Goal: Information Seeking & Learning: Learn about a topic

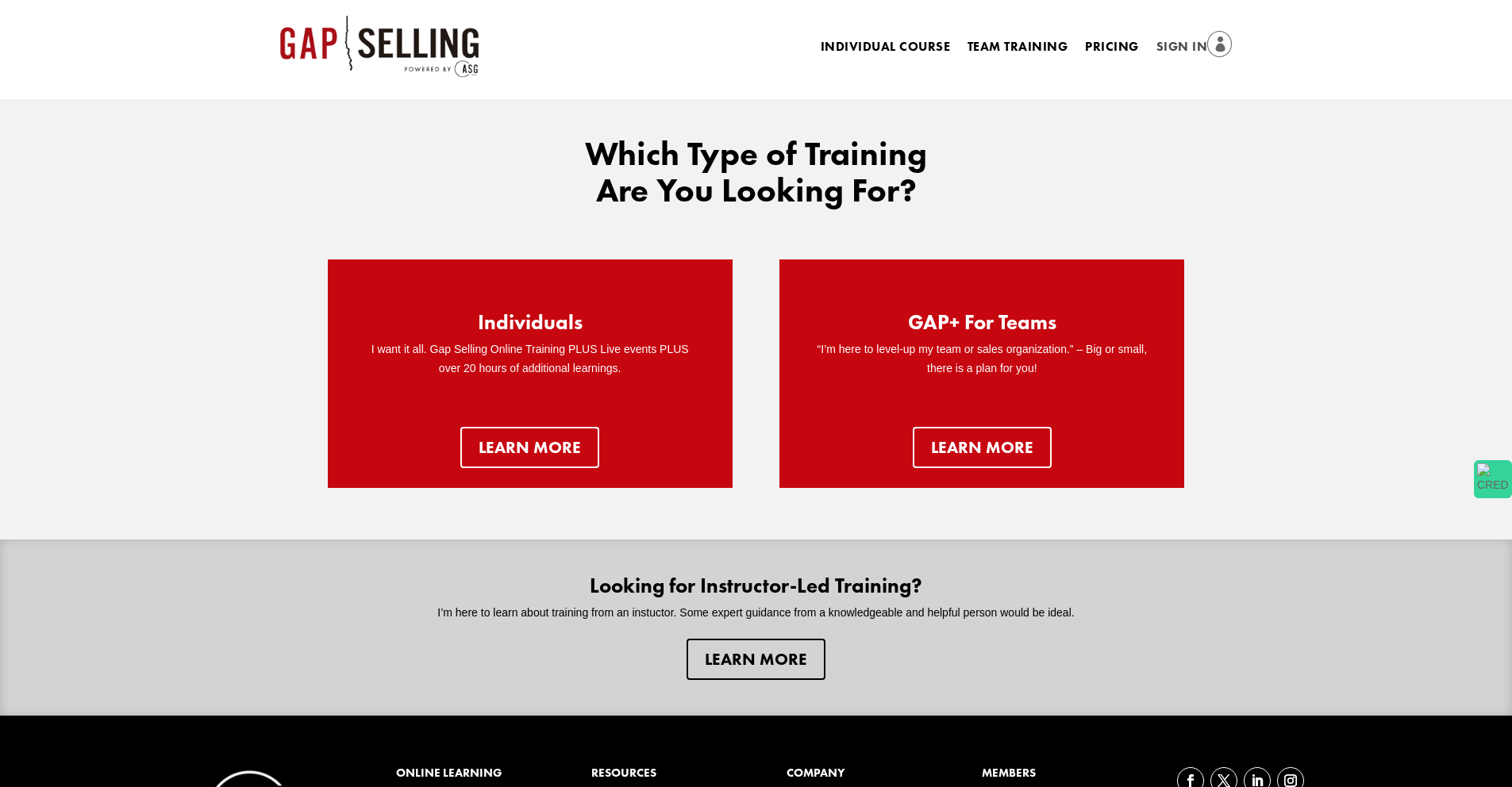
click at [1164, 47] on link "Sign In" at bounding box center [1195, 47] width 76 height 22
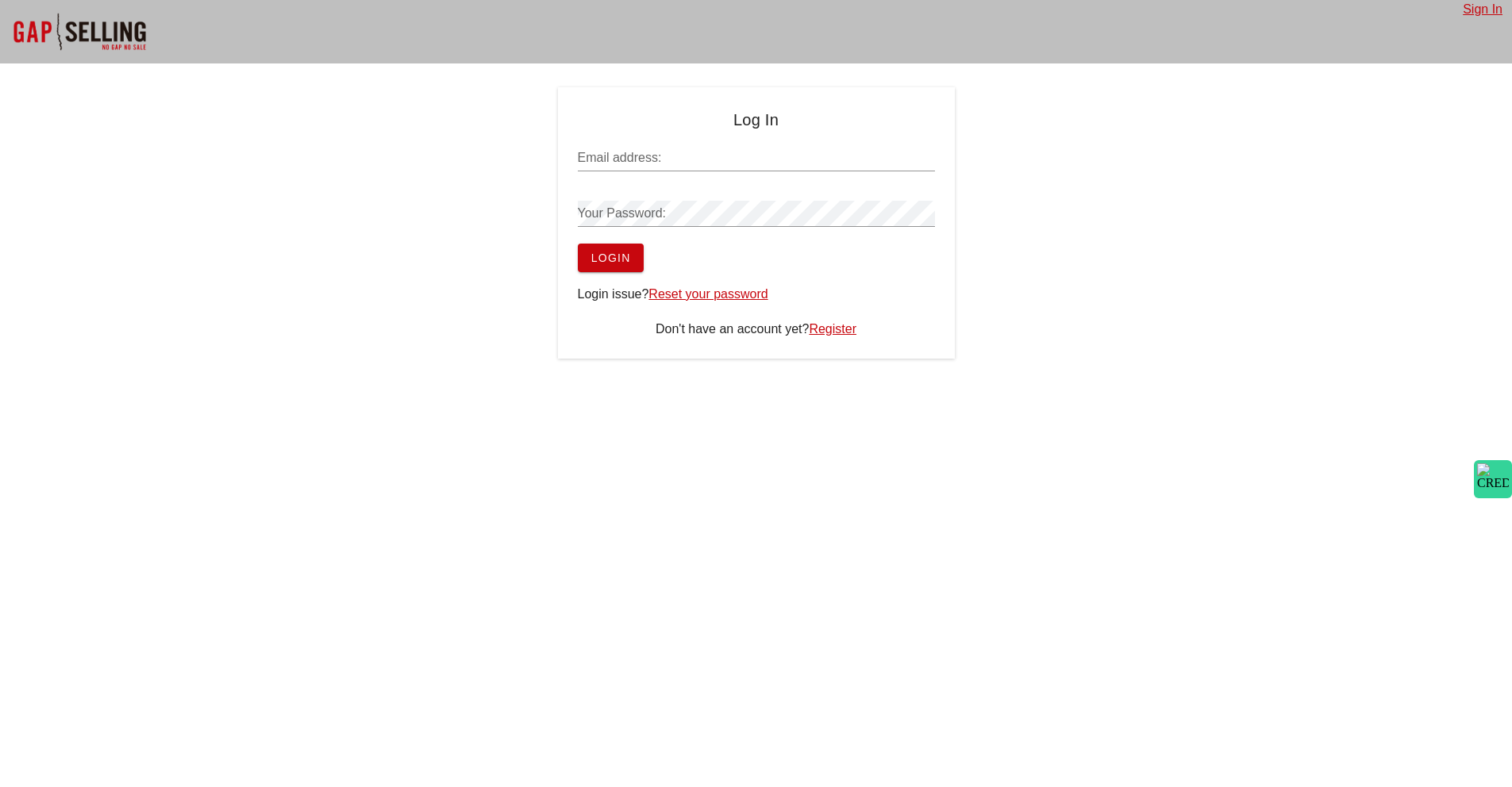
click at [639, 166] on input "Email address:" at bounding box center [756, 158] width 357 height 26
type input "jakewood3@gmail.com"
click at [577, 244] on button "Login" at bounding box center [610, 258] width 66 height 28
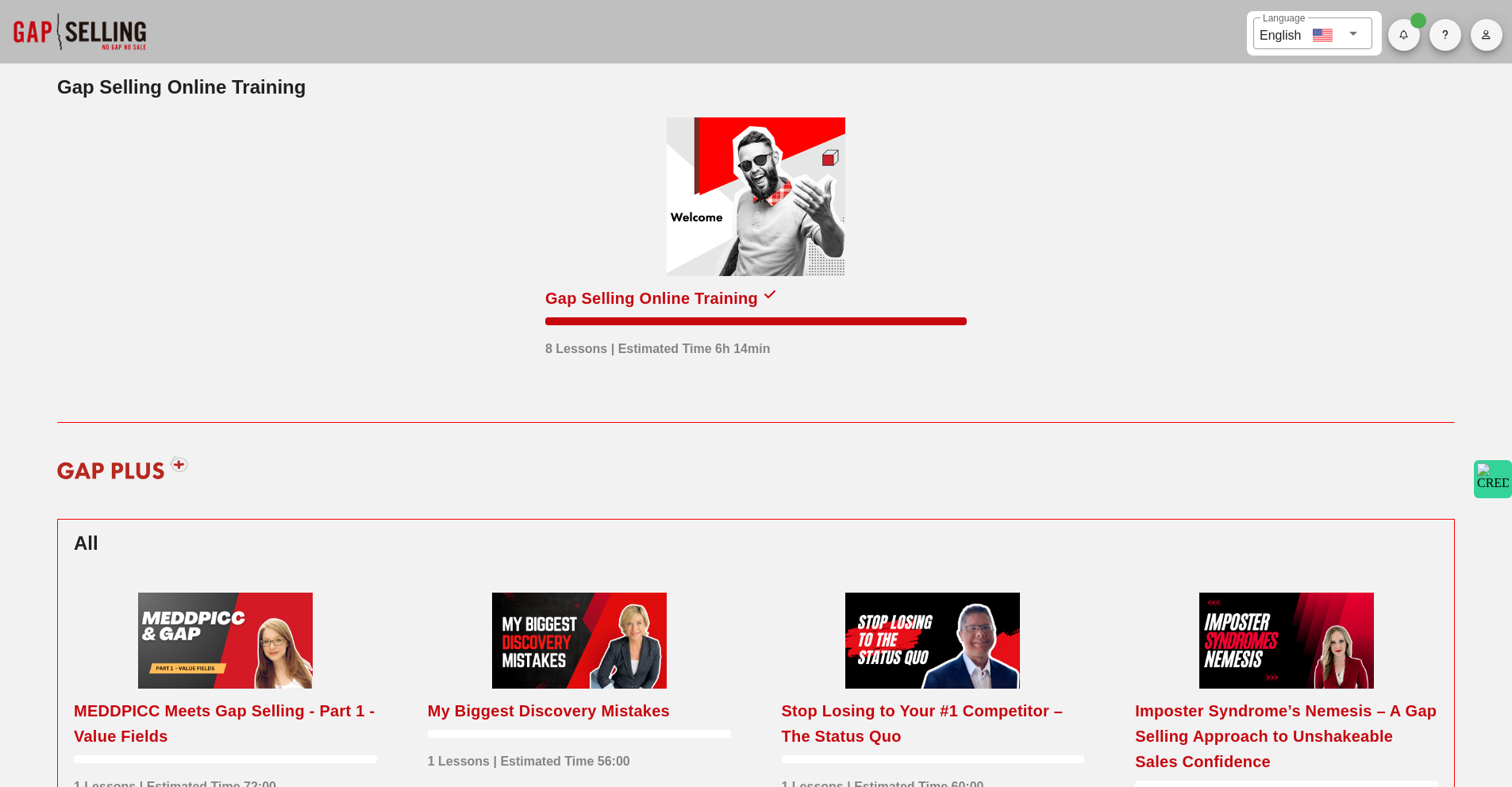
click at [739, 267] on div at bounding box center [756, 196] width 178 height 159
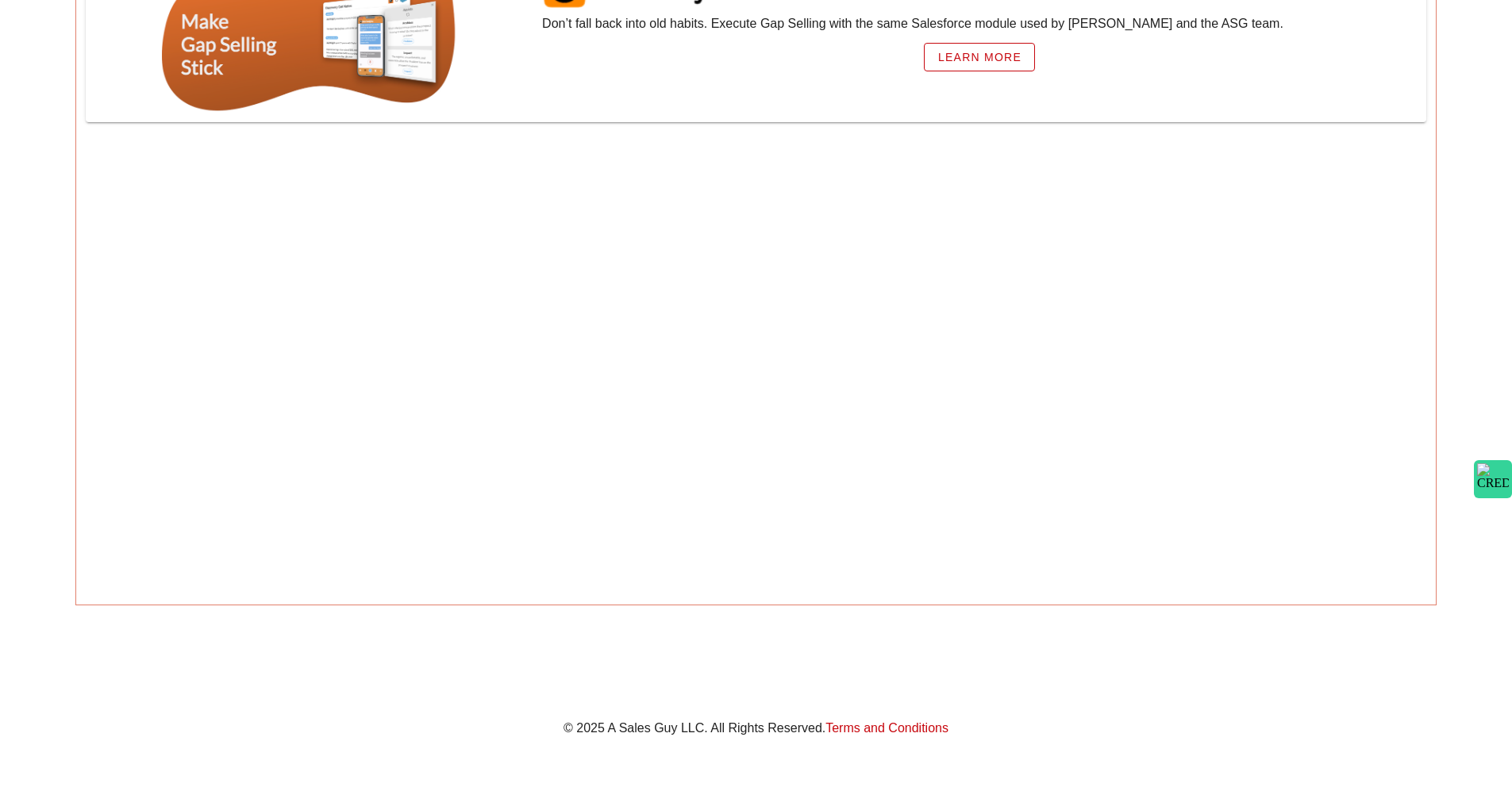
scroll to position [69, 0]
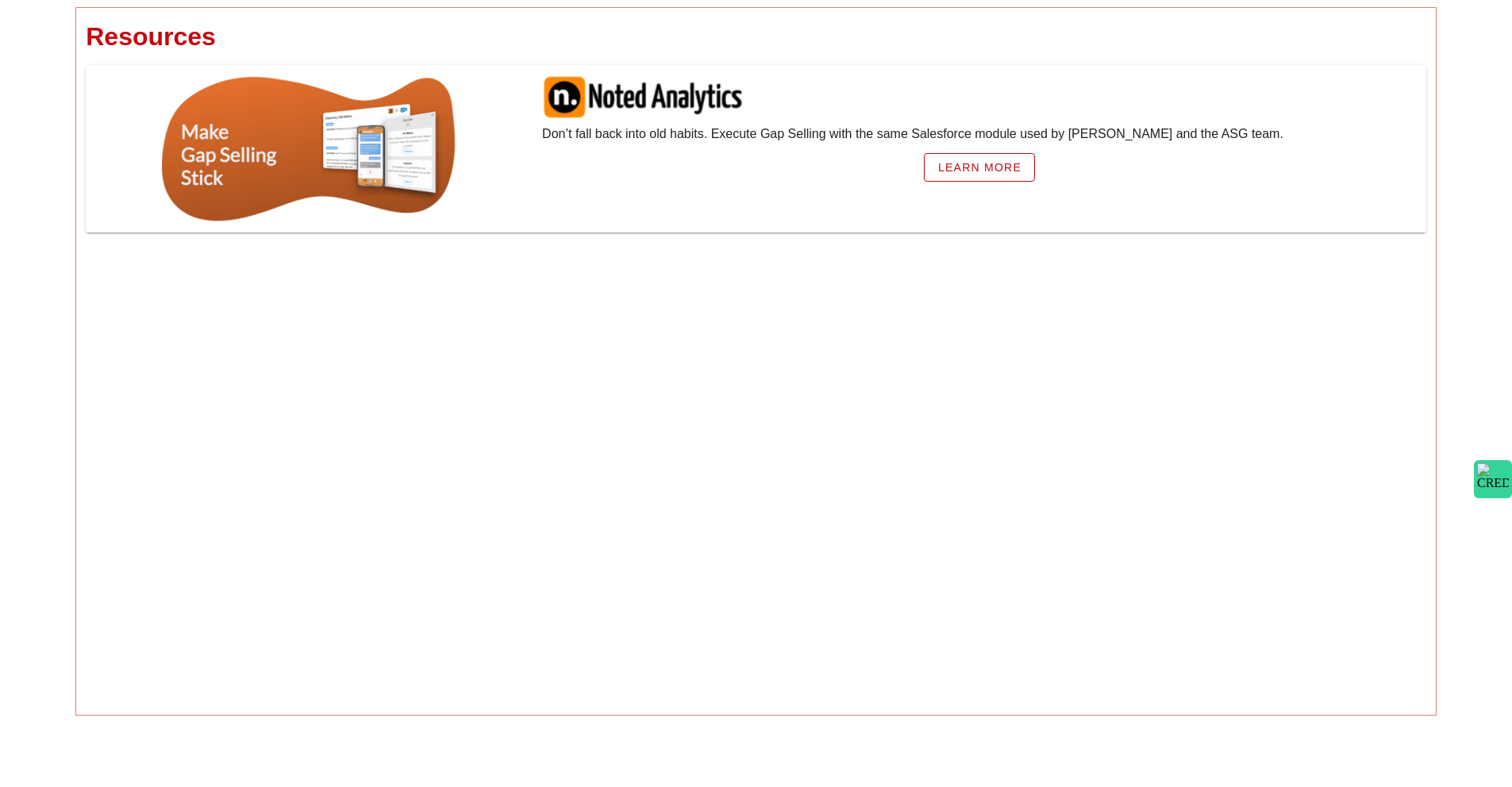
click at [603, 170] on div "Learn More" at bounding box center [979, 162] width 874 height 38
click at [308, 147] on div at bounding box center [309, 148] width 294 height 148
click at [765, 148] on div "Learn More" at bounding box center [979, 162] width 874 height 38
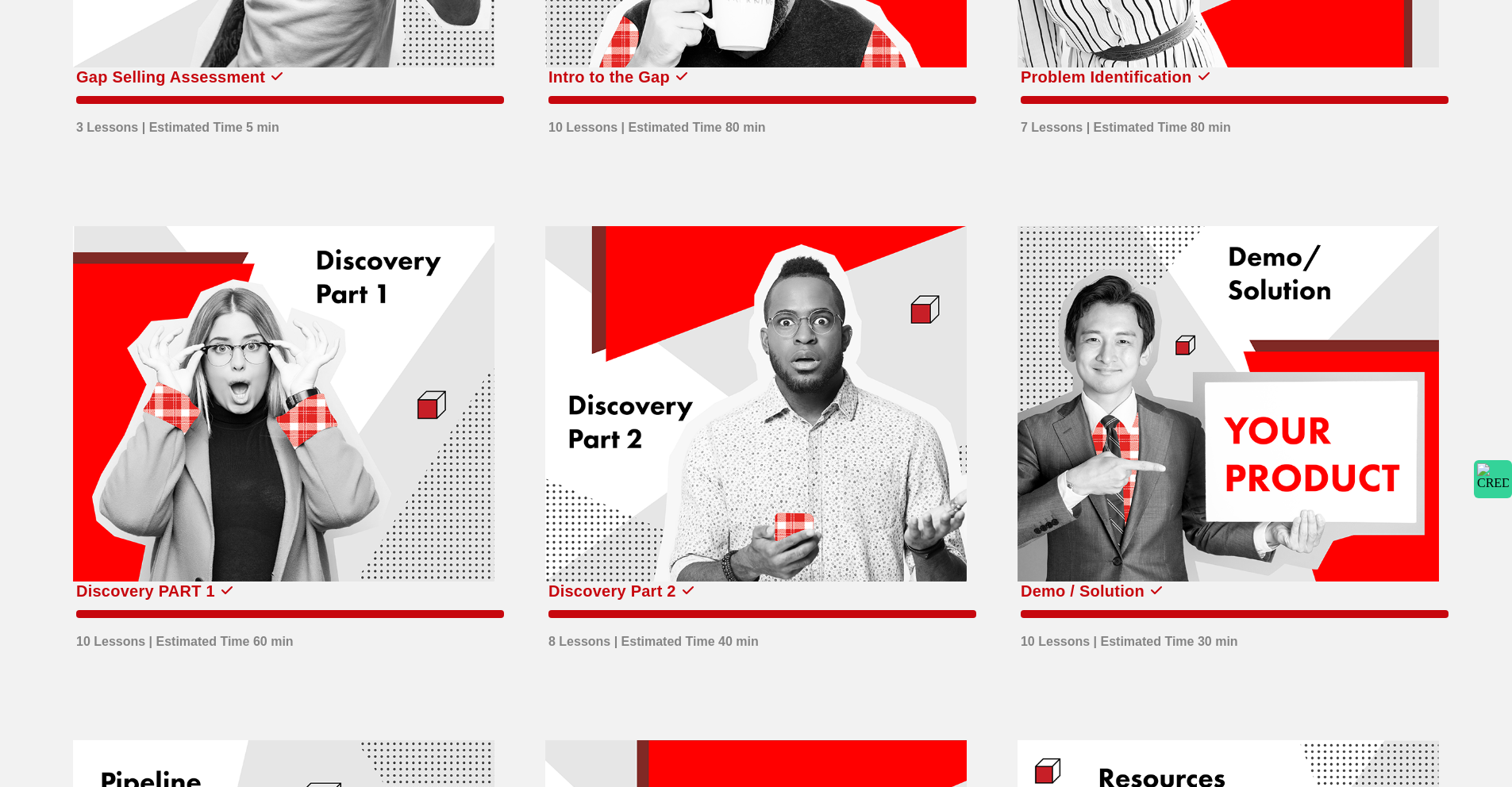
scroll to position [1095, 0]
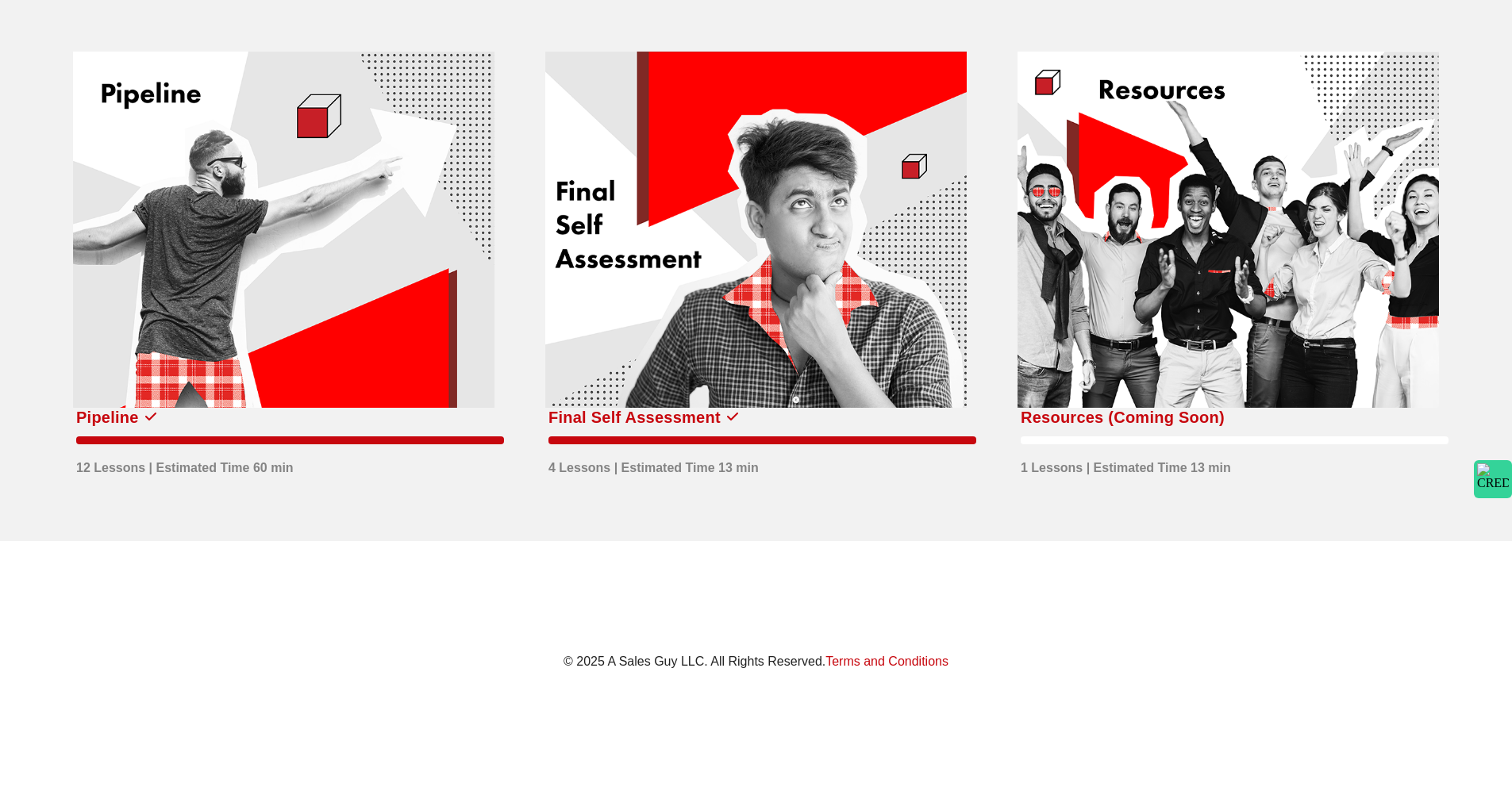
click at [1119, 323] on div at bounding box center [1227, 230] width 421 height 356
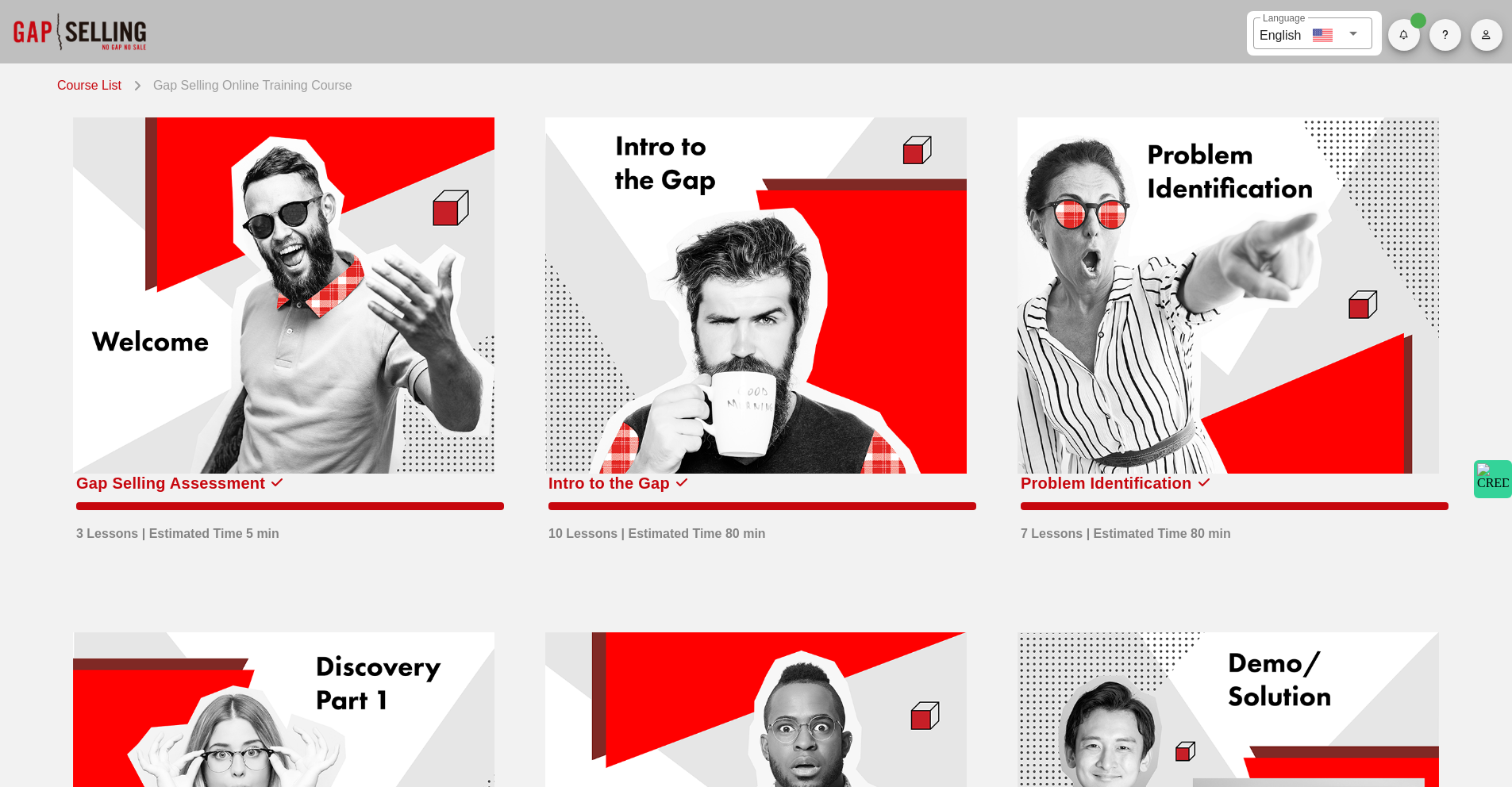
click at [1159, 297] on div at bounding box center [1227, 295] width 421 height 356
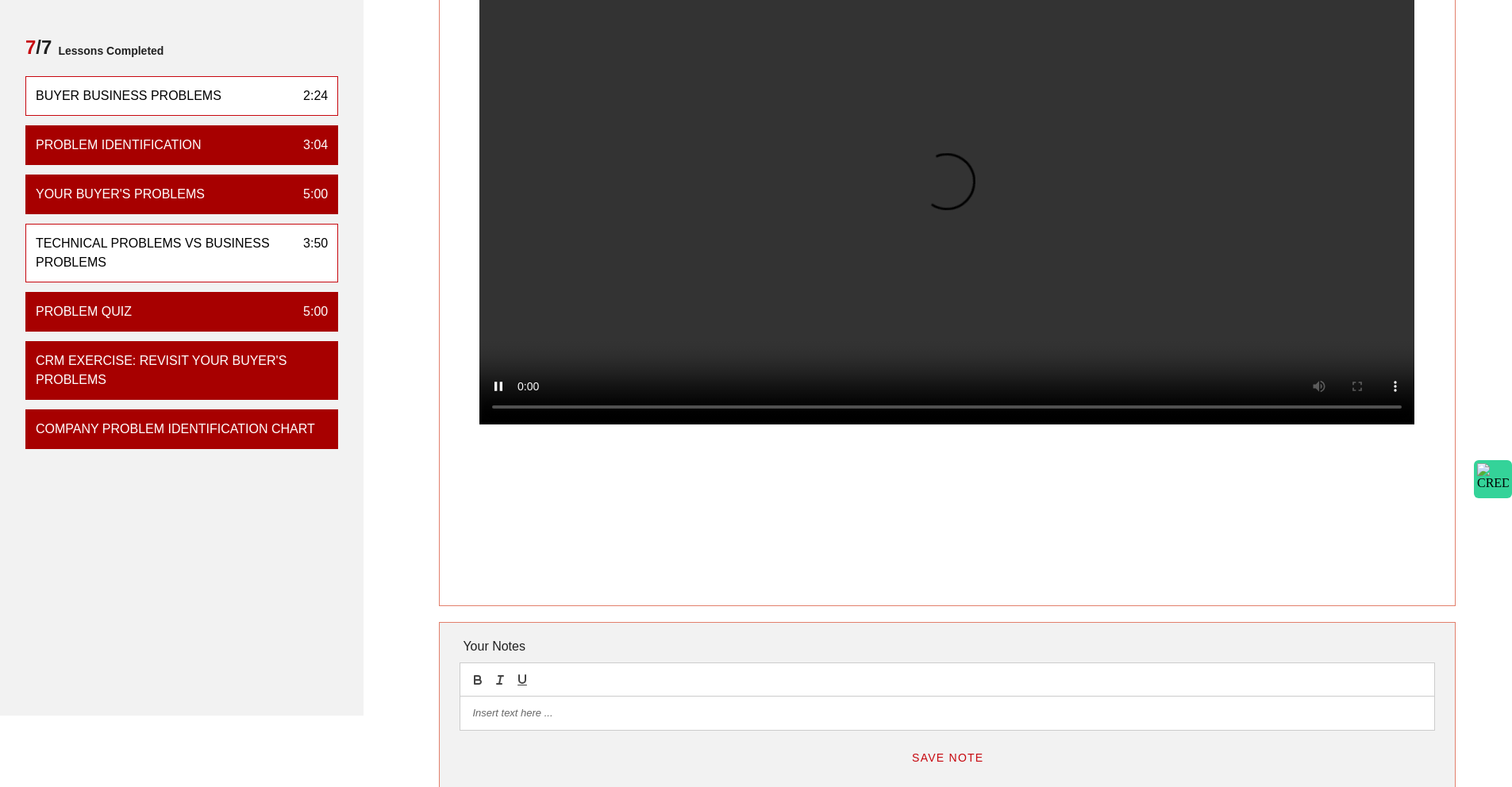
scroll to position [177, 0]
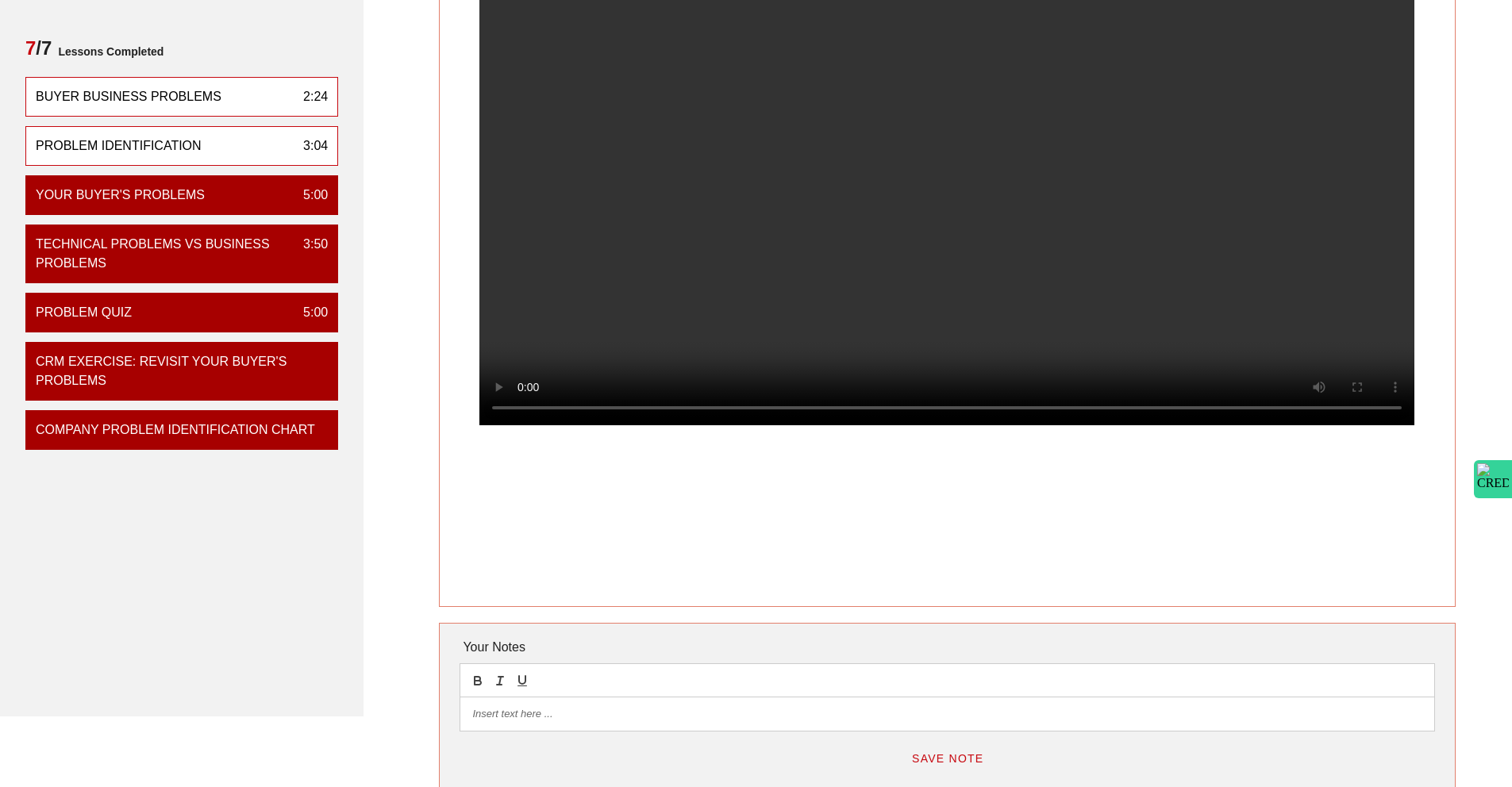
click at [251, 147] on div "Problem Identification 3:04" at bounding box center [182, 145] width 313 height 40
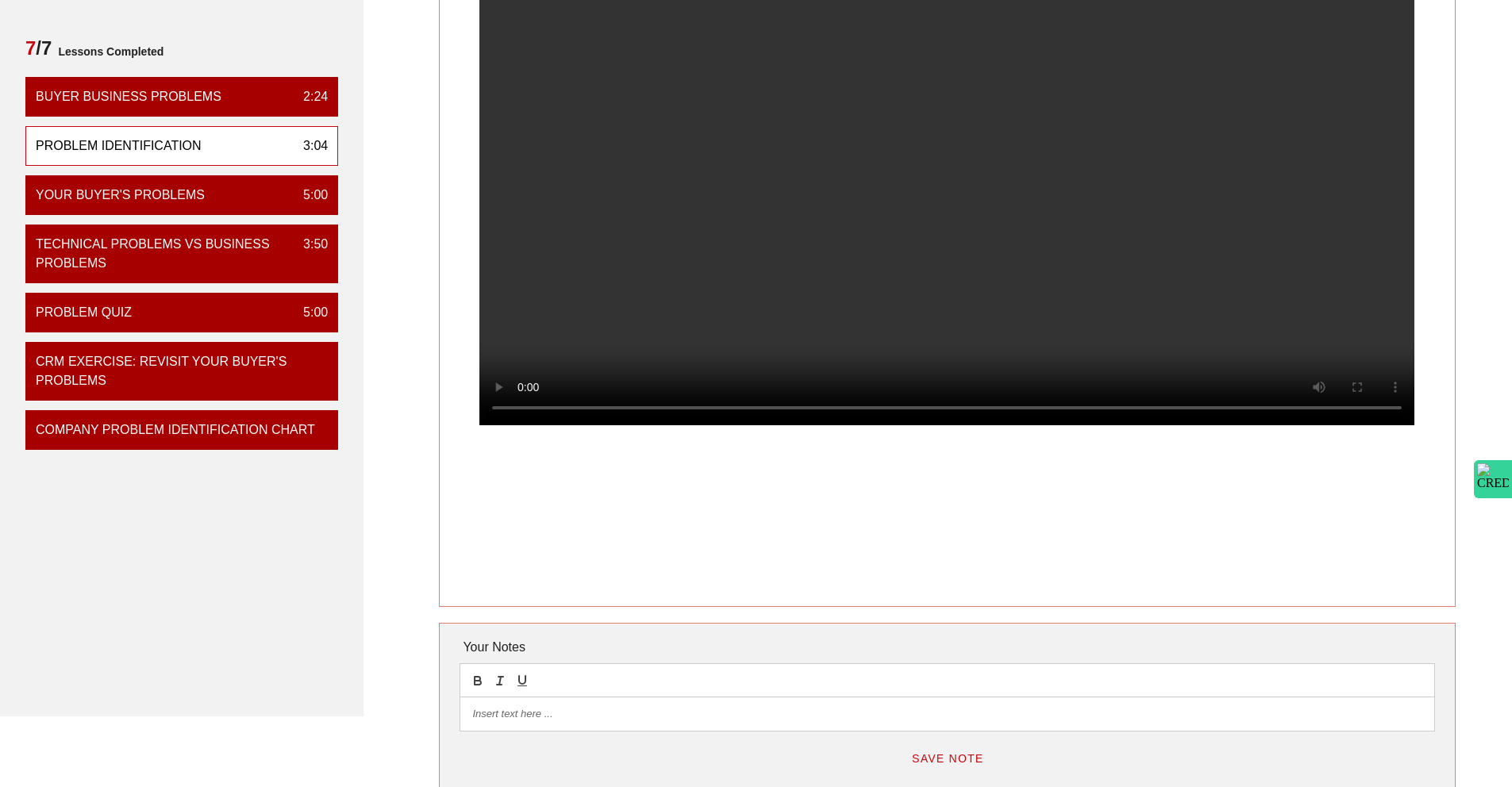
scroll to position [0, 0]
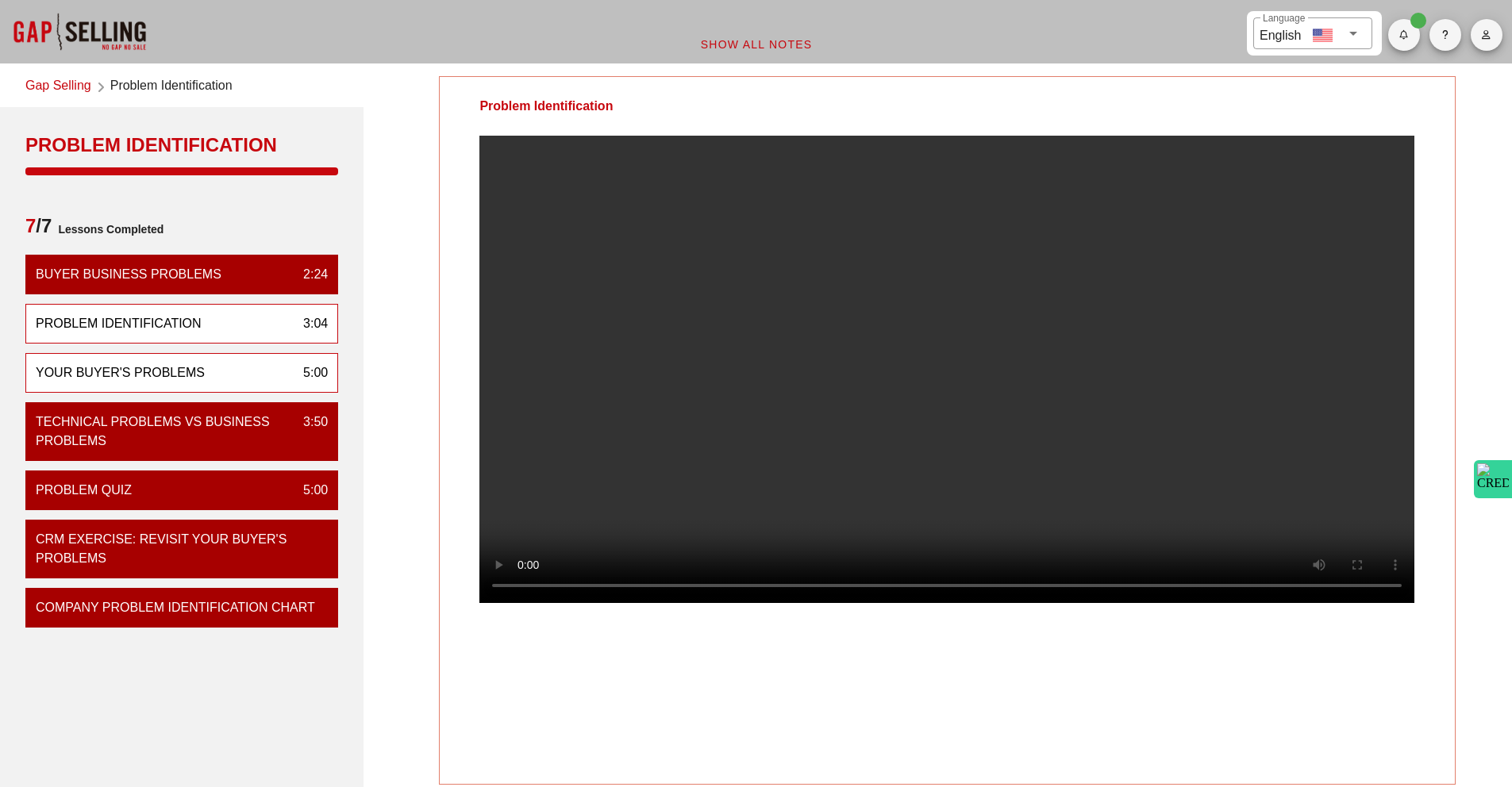
click at [105, 374] on div "Your Buyer's Problems" at bounding box center [120, 372] width 169 height 19
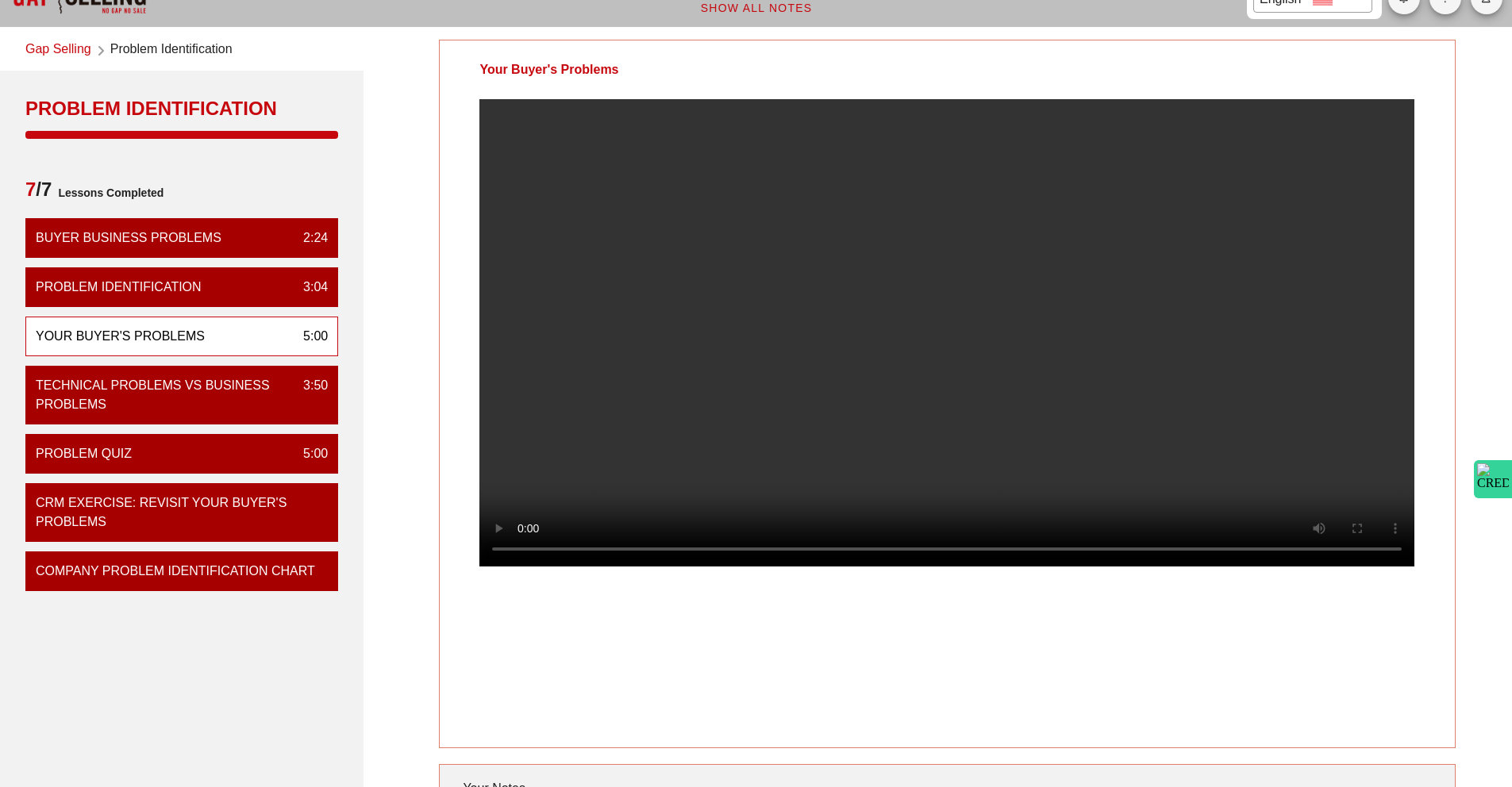
scroll to position [35, 0]
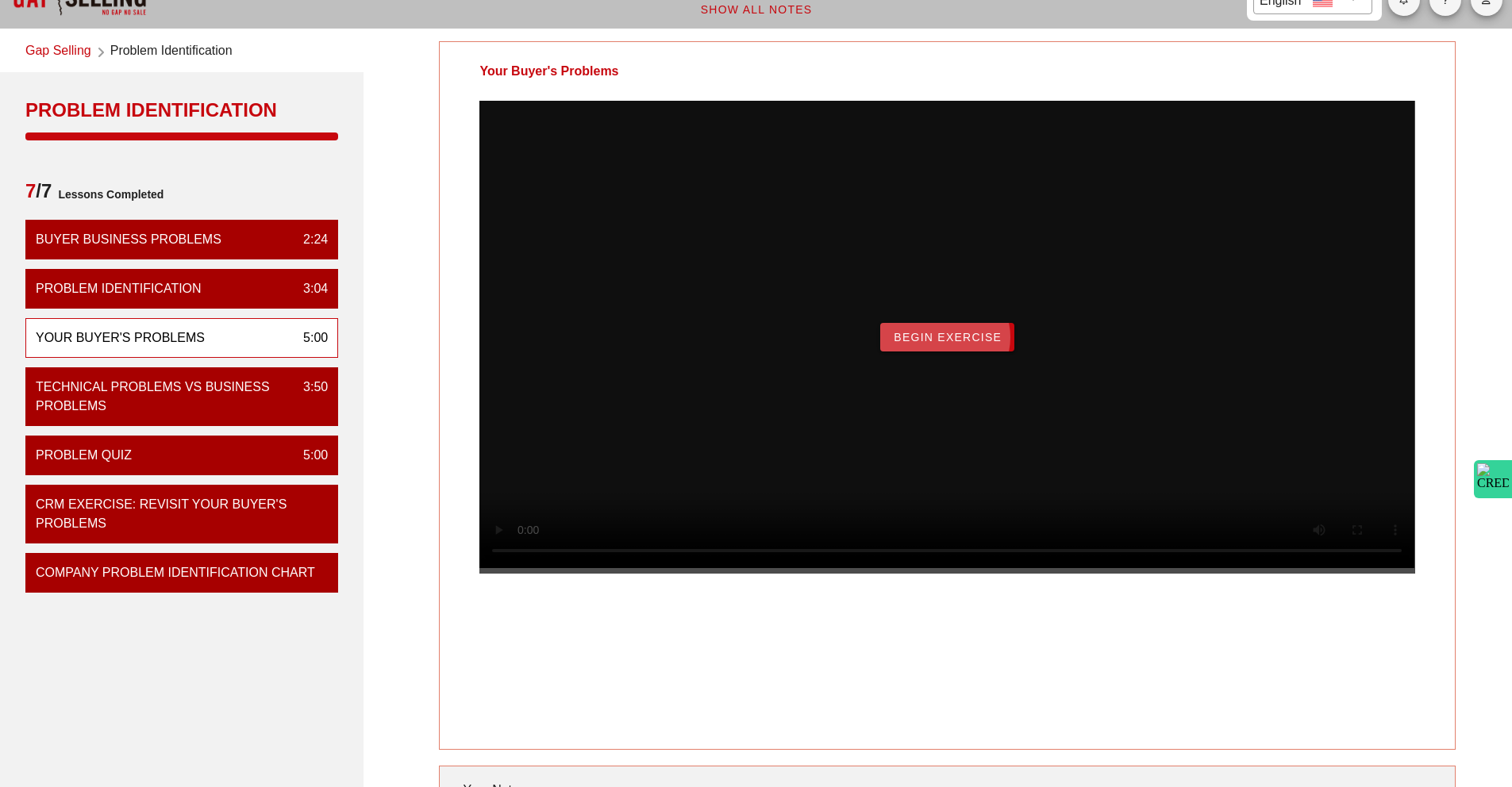
click at [917, 343] on span "Begin Exercise" at bounding box center [947, 337] width 109 height 12
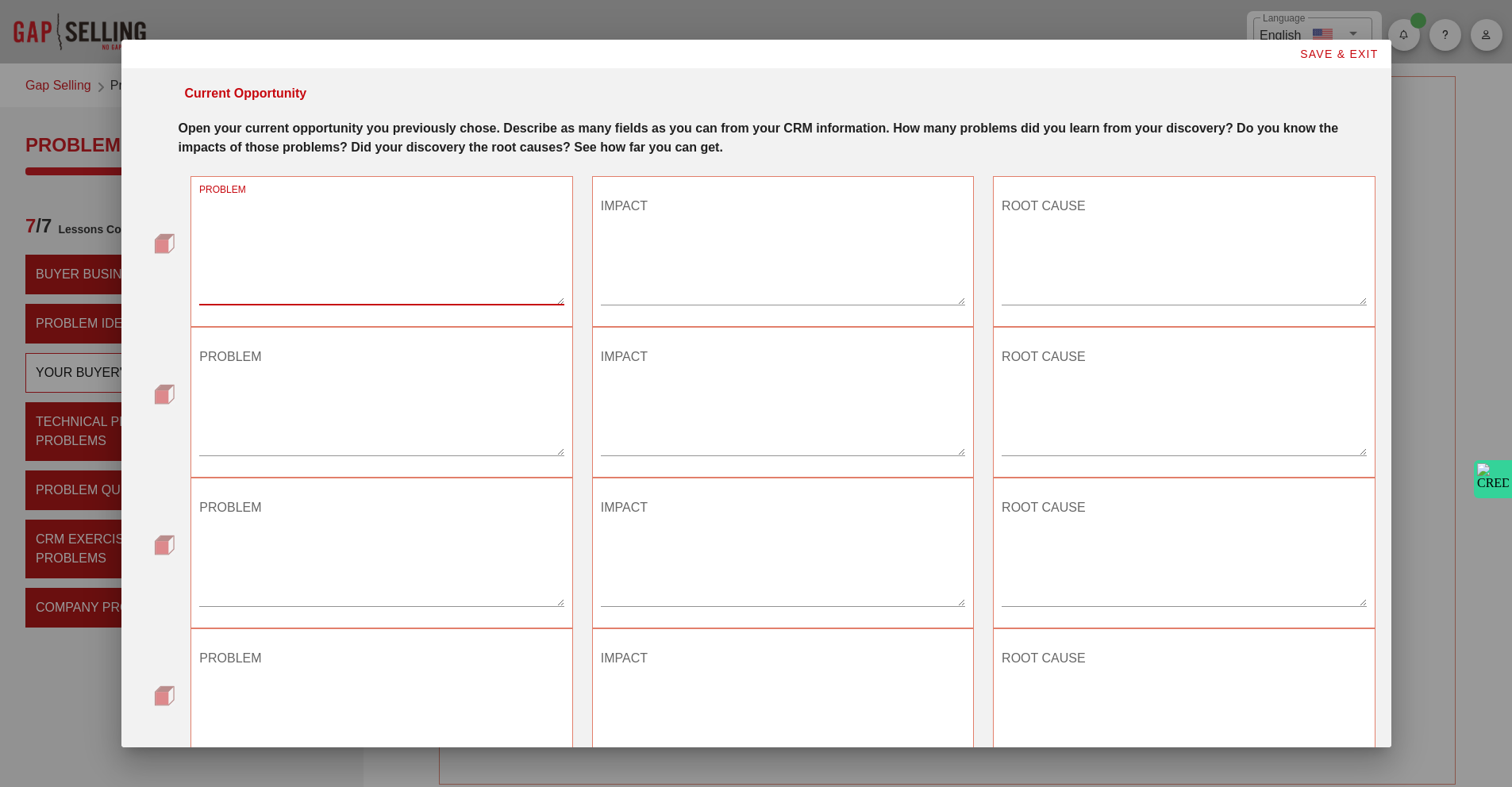
click at [356, 261] on textarea "PROBLEM" at bounding box center [381, 248] width 364 height 111
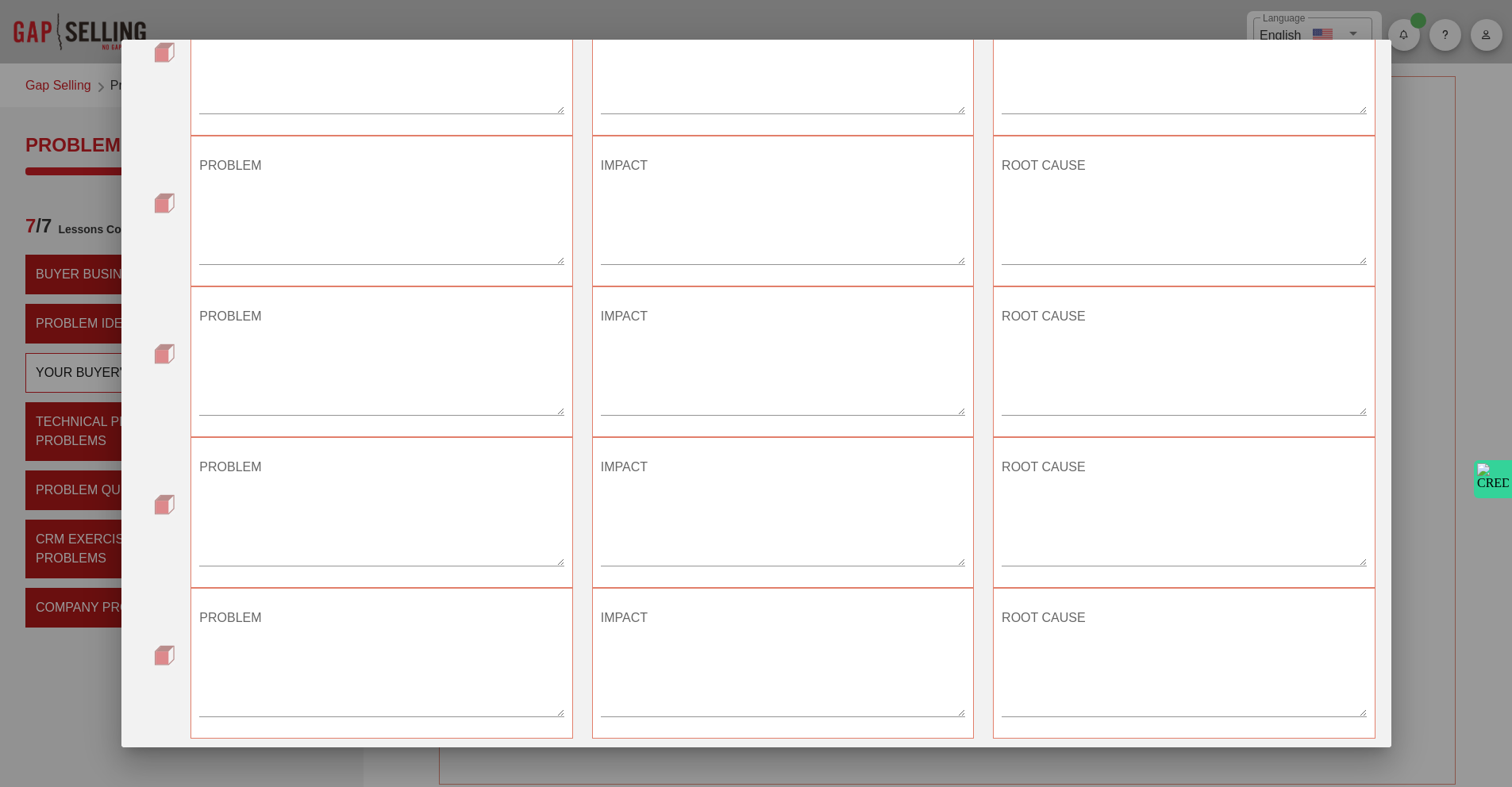
scroll to position [562, 0]
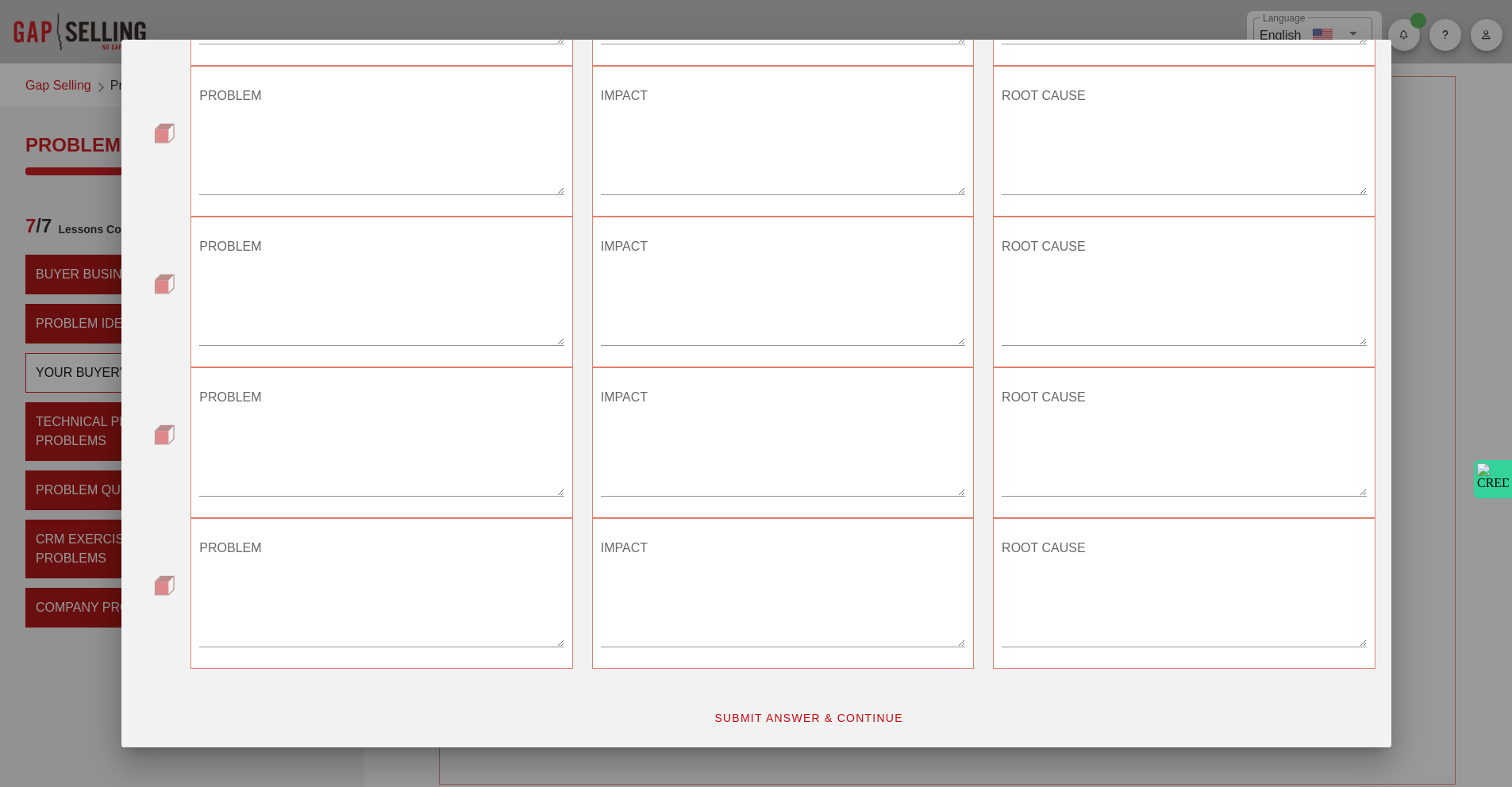
click at [857, 715] on span "SUBMIT ANSWER & CONTINUE" at bounding box center [809, 718] width 190 height 12
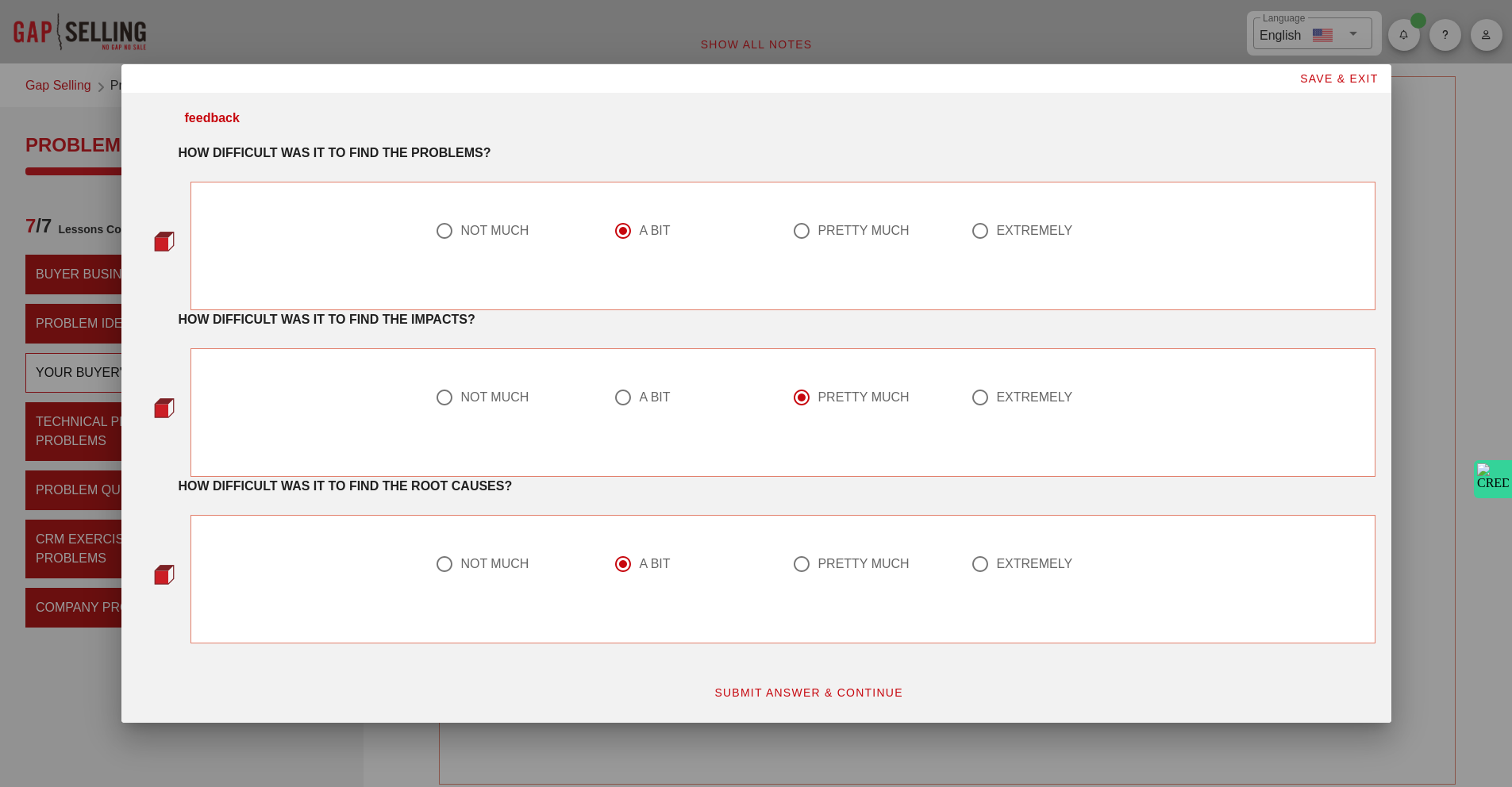
scroll to position [0, 0]
click at [866, 696] on span "SUBMIT ANSWER & CONTINUE" at bounding box center [809, 692] width 190 height 12
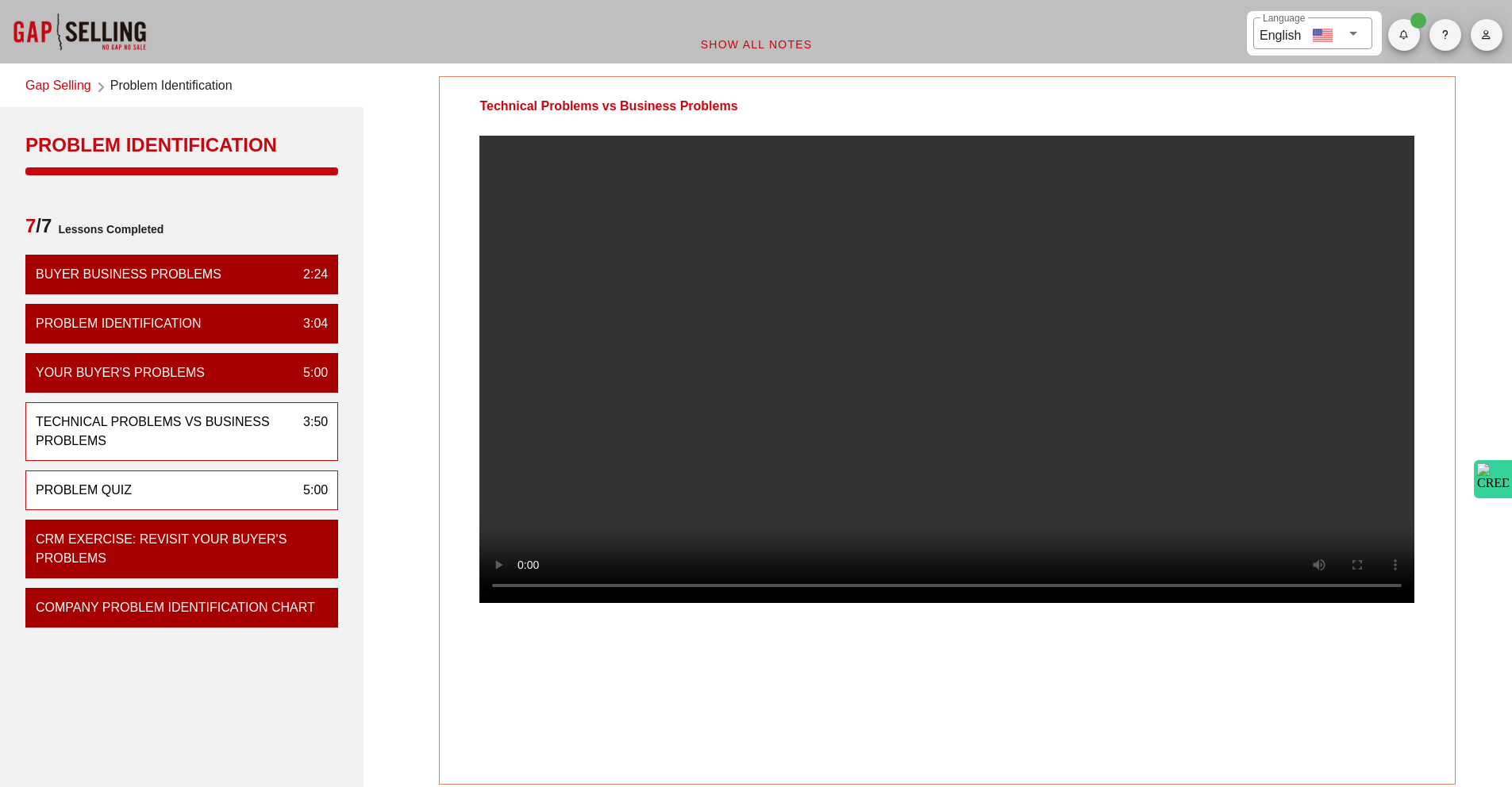
click at [238, 473] on div "Problem Quiz 5:00" at bounding box center [182, 490] width 313 height 40
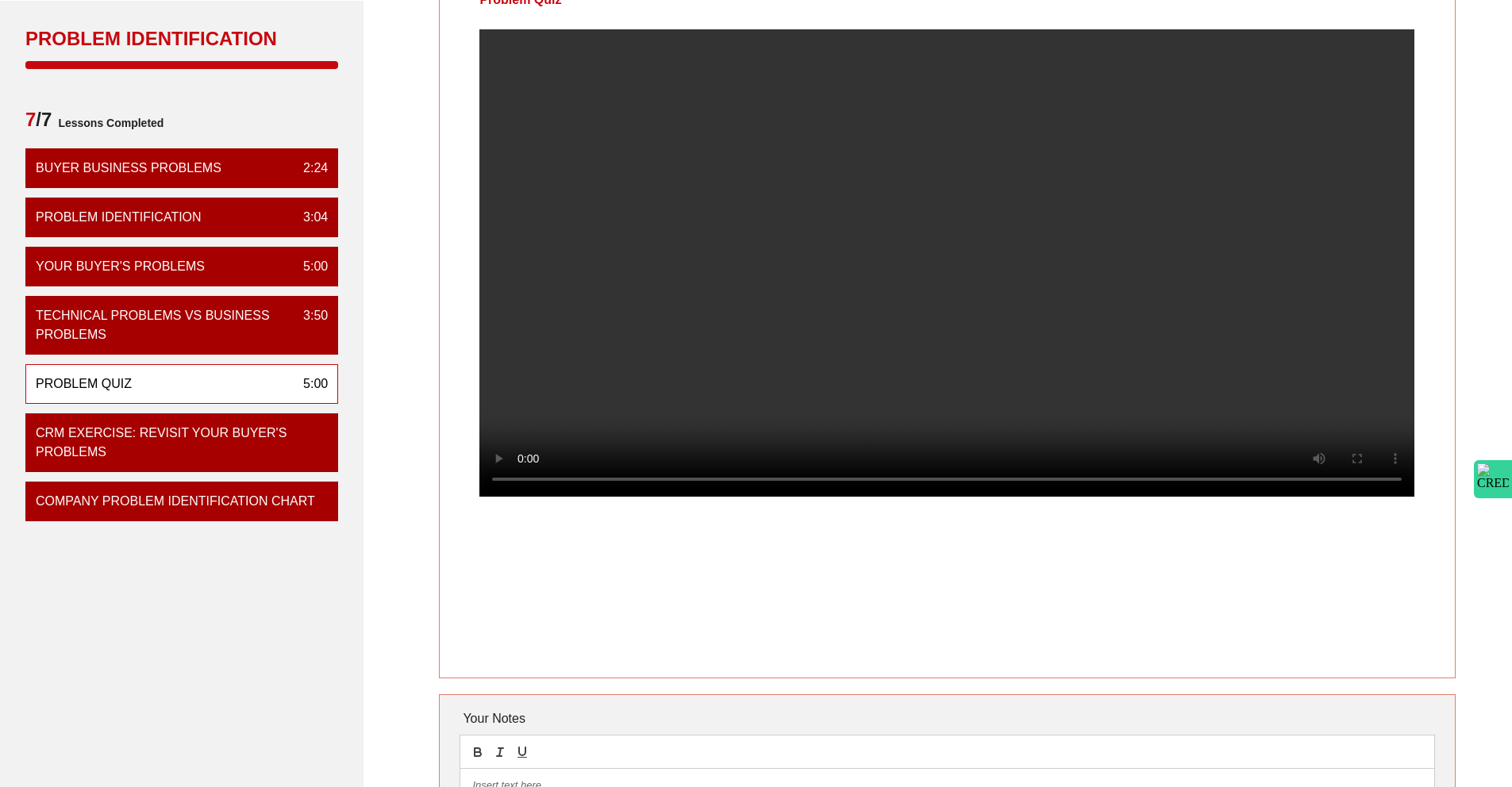
scroll to position [117, 0]
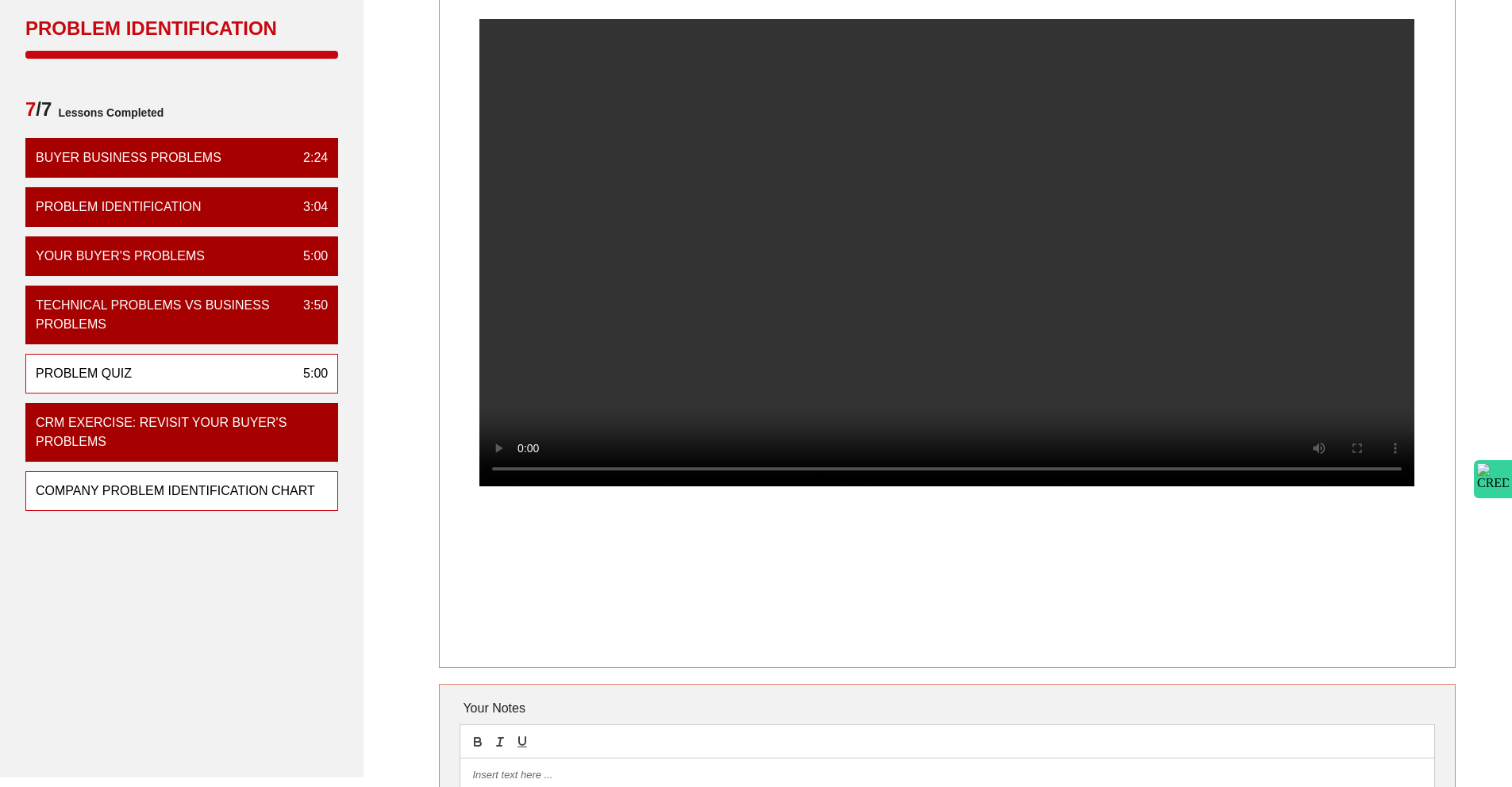
click at [170, 501] on div "Company Problem Identification Chart" at bounding box center [182, 491] width 313 height 40
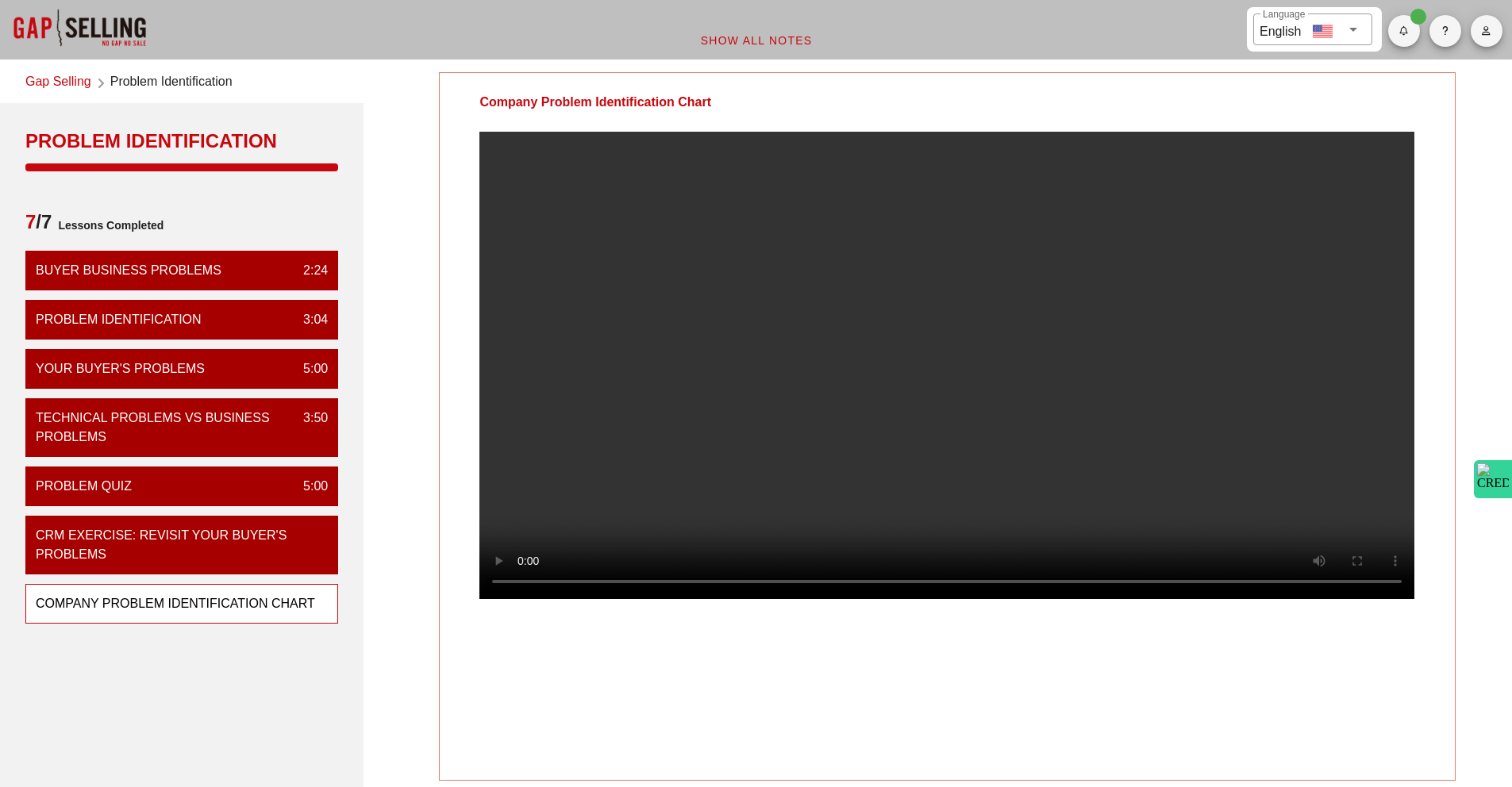
scroll to position [0, 0]
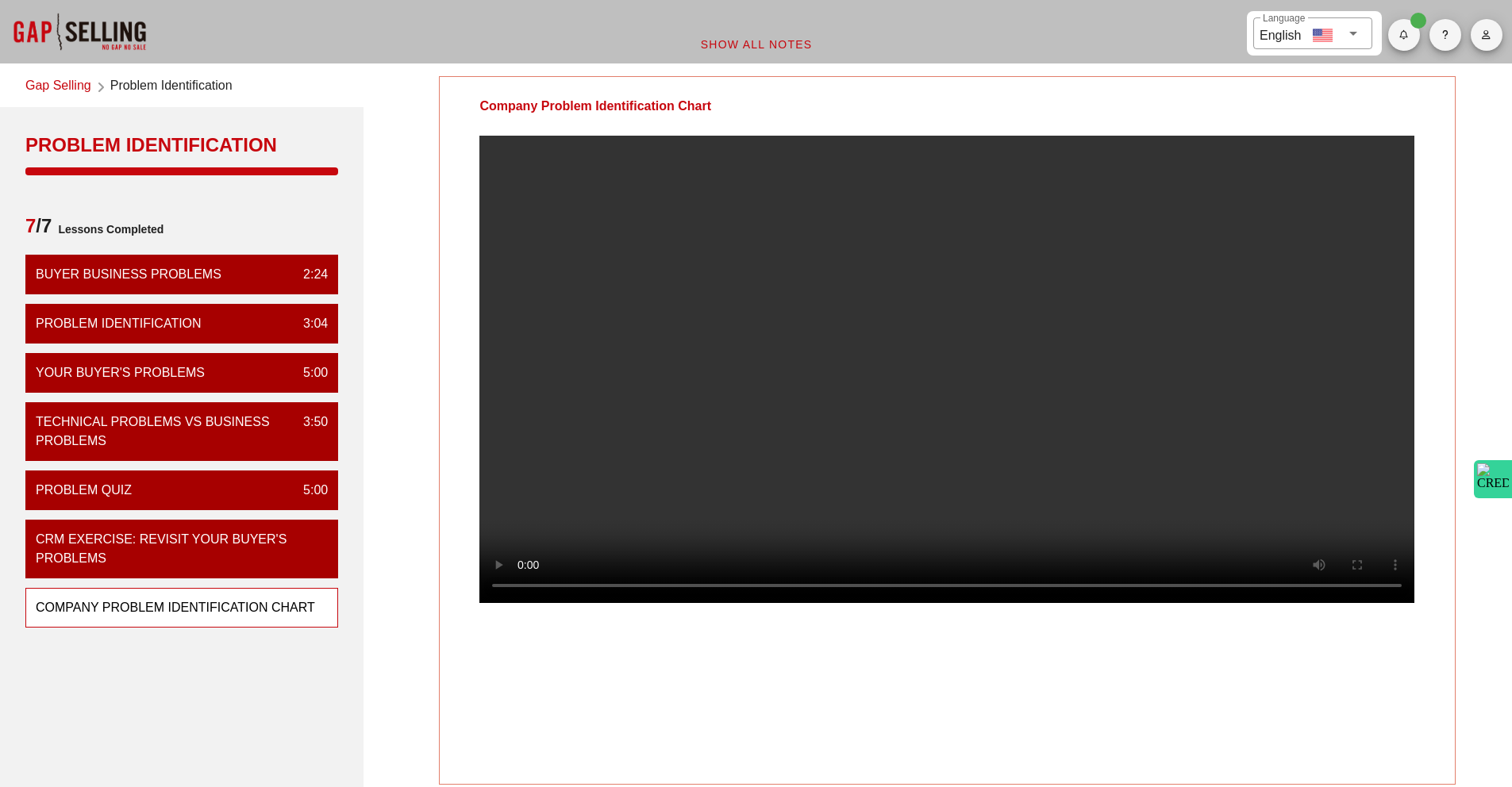
click at [71, 82] on link "Gap Selling" at bounding box center [59, 87] width 66 height 21
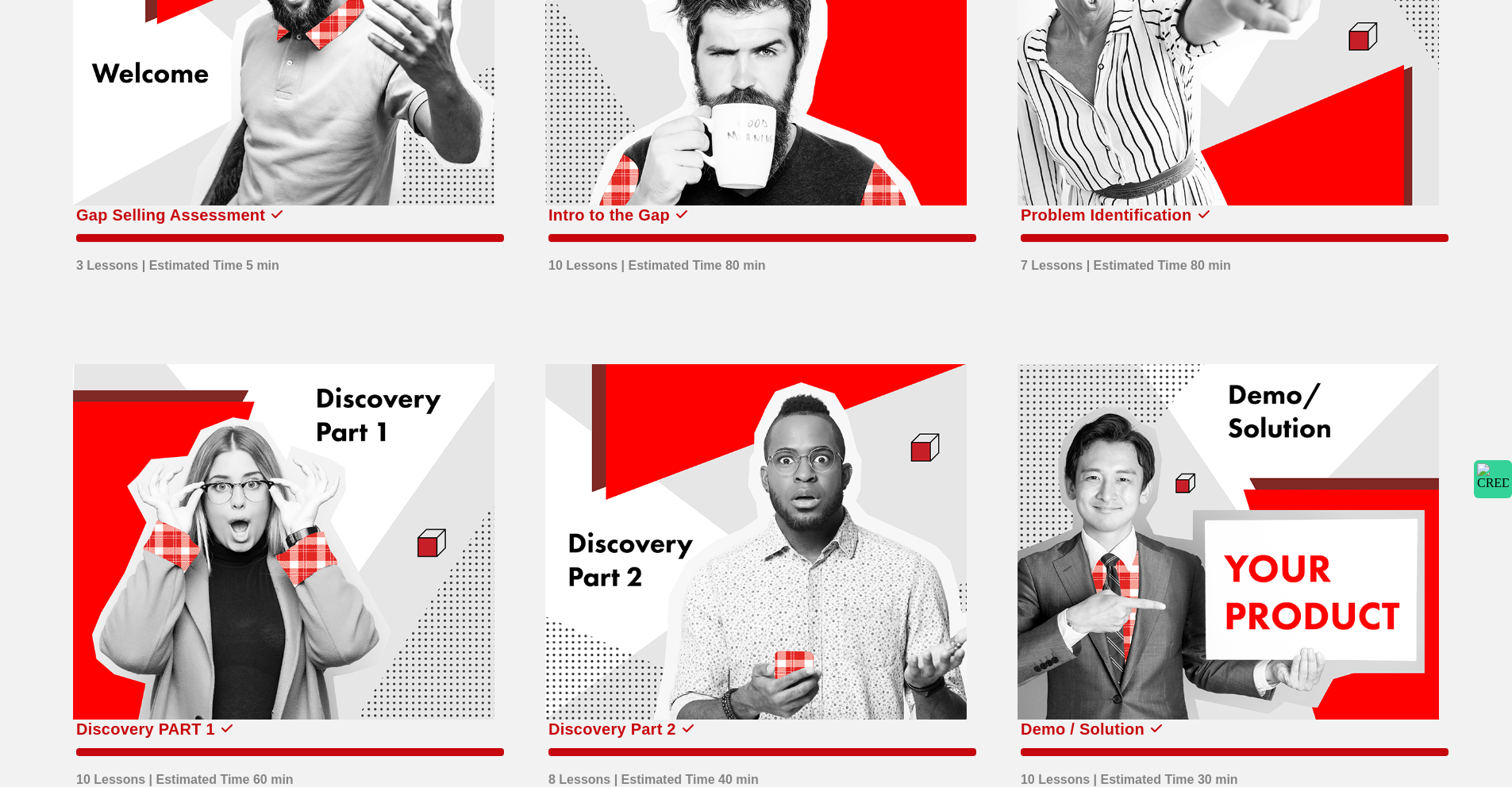
click at [289, 484] on div at bounding box center [283, 542] width 421 height 356
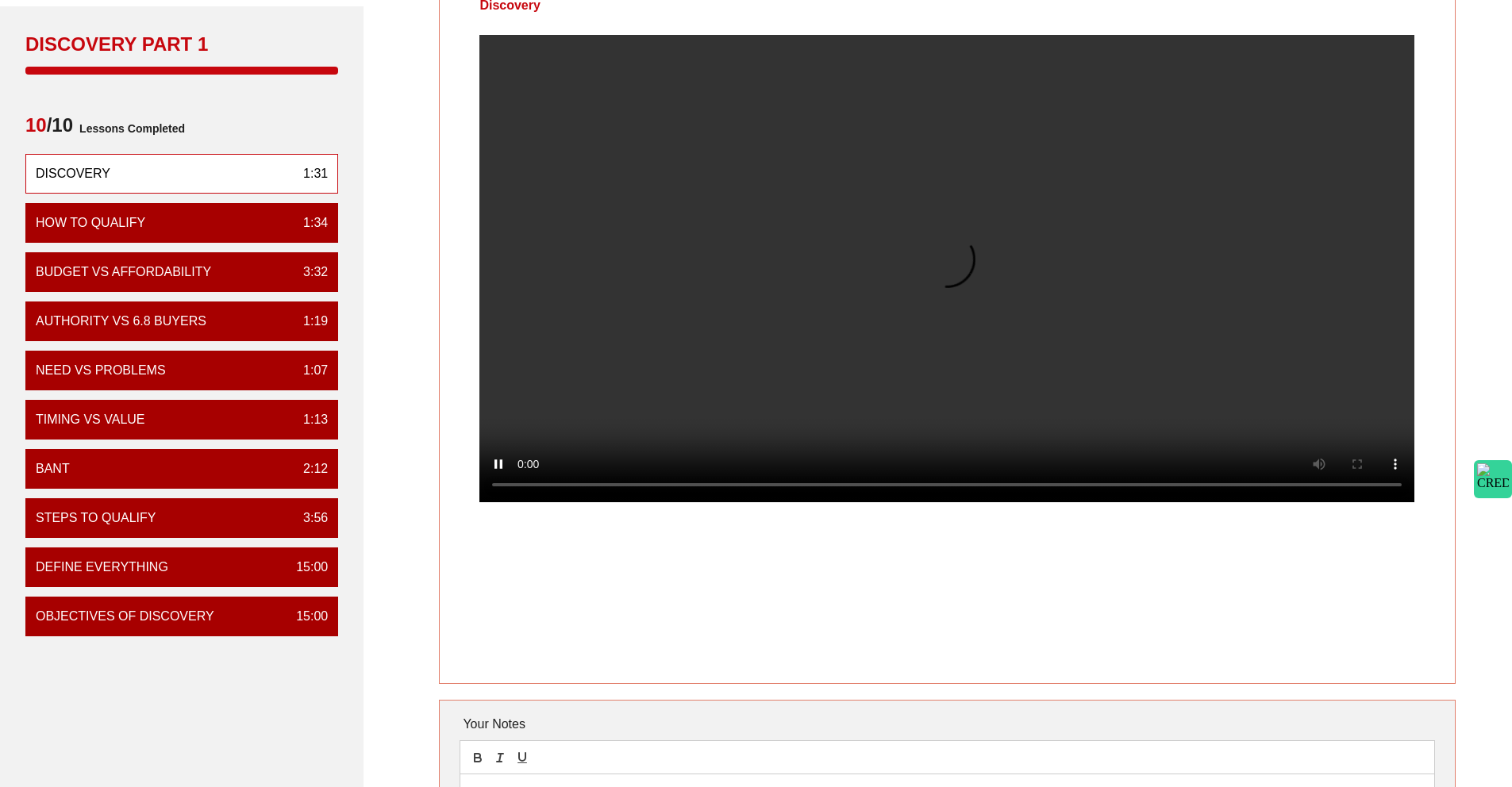
scroll to position [114, 0]
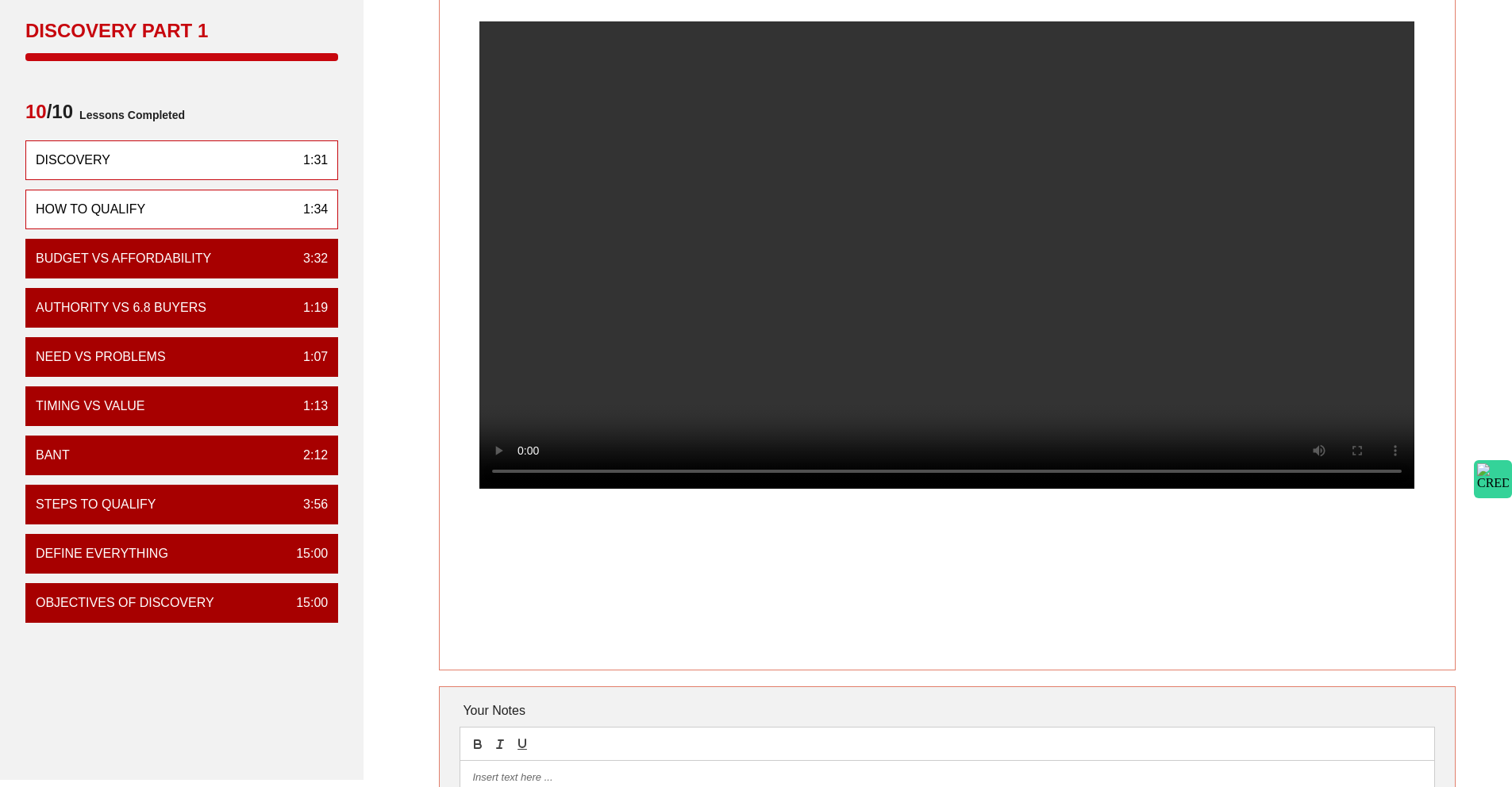
click at [156, 208] on div "How To Qualify 1:34" at bounding box center [182, 209] width 313 height 40
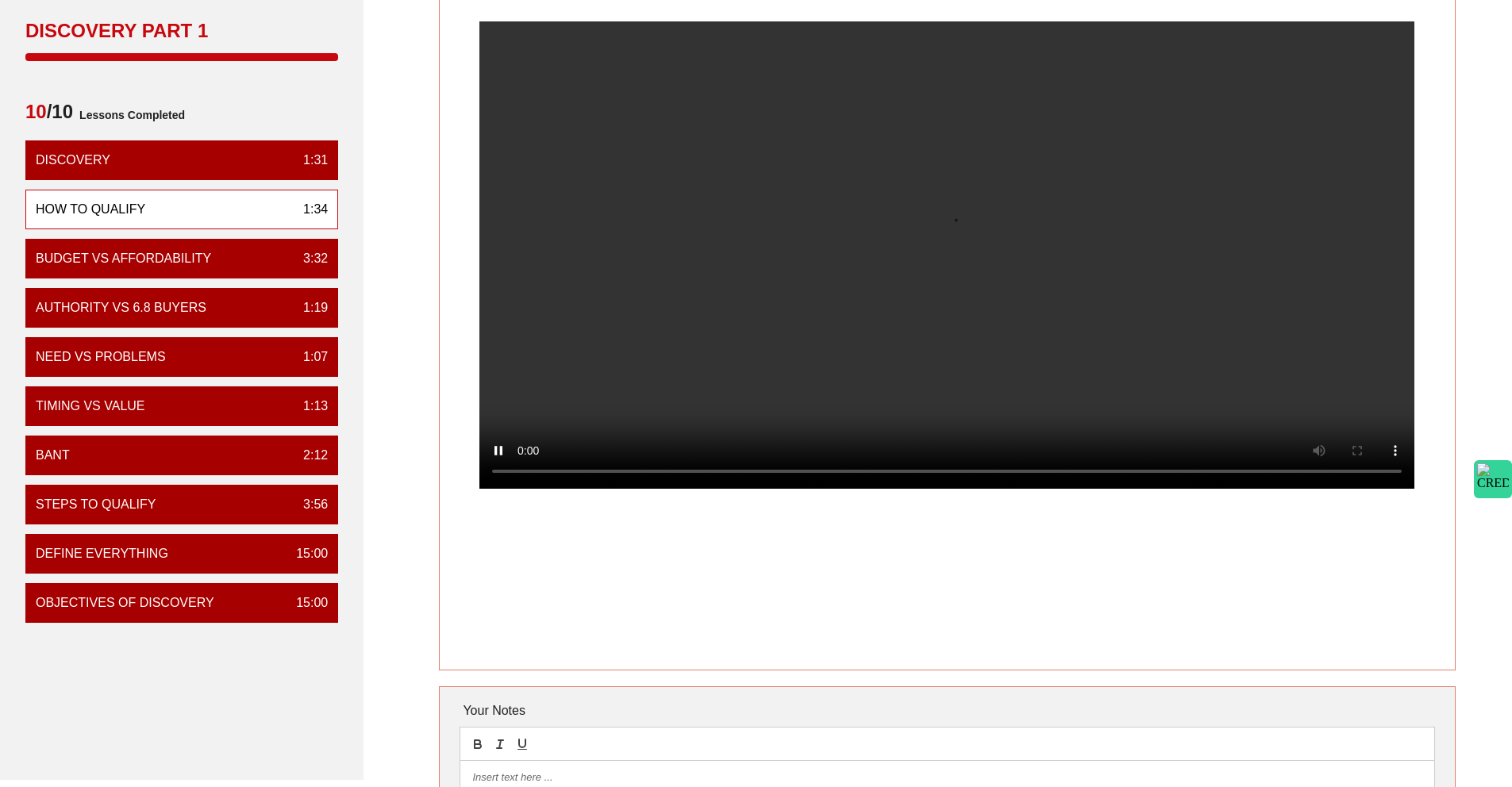
scroll to position [0, 0]
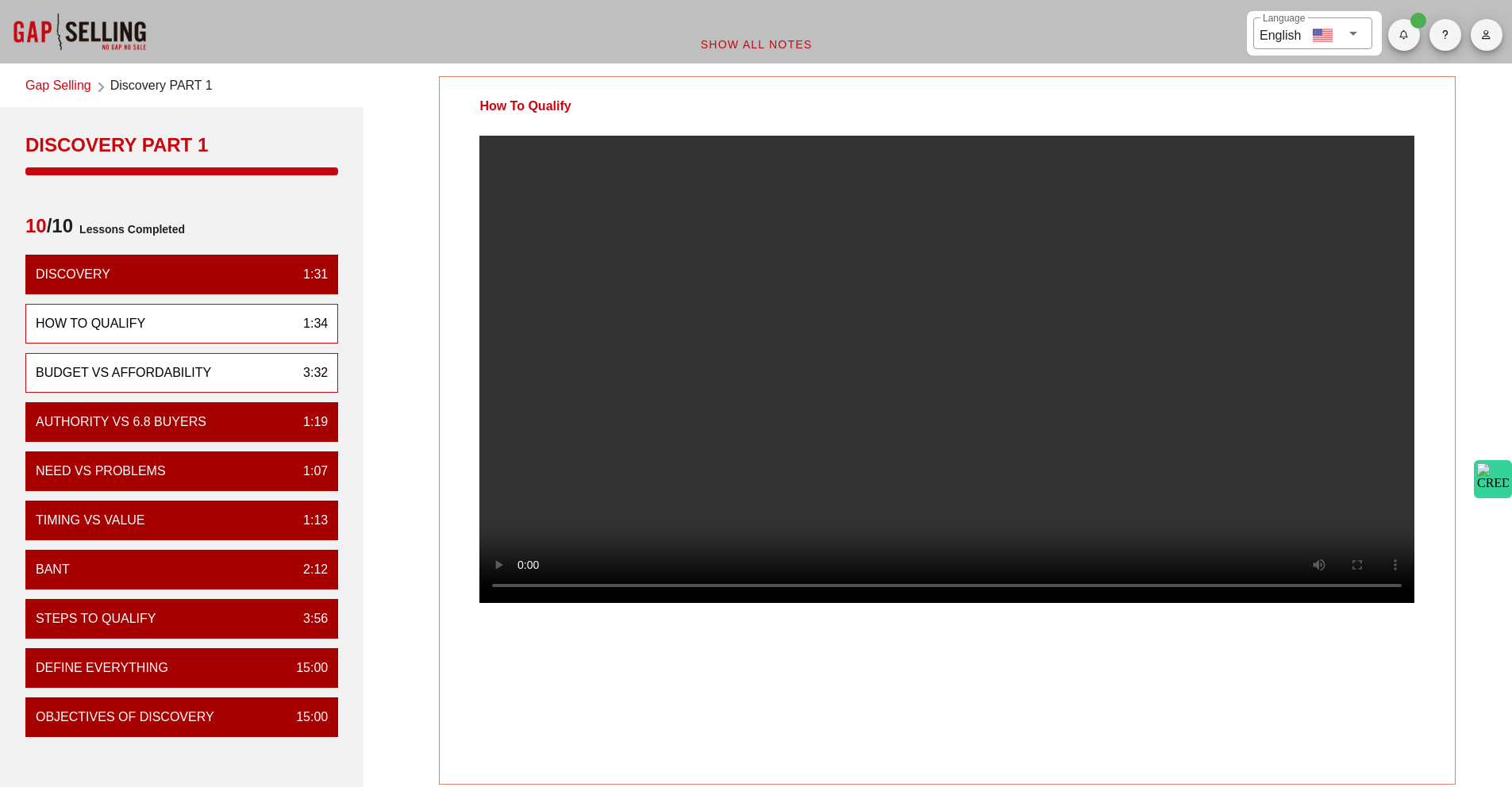
click at [129, 376] on div "Budget vs Affordability" at bounding box center [123, 372] width 176 height 19
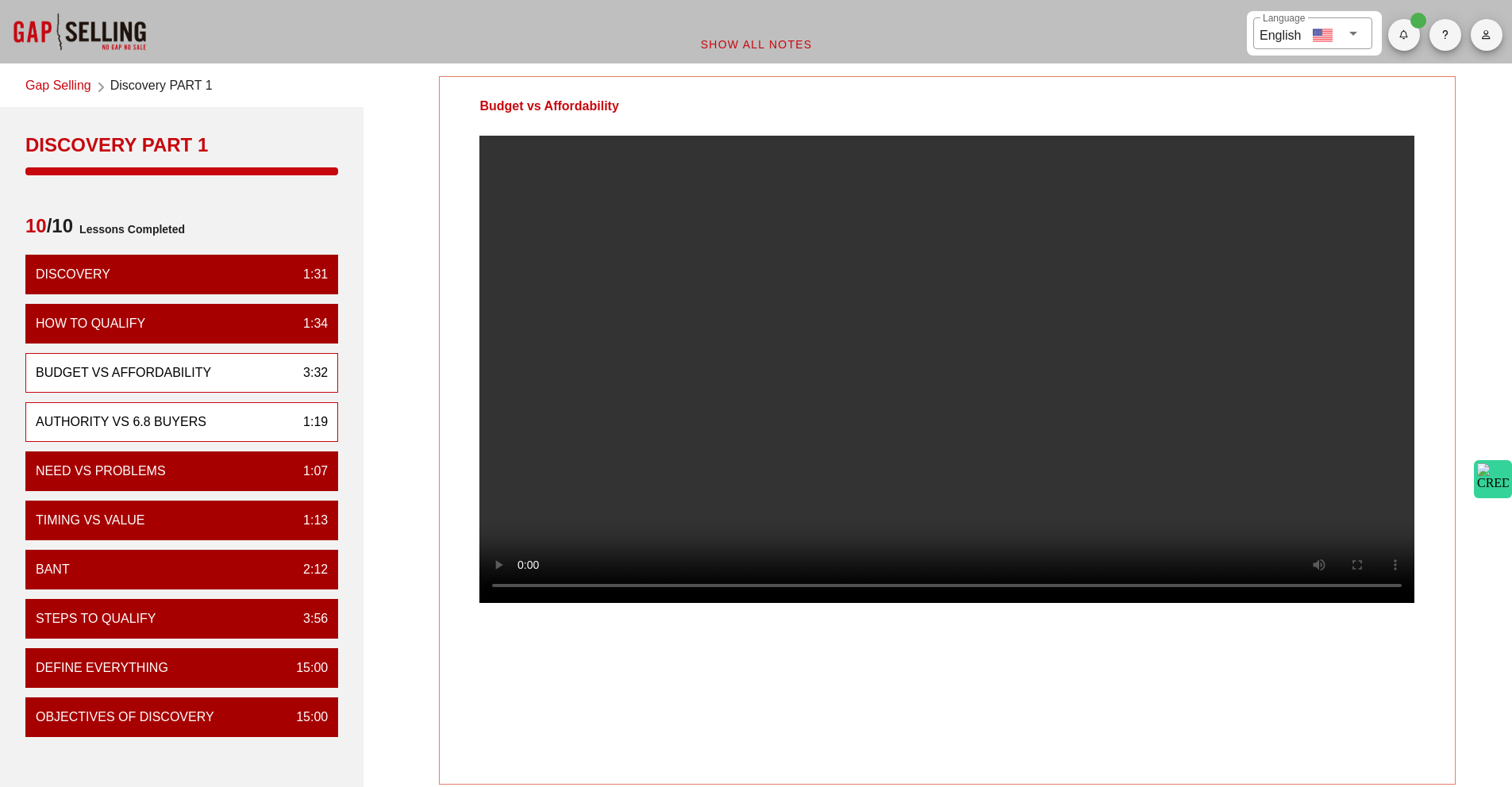
click at [54, 431] on div "Authority vs 6.8 Buyers 1:19" at bounding box center [182, 422] width 313 height 40
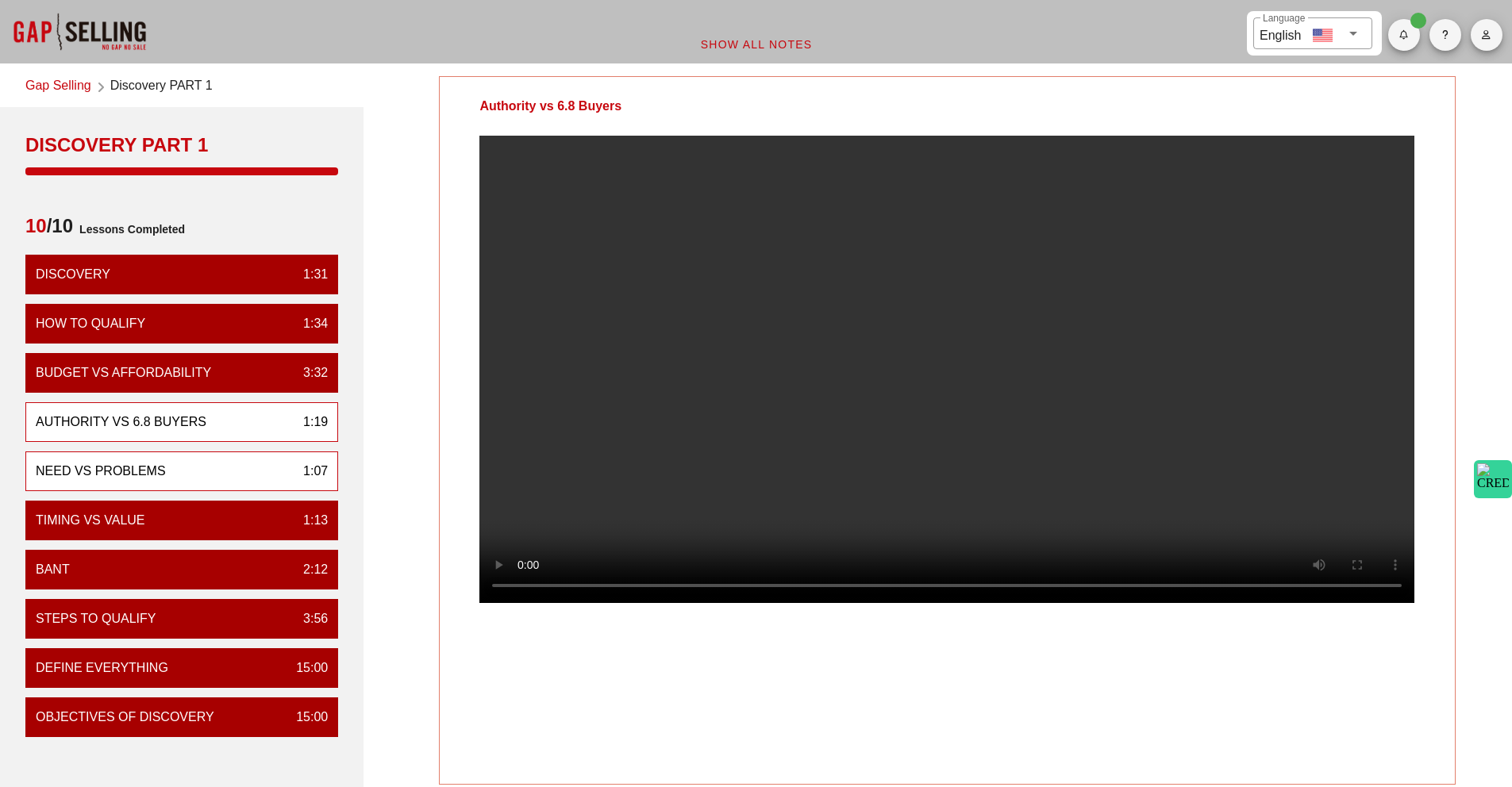
click at [166, 475] on div "Need vs Problems 1:07" at bounding box center [182, 471] width 313 height 40
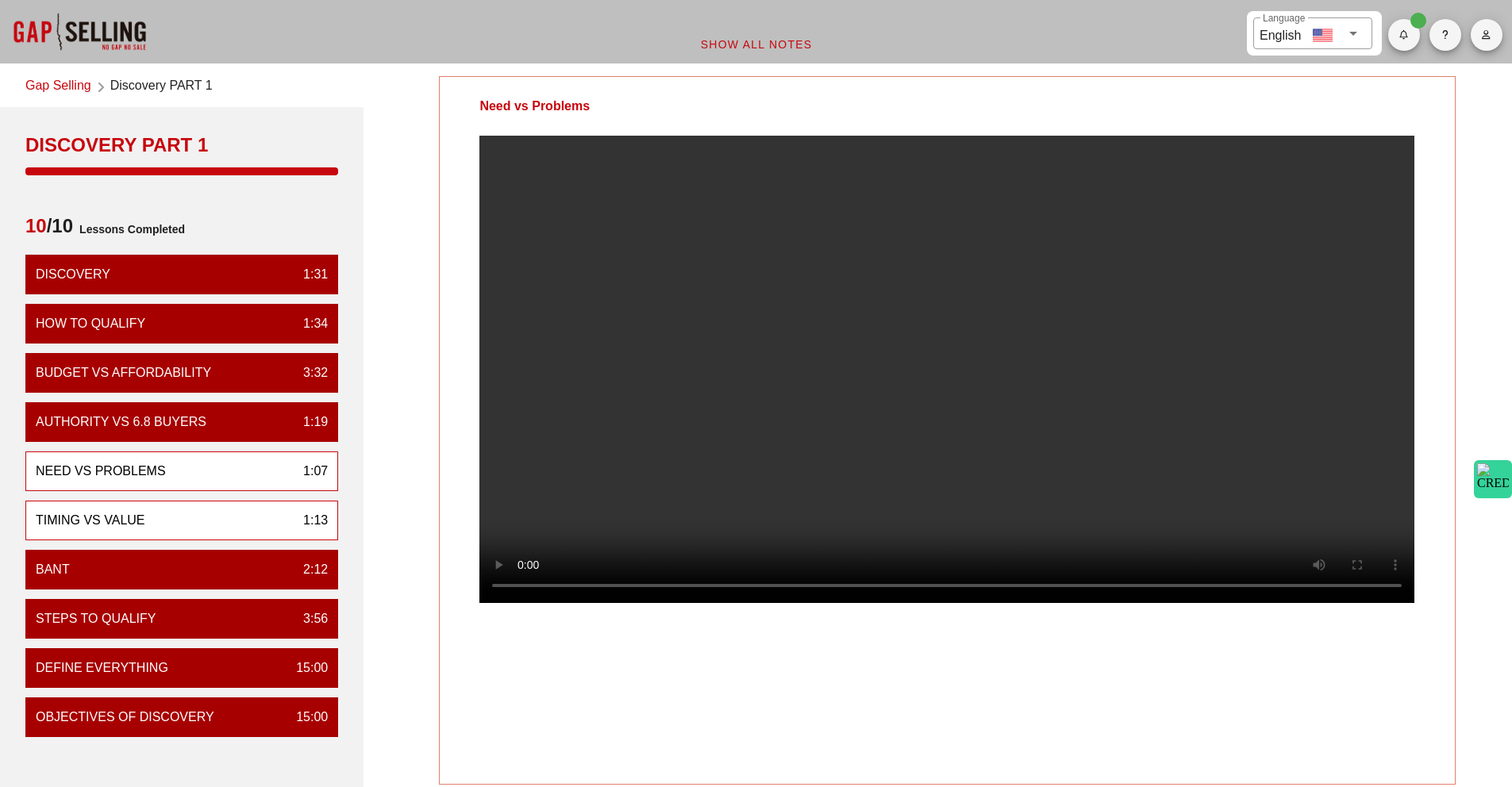
click at [125, 526] on div "Timing vs Value" at bounding box center [90, 519] width 109 height 19
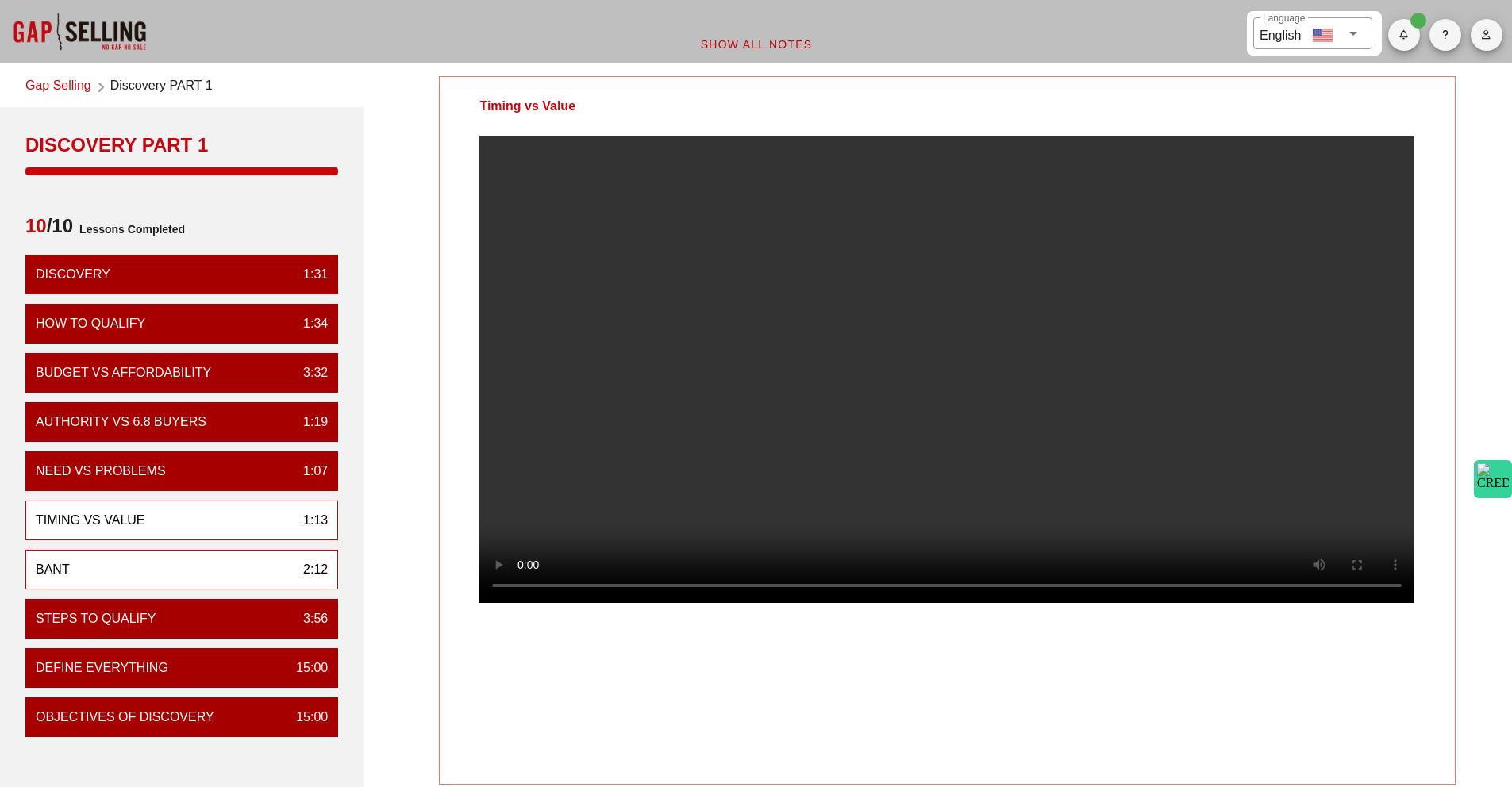
click at [136, 568] on div "BANT 2:12" at bounding box center [182, 569] width 313 height 40
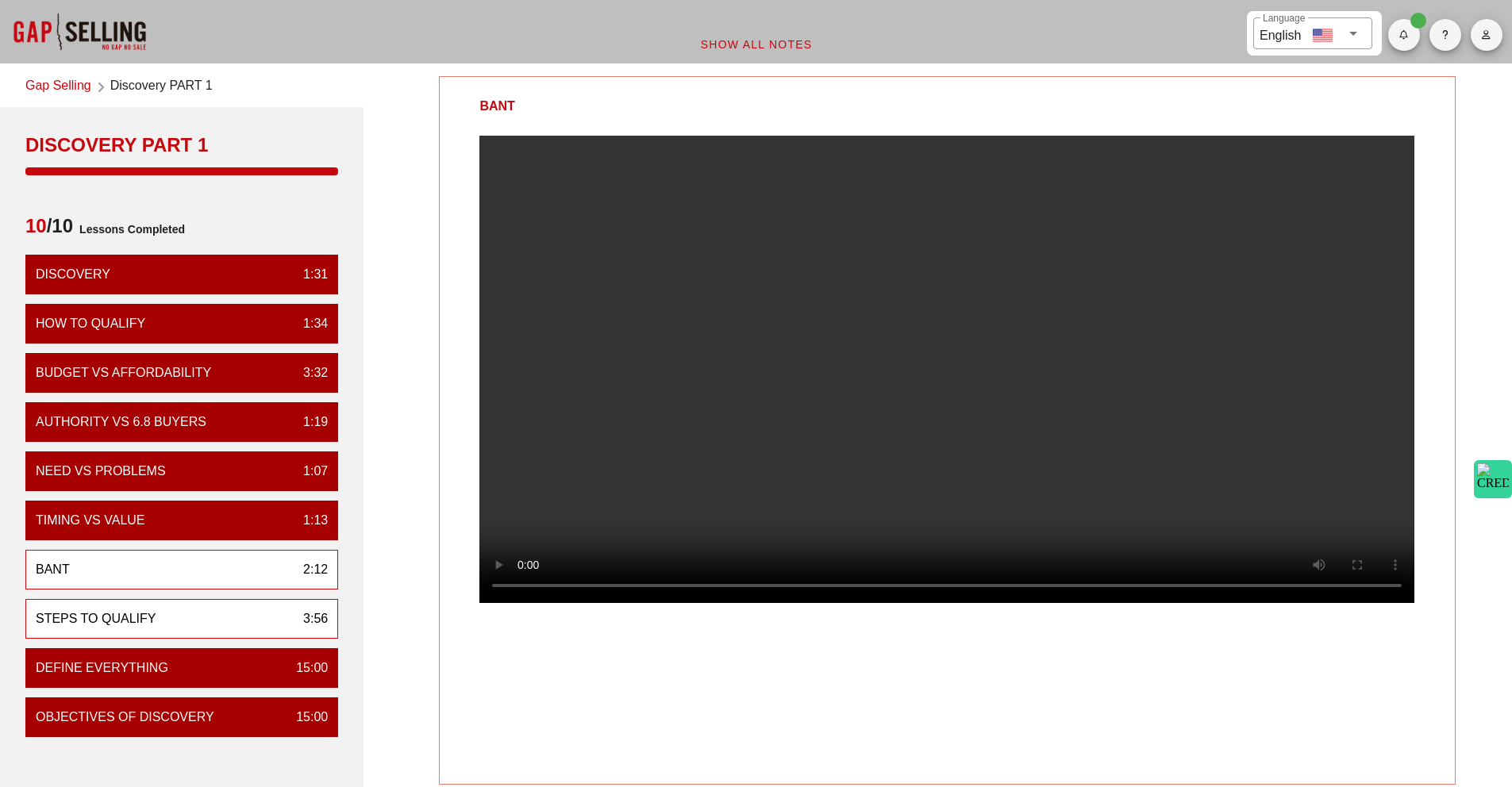
click at [208, 614] on div "Steps to Qualify 3:56" at bounding box center [182, 619] width 313 height 40
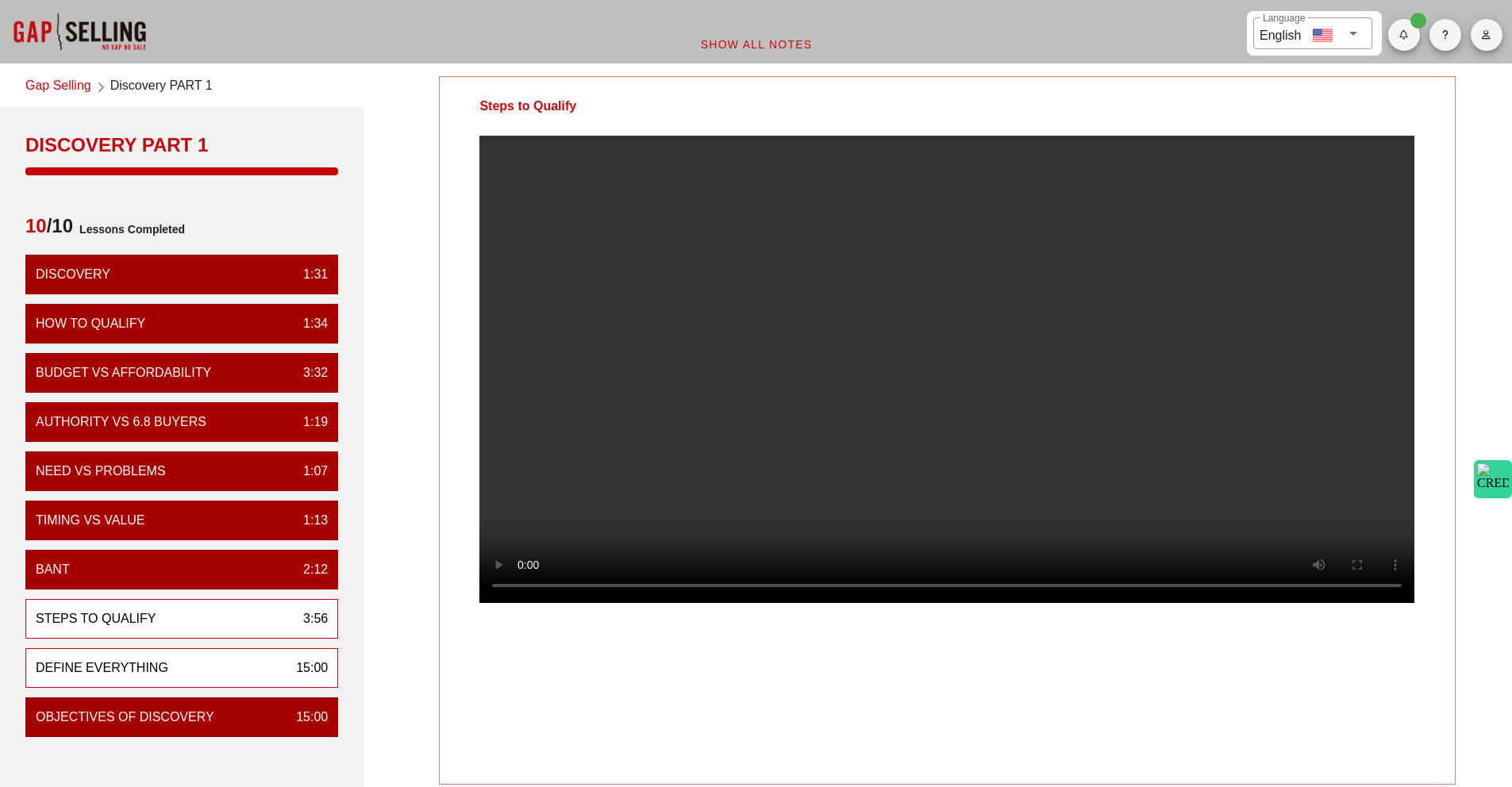
click at [102, 674] on div "Define Everything" at bounding box center [101, 667] width 132 height 19
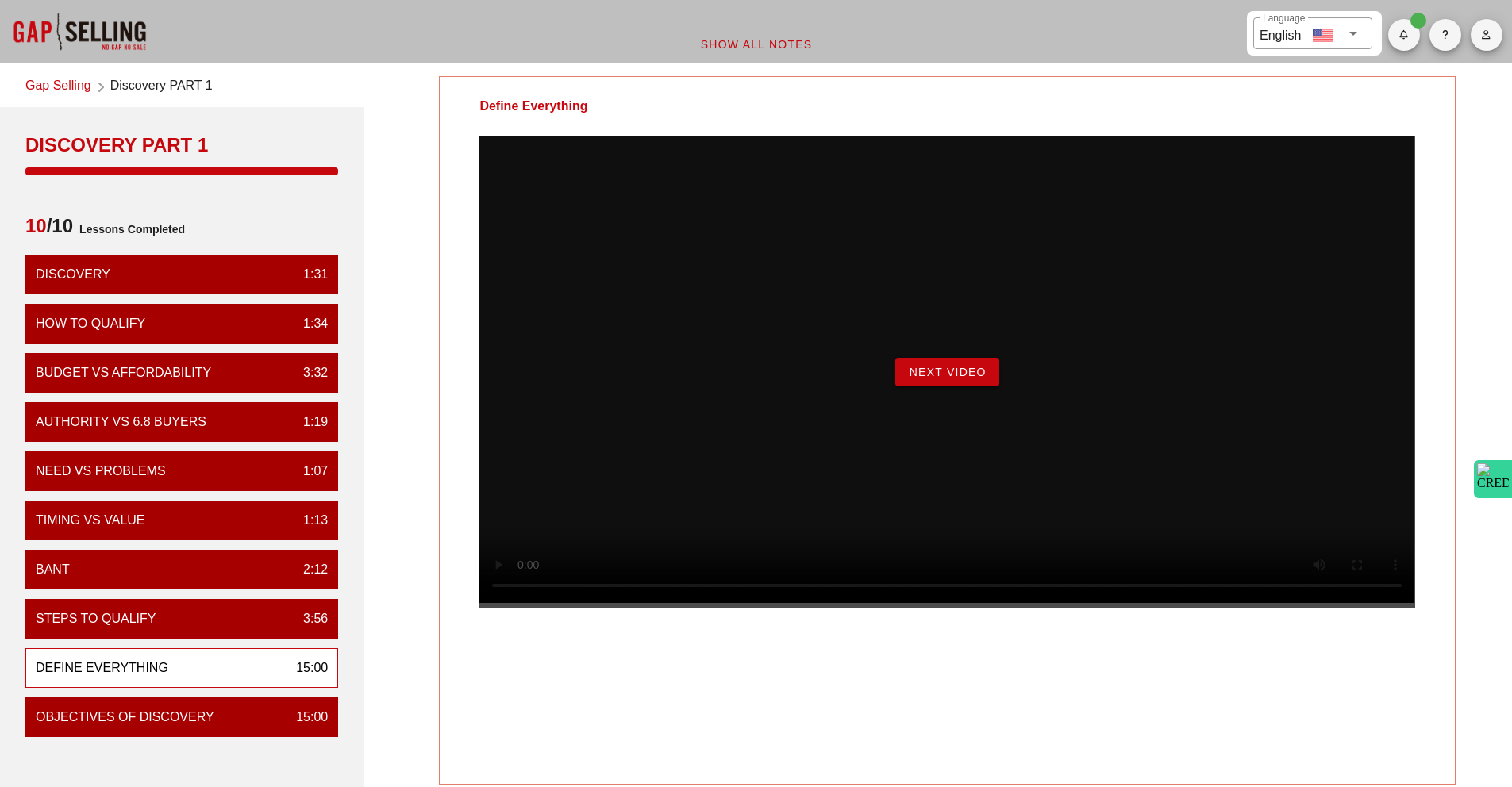
click at [954, 378] on span "Next Video" at bounding box center [947, 372] width 78 height 12
click at [971, 378] on span "Begin Exercise" at bounding box center [947, 372] width 109 height 12
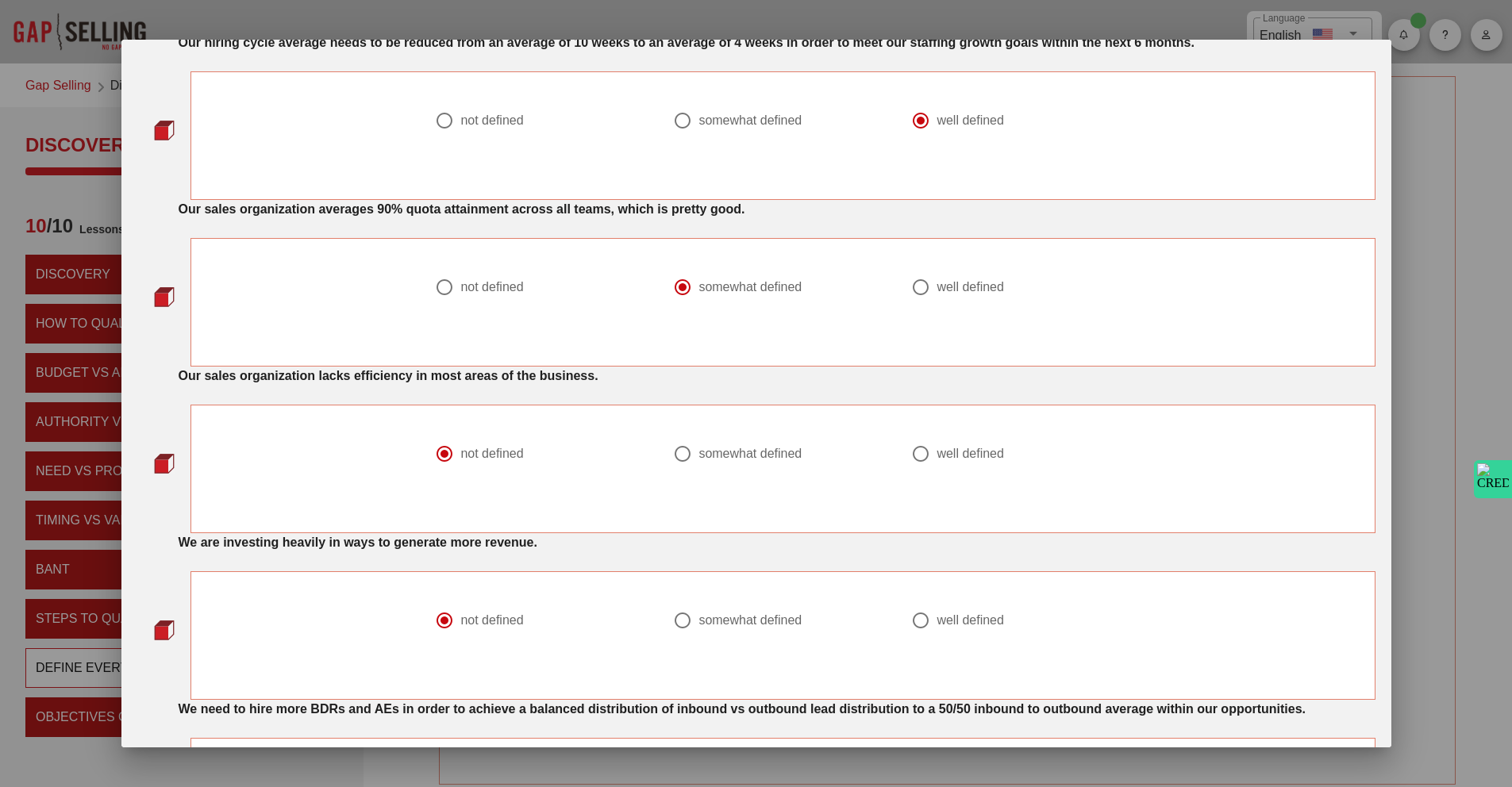
scroll to position [1173, 0]
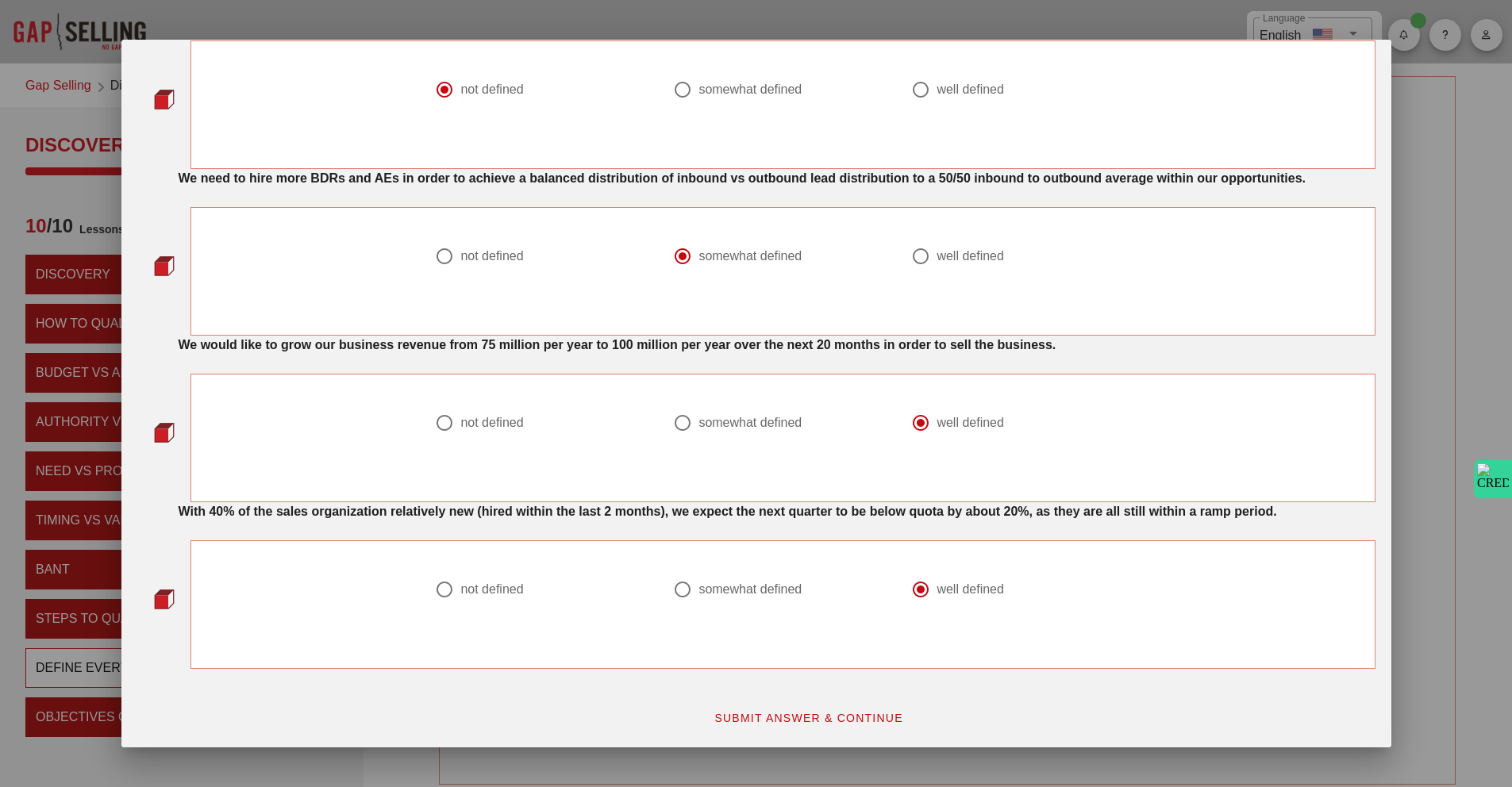
click at [796, 708] on button "SUBMIT ANSWER & CONTINUE" at bounding box center [808, 718] width 215 height 28
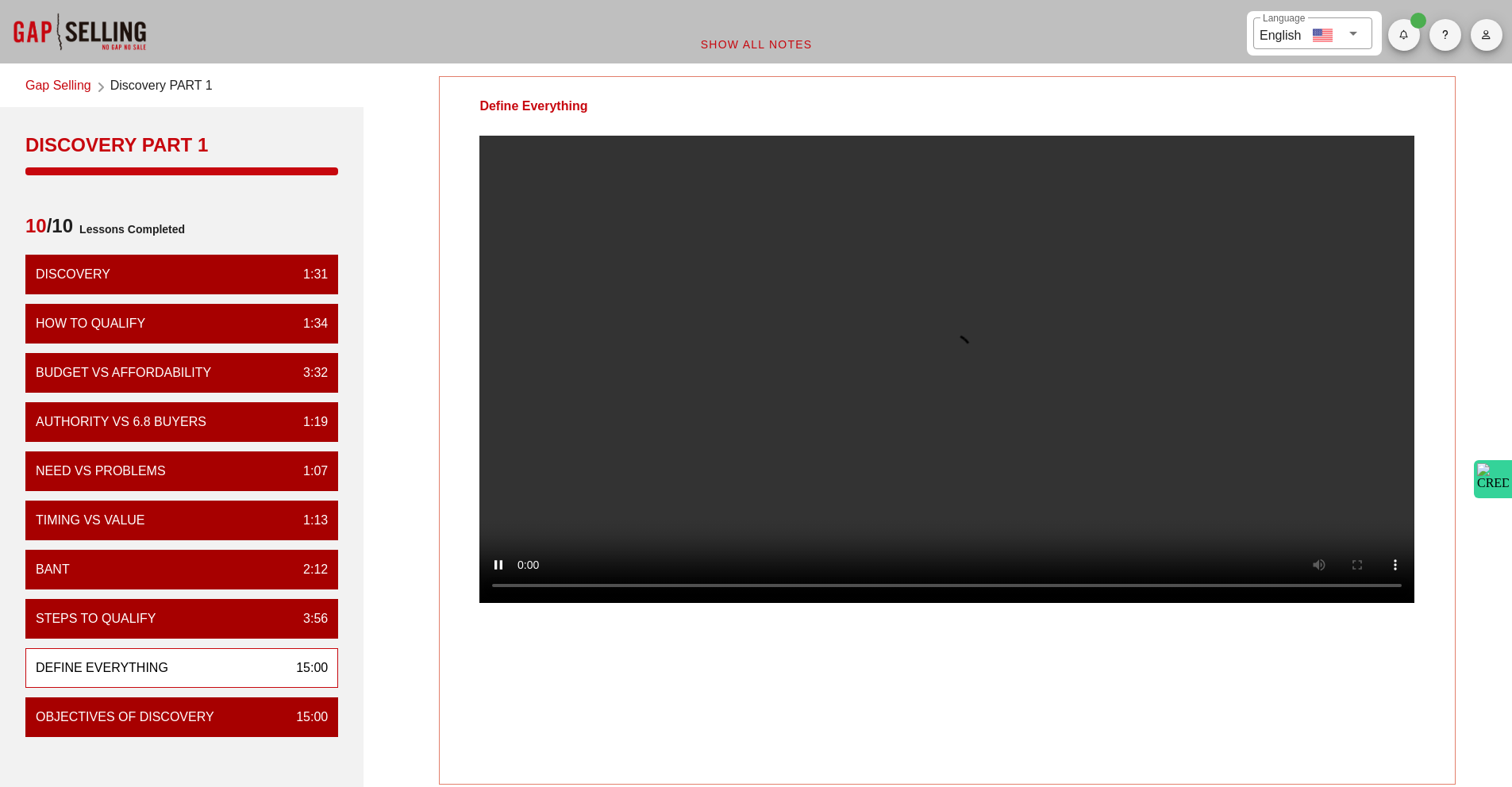
scroll to position [0, 0]
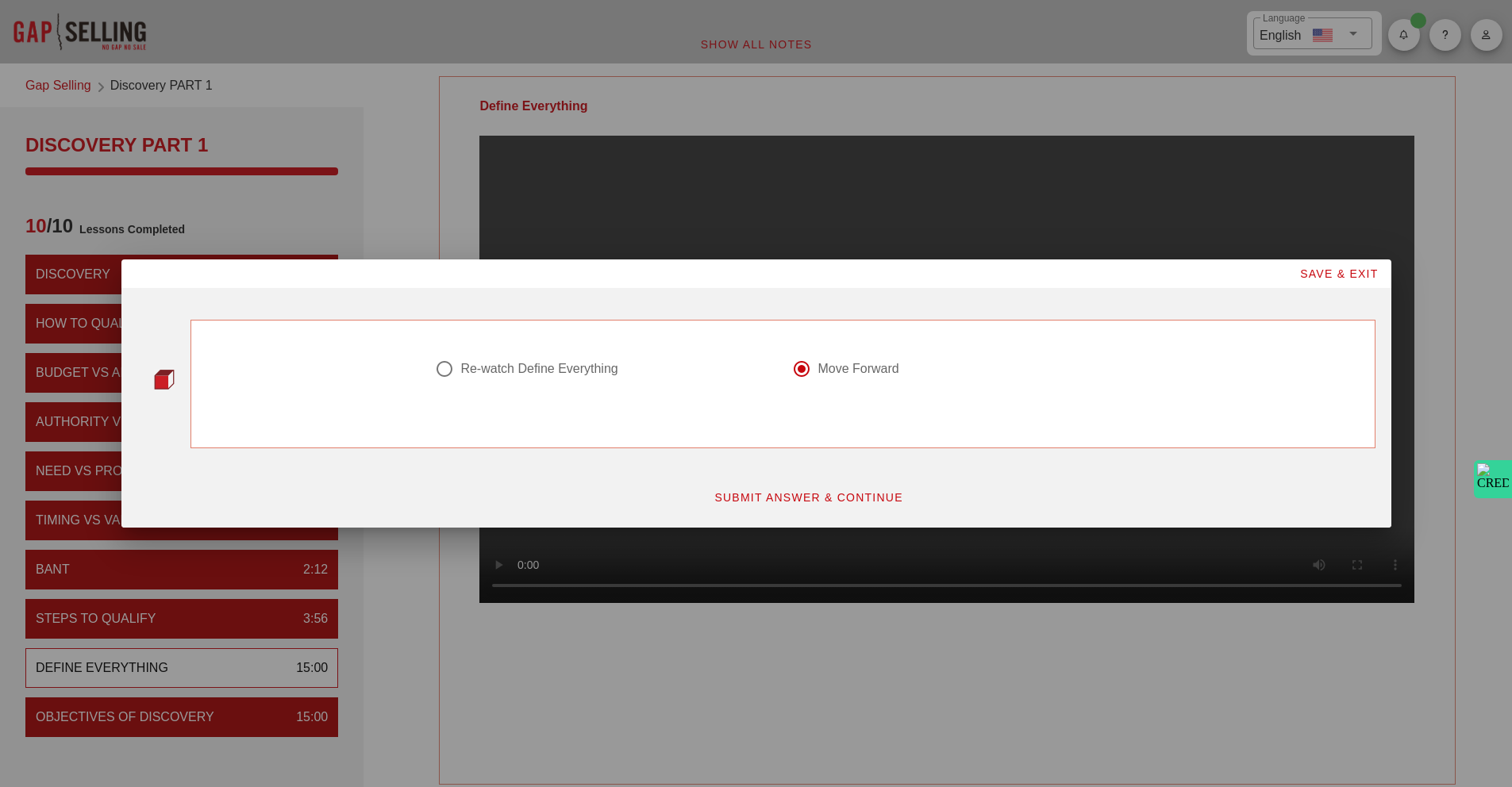
click at [827, 503] on span "SUBMIT ANSWER & CONTINUE" at bounding box center [809, 497] width 190 height 12
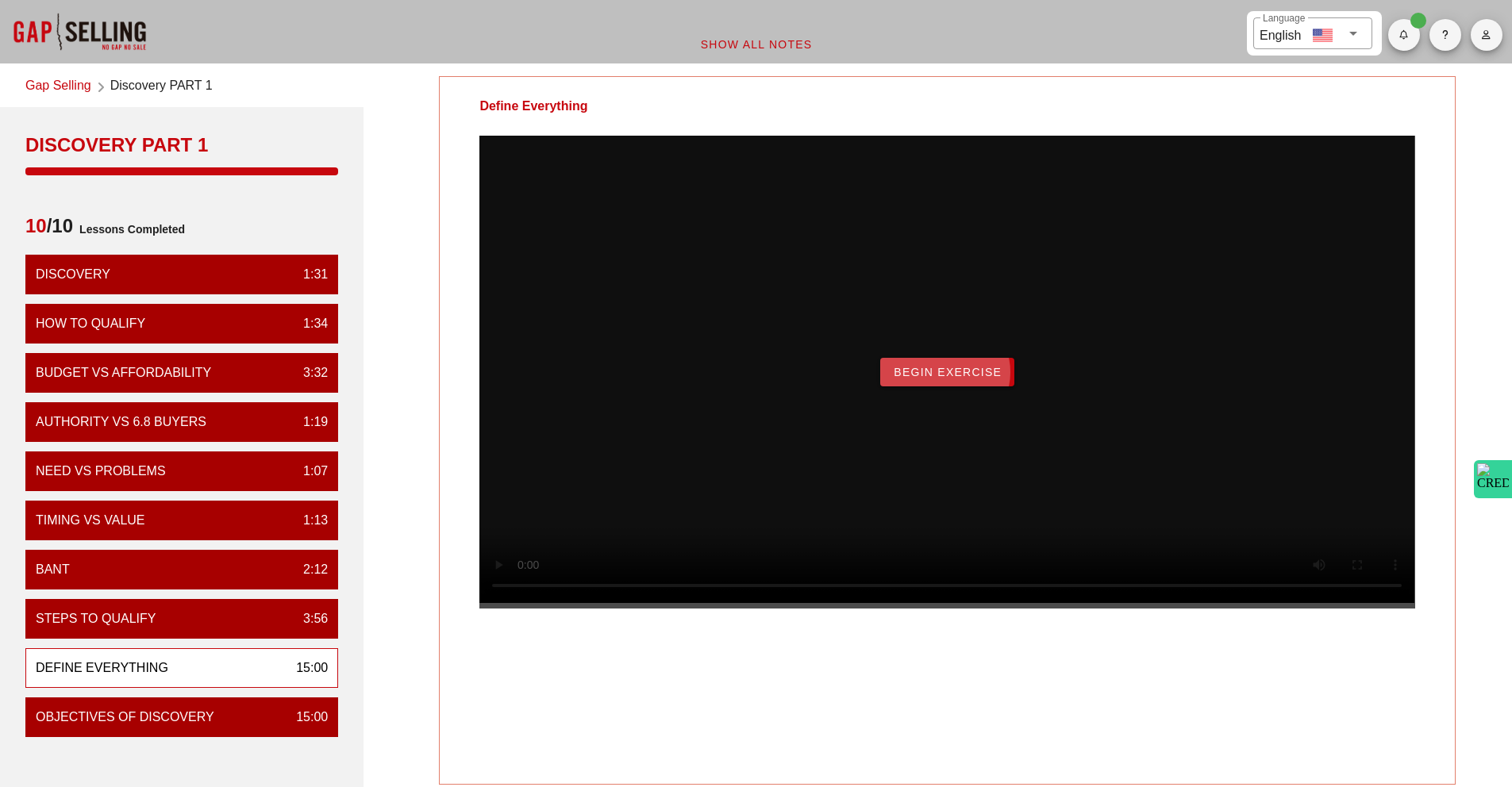
click at [966, 378] on span "Begin Exercise" at bounding box center [947, 372] width 109 height 12
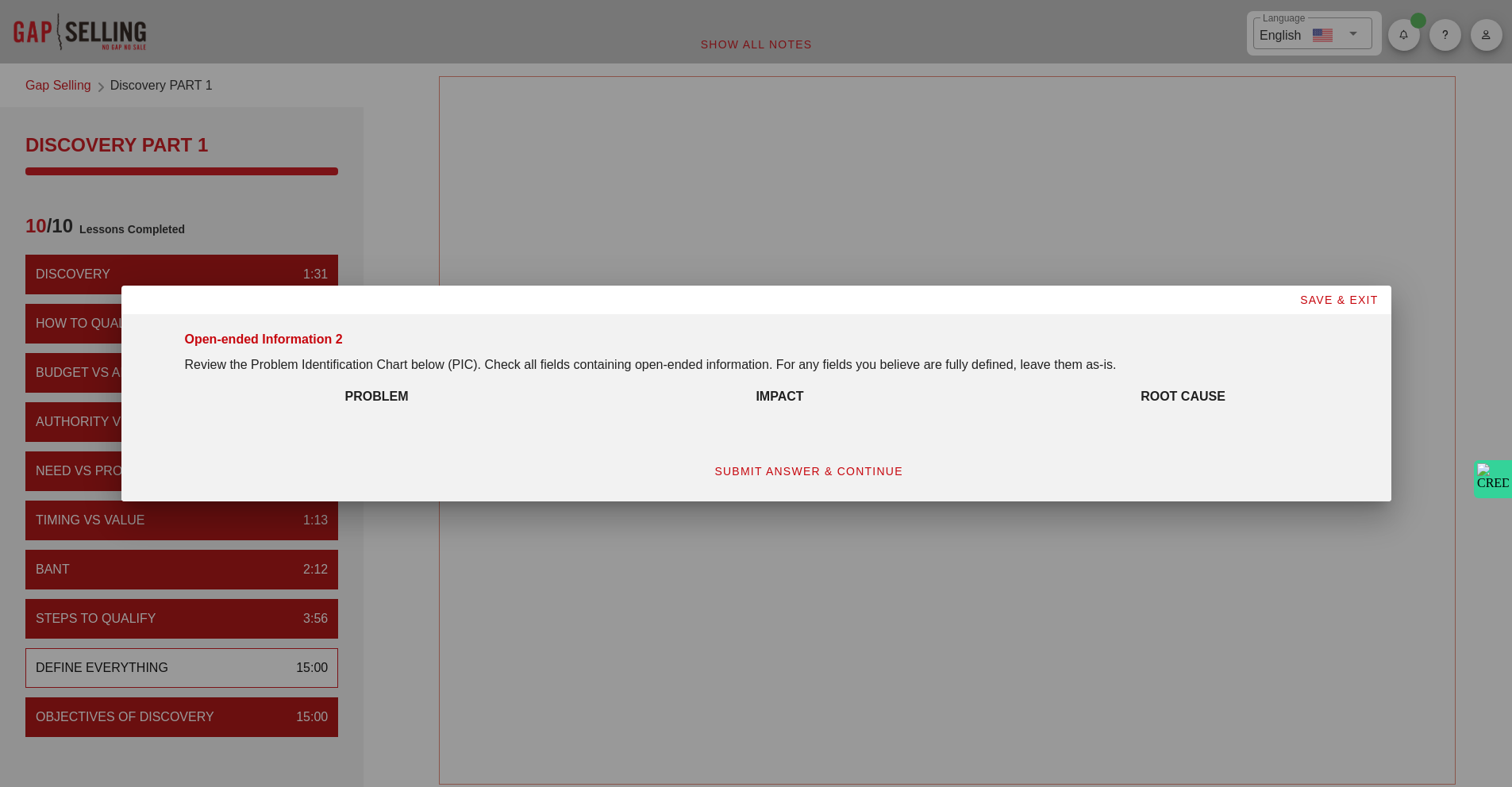
click at [827, 476] on span "SUBMIT ANSWER & CONTINUE" at bounding box center [809, 471] width 190 height 12
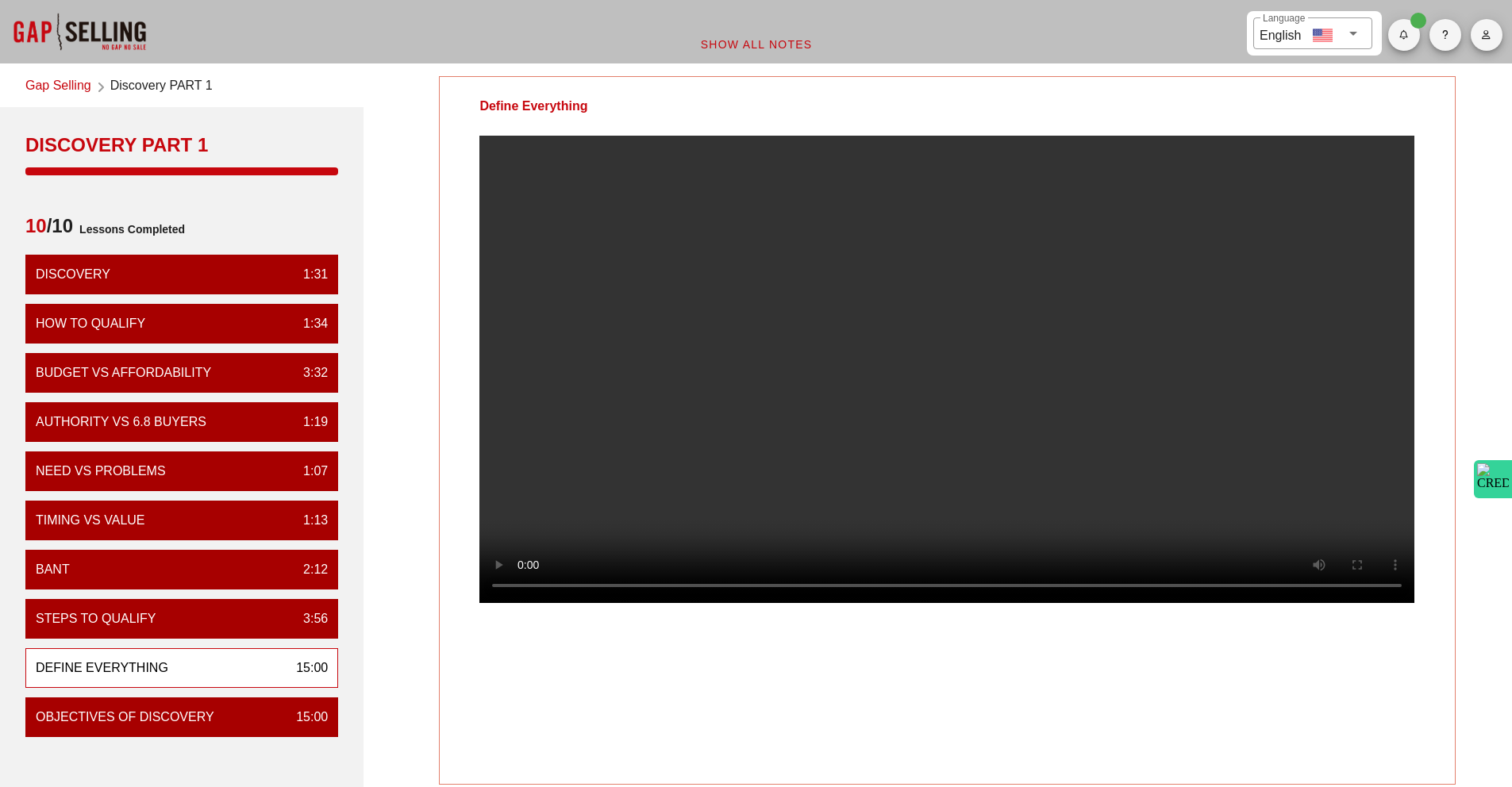
click at [1069, 68] on div "Define Everything Your Notes Save Note Show All Notes" at bounding box center [947, 547] width 1148 height 962
click at [1281, 708] on div "Define Everything" at bounding box center [946, 430] width 1015 height 708
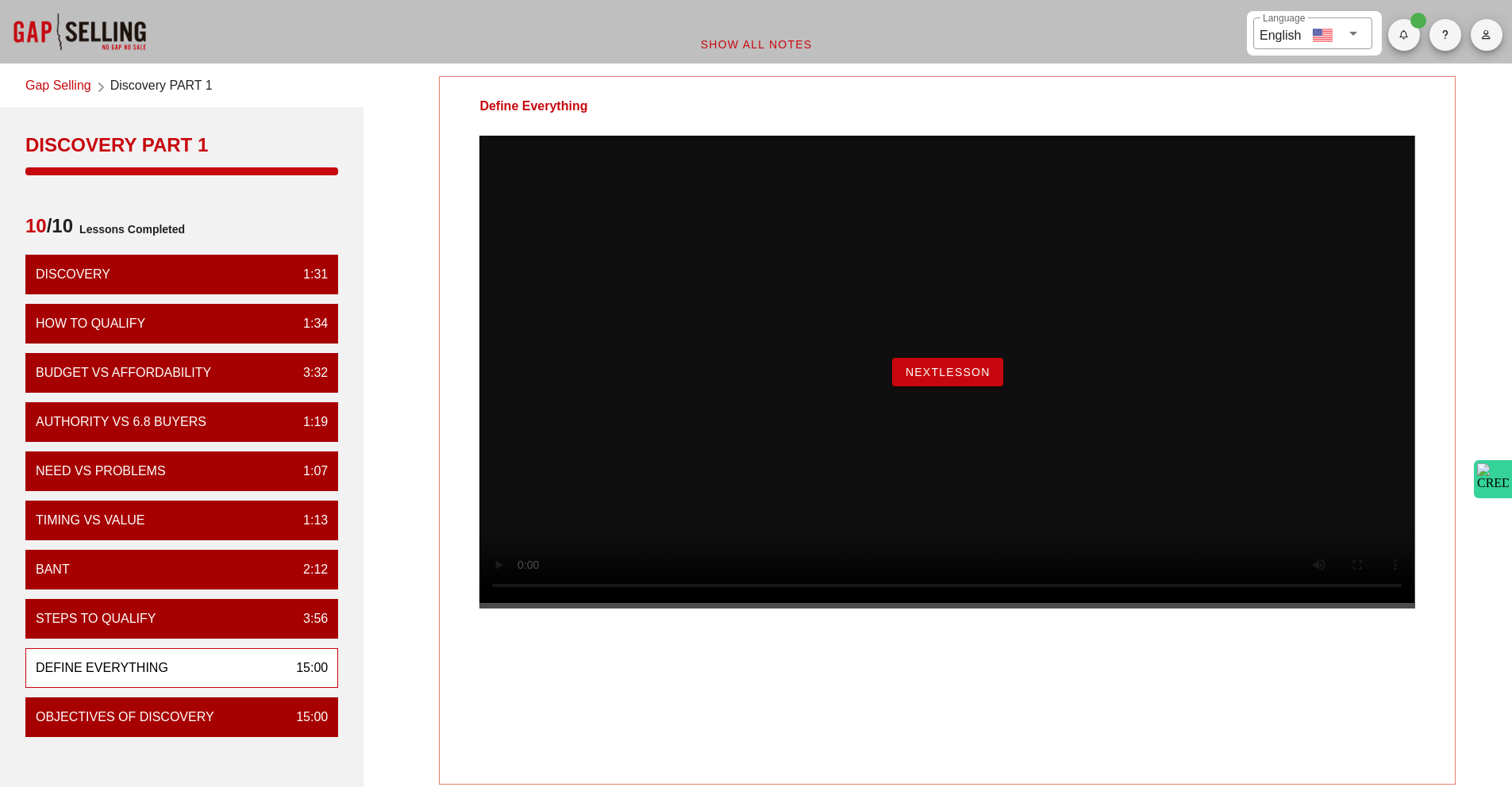
click at [924, 378] on span "NextLesson" at bounding box center [947, 372] width 86 height 12
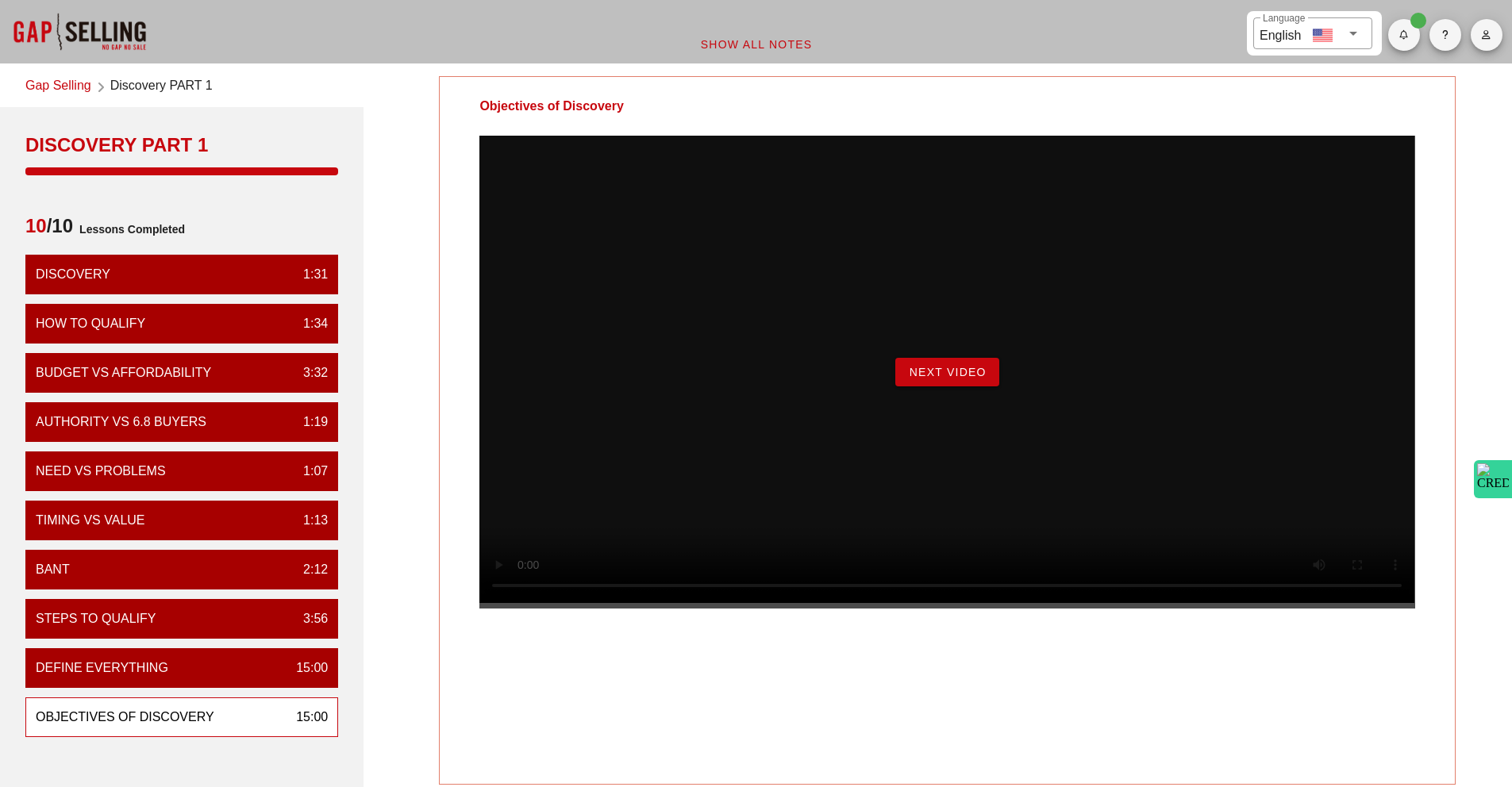
click at [951, 378] on span "Next Video" at bounding box center [947, 372] width 78 height 12
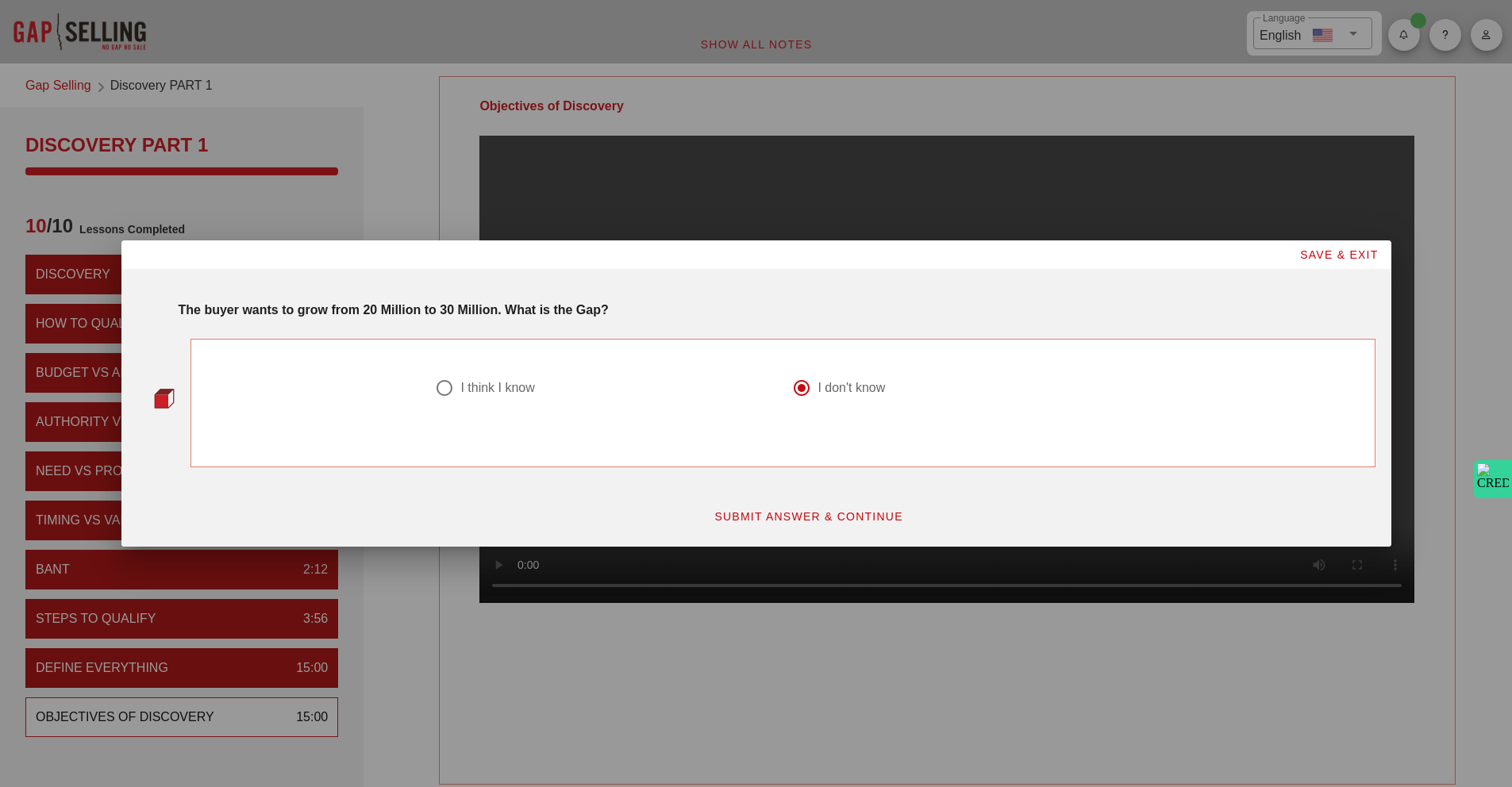
click at [475, 390] on div "I think I know" at bounding box center [497, 388] width 74 height 16
radio input "true"
click at [831, 514] on span "SUBMIT ANSWER & CONTINUE" at bounding box center [809, 516] width 190 height 12
click at [474, 386] on div "got it right!" at bounding box center [490, 388] width 59 height 16
radio input "true"
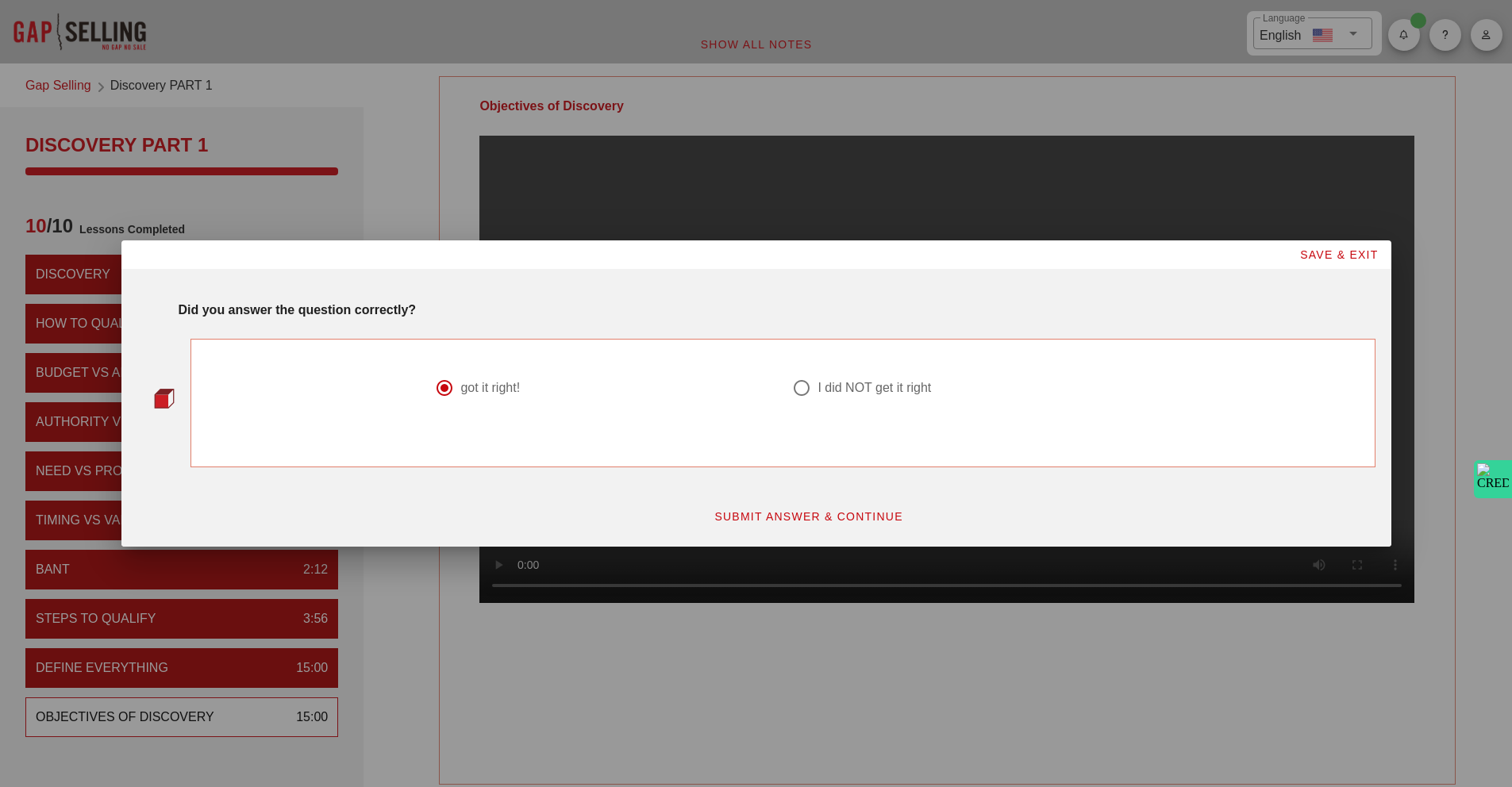
click at [846, 517] on span "SUBMIT ANSWER & CONTINUE" at bounding box center [809, 516] width 190 height 12
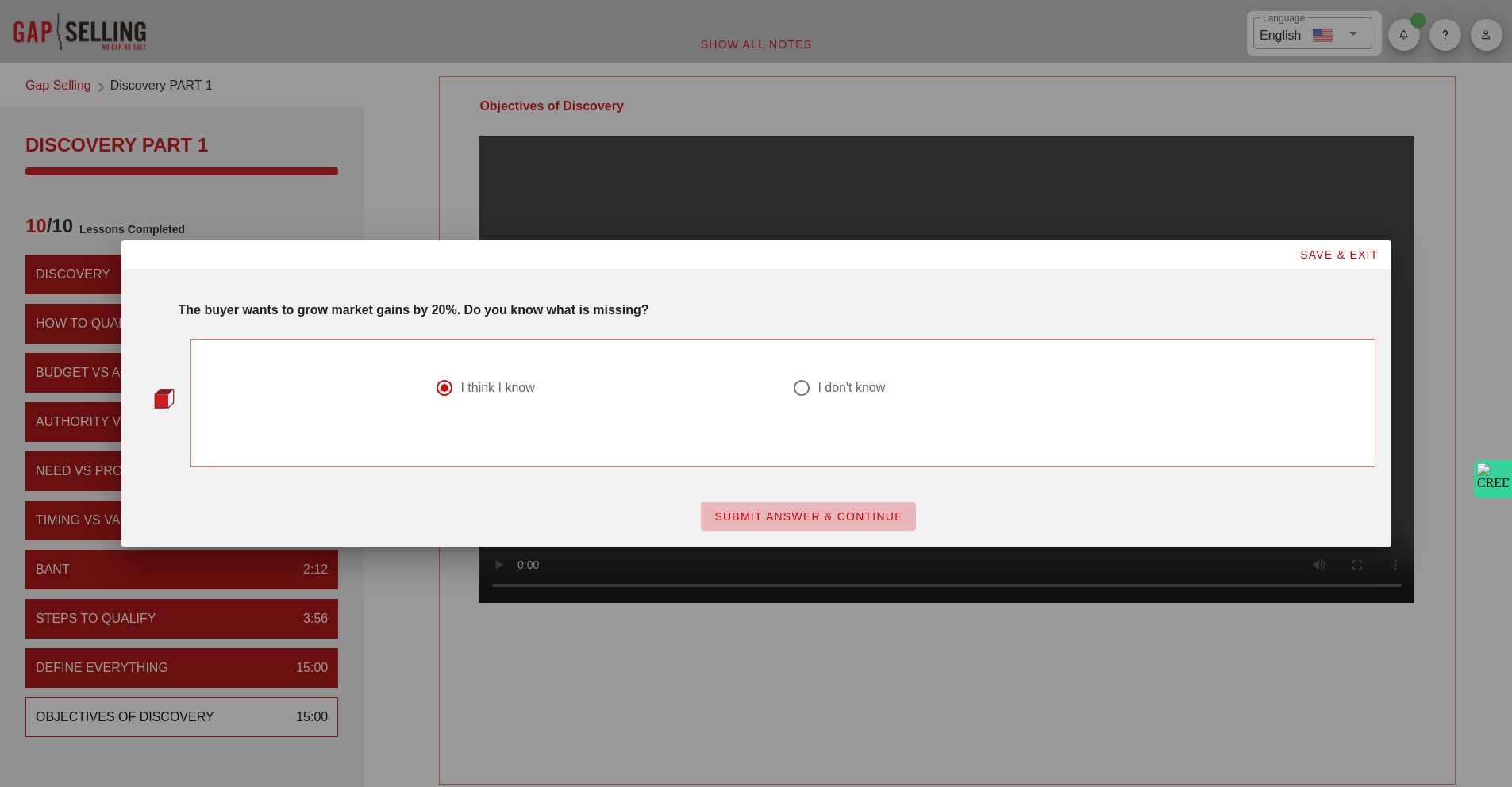
click at [760, 517] on span "SUBMIT ANSWER & CONTINUE" at bounding box center [809, 516] width 190 height 12
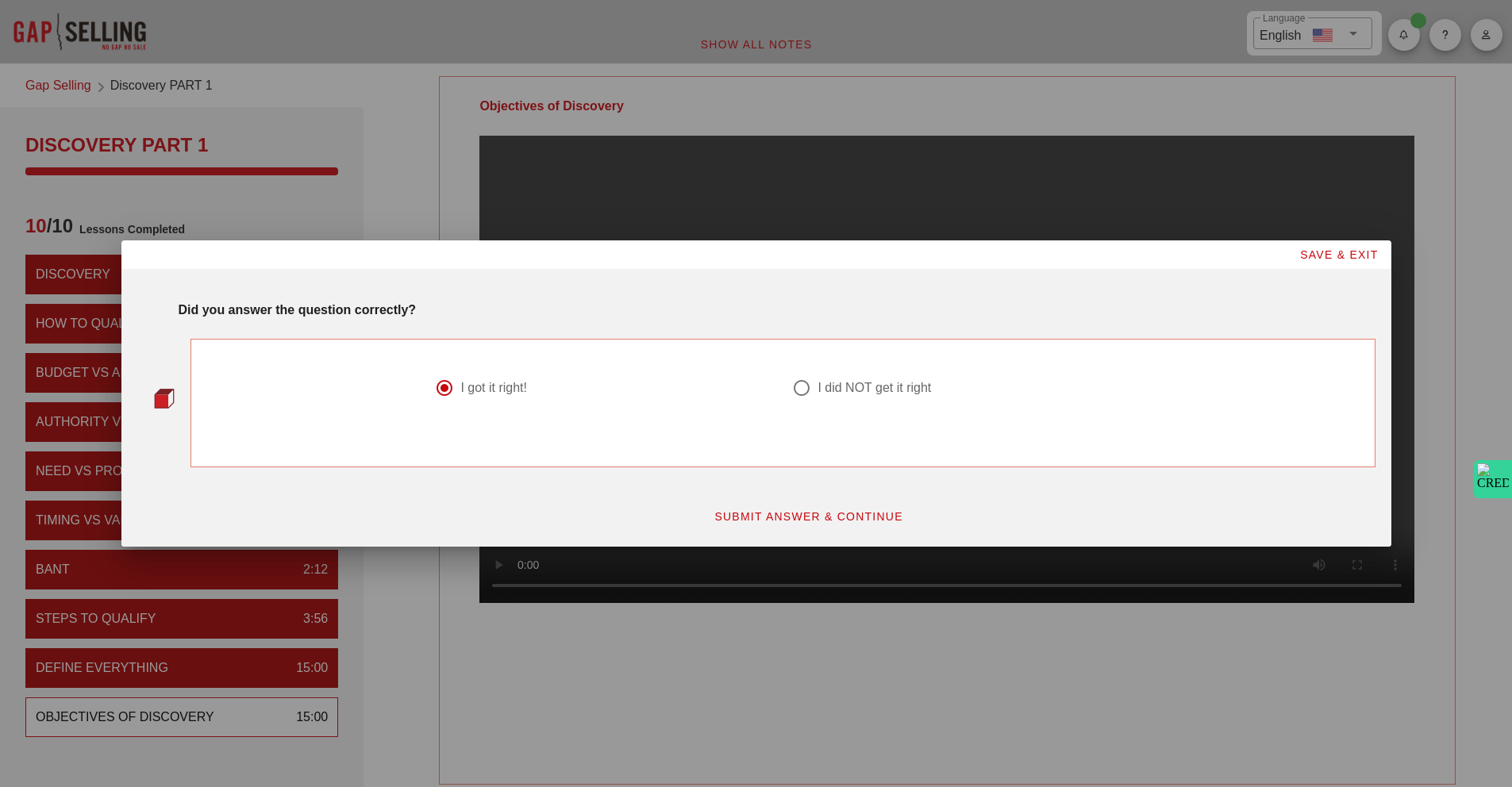
click at [813, 519] on span "SUBMIT ANSWER & CONTINUE" at bounding box center [809, 516] width 190 height 12
click at [732, 516] on span "SUBMIT ANSWER & CONTINUE" at bounding box center [809, 516] width 190 height 12
click at [764, 505] on button "SUBMIT ANSWER & CONTINUE" at bounding box center [808, 516] width 215 height 28
click at [749, 500] on div "SUBMIT ANSWER & CONTINUE" at bounding box center [807, 517] width 1152 height 48
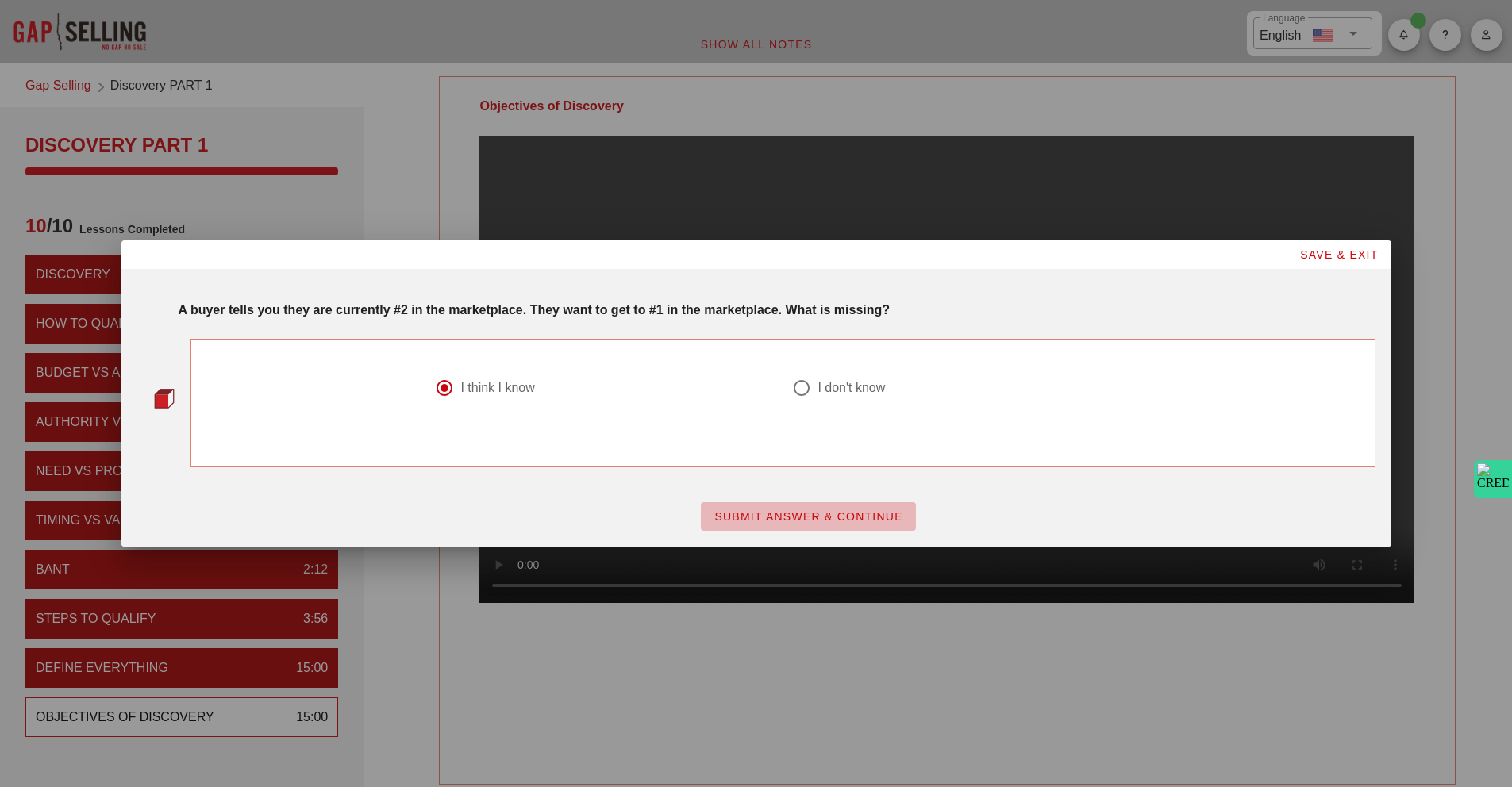
click at [765, 513] on span "SUBMIT ANSWER & CONTINUE" at bounding box center [809, 516] width 190 height 12
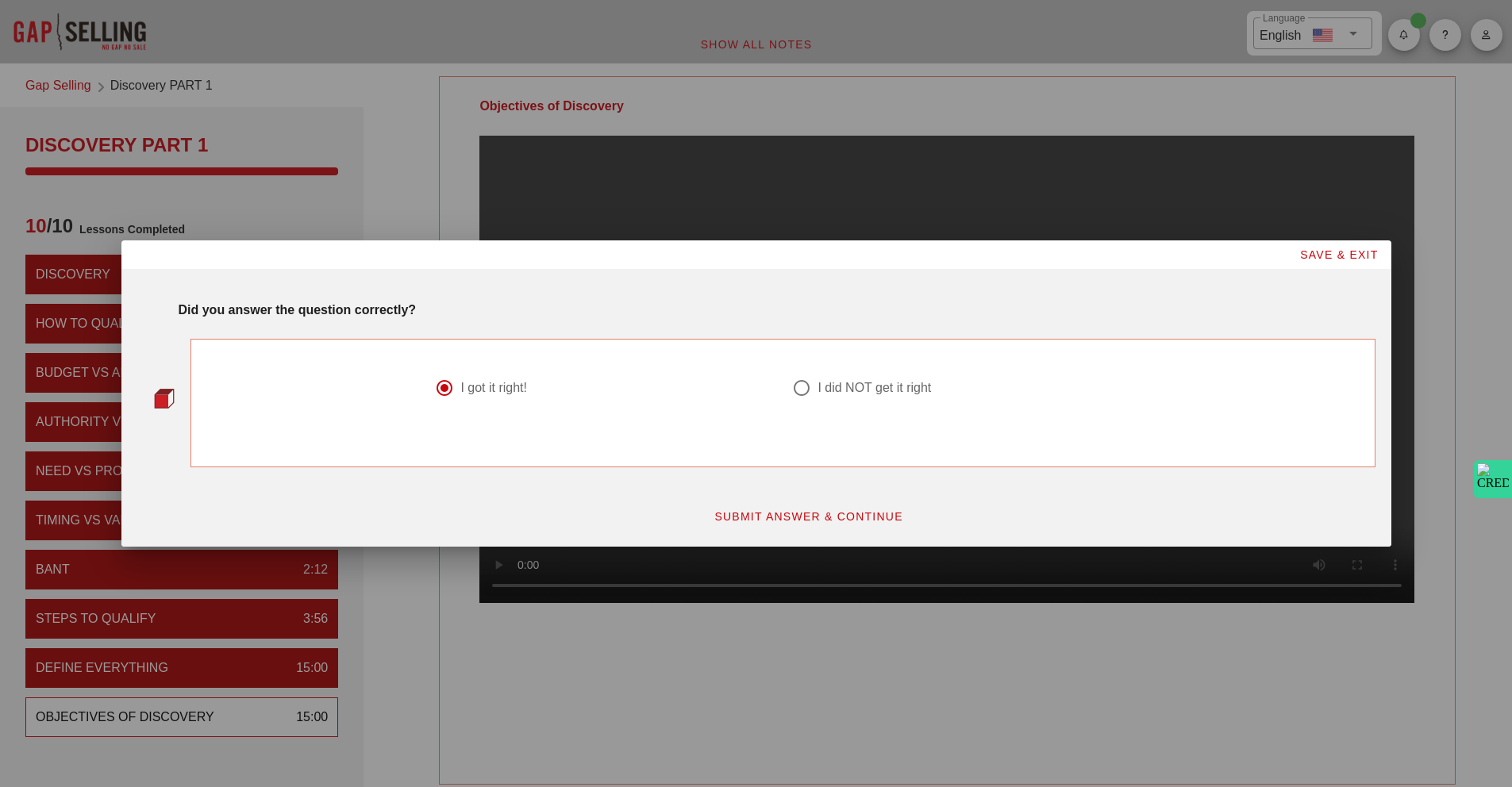
click at [775, 514] on span "SUBMIT ANSWER & CONTINUE" at bounding box center [809, 516] width 190 height 12
click at [863, 517] on span "SUBMIT ANSWER & CONTINUE" at bounding box center [809, 516] width 190 height 12
click at [474, 370] on div "I got it right!" at bounding box center [604, 397] width 357 height 57
click at [483, 393] on div "I got it right!" at bounding box center [493, 388] width 67 height 16
radio input "true"
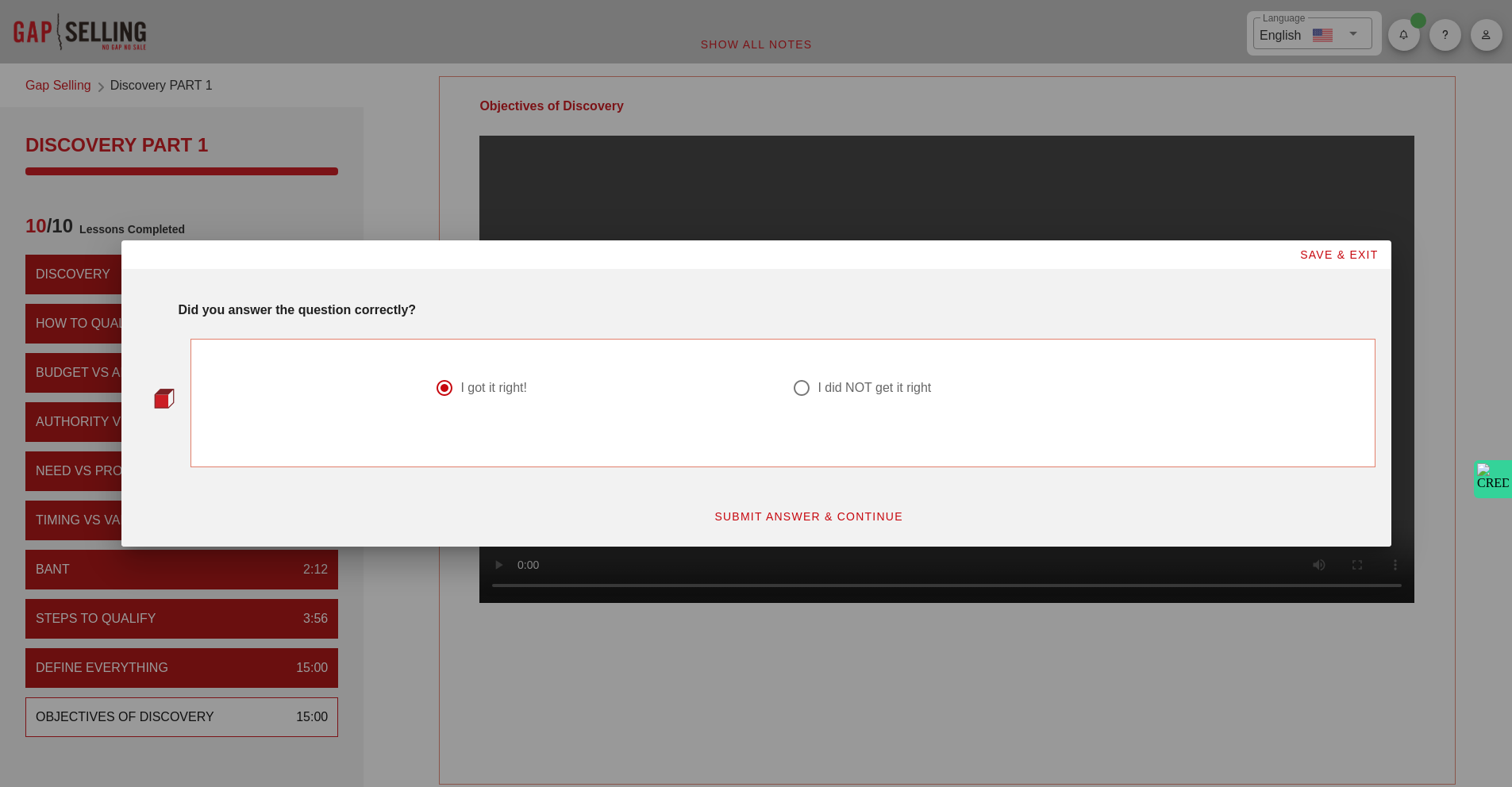
click at [850, 534] on div "SUBMIT ANSWER & CONTINUE" at bounding box center [807, 517] width 1152 height 48
click at [844, 526] on button "SUBMIT ANSWER & CONTINUE" at bounding box center [808, 516] width 215 height 28
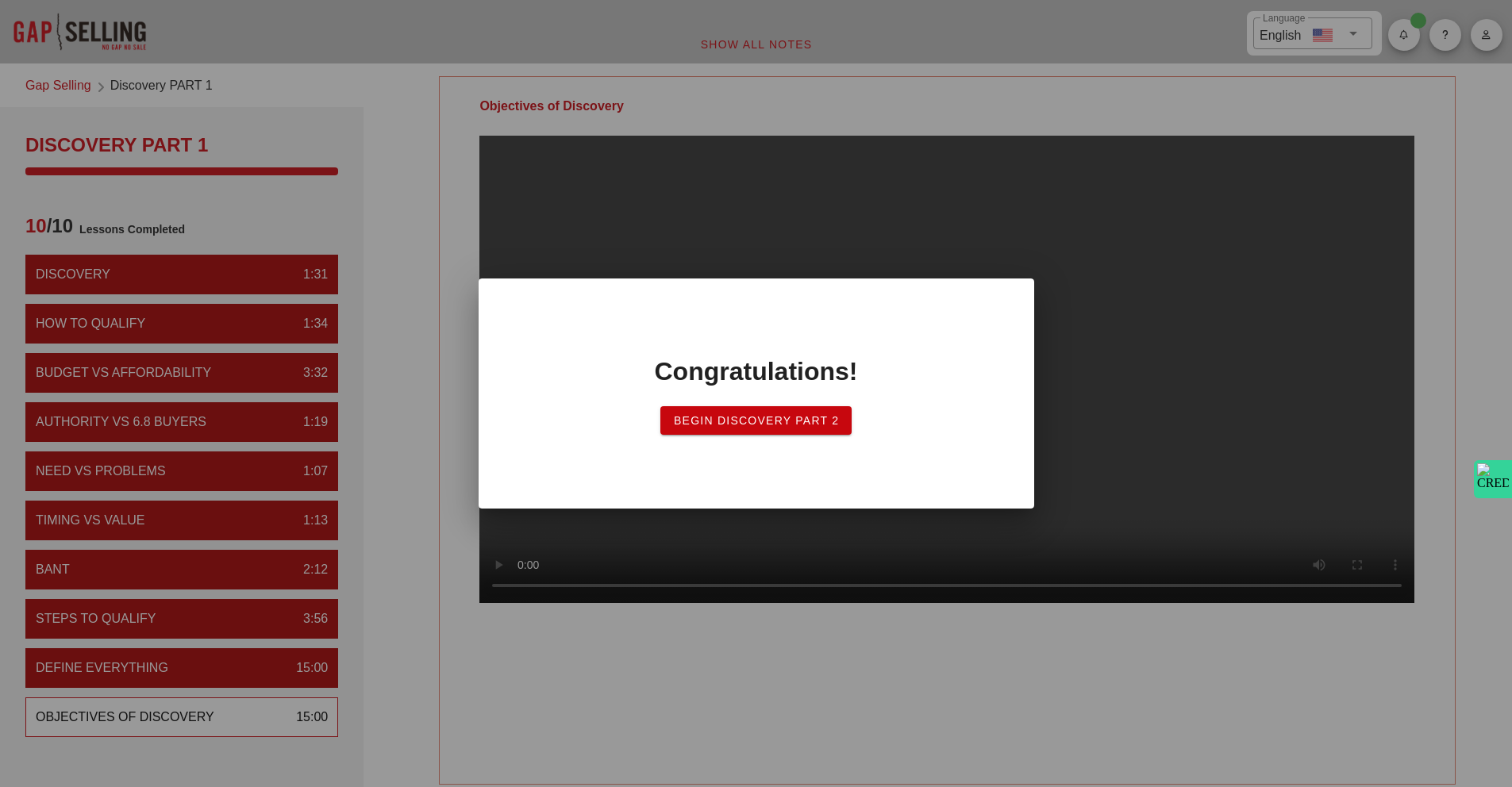
click at [780, 414] on span "Begin Discovery Part 2" at bounding box center [756, 420] width 167 height 12
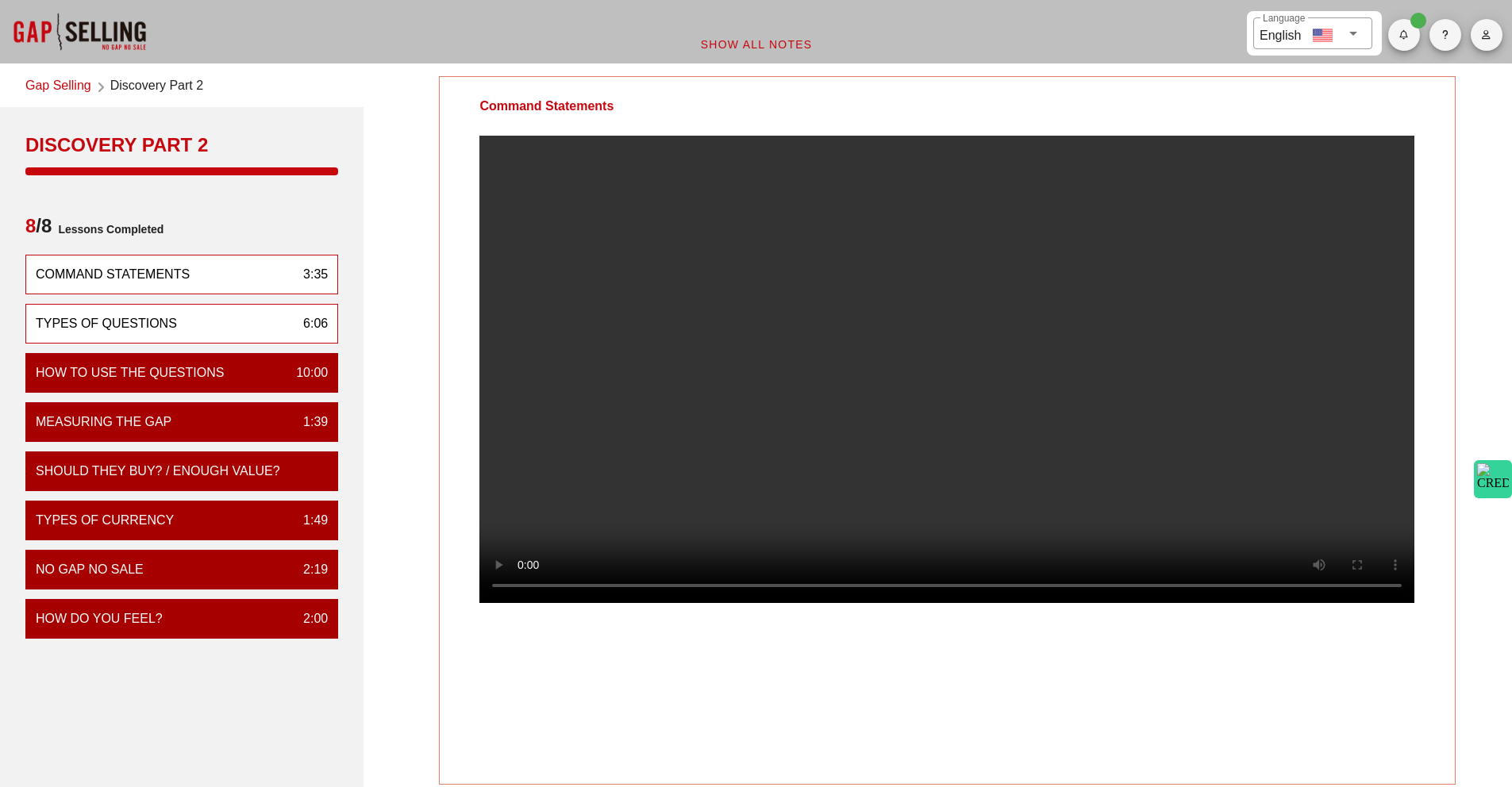
click at [164, 319] on div "Types of Questions" at bounding box center [106, 323] width 141 height 19
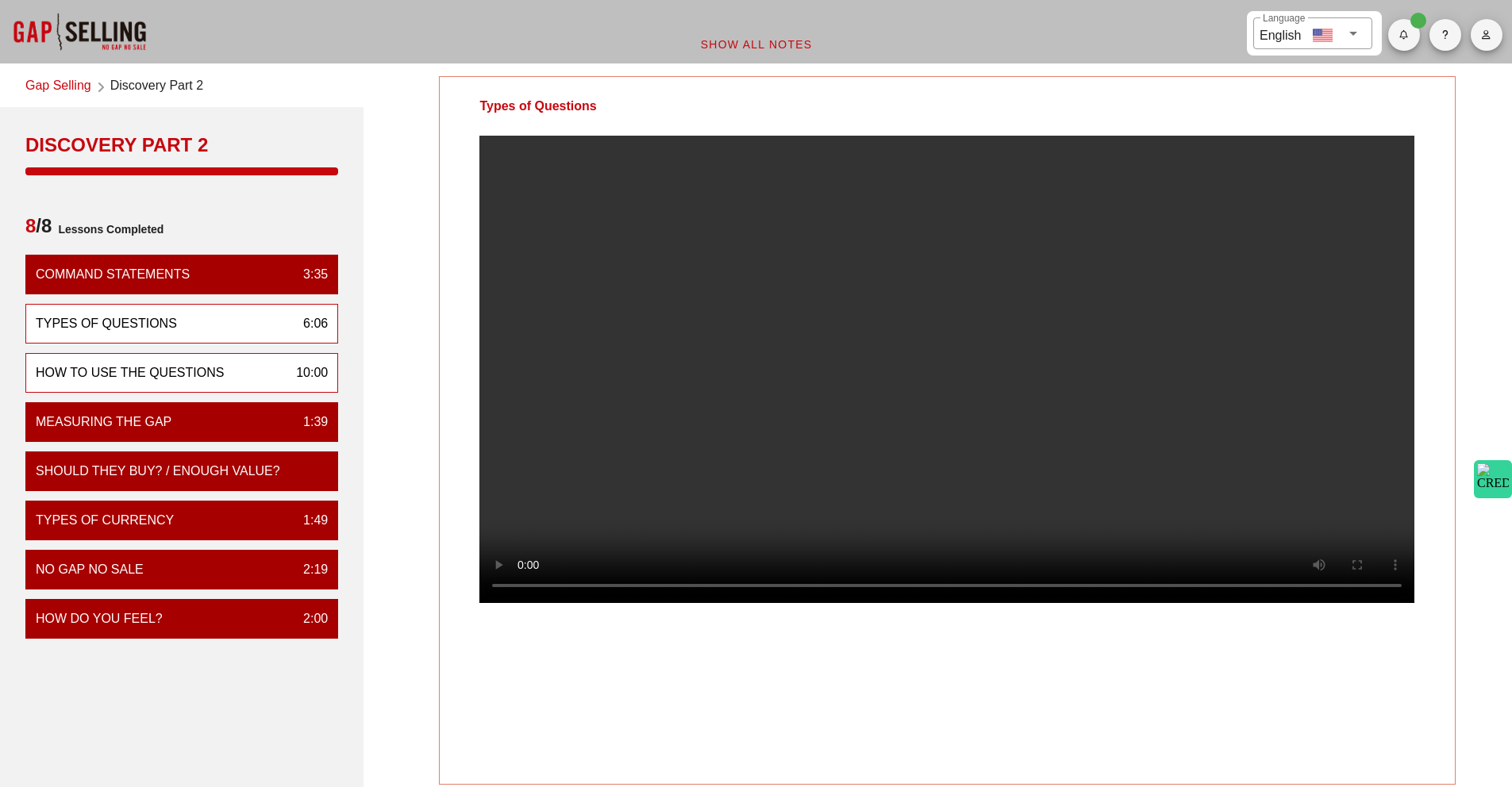
click at [168, 355] on div "How to Use the Questions 10:00" at bounding box center [182, 372] width 313 height 40
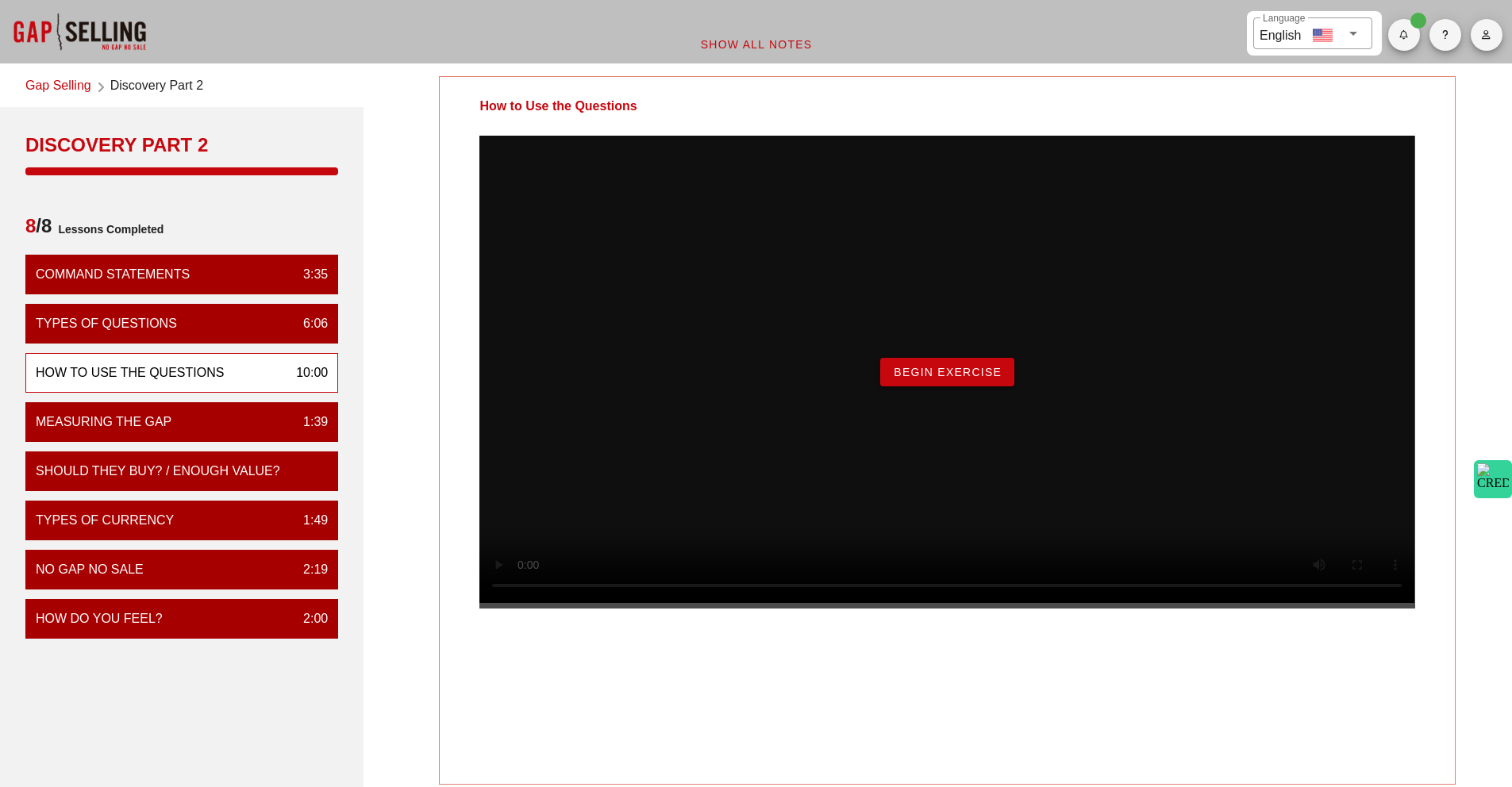
click at [925, 378] on span "Begin Exercise" at bounding box center [947, 372] width 109 height 12
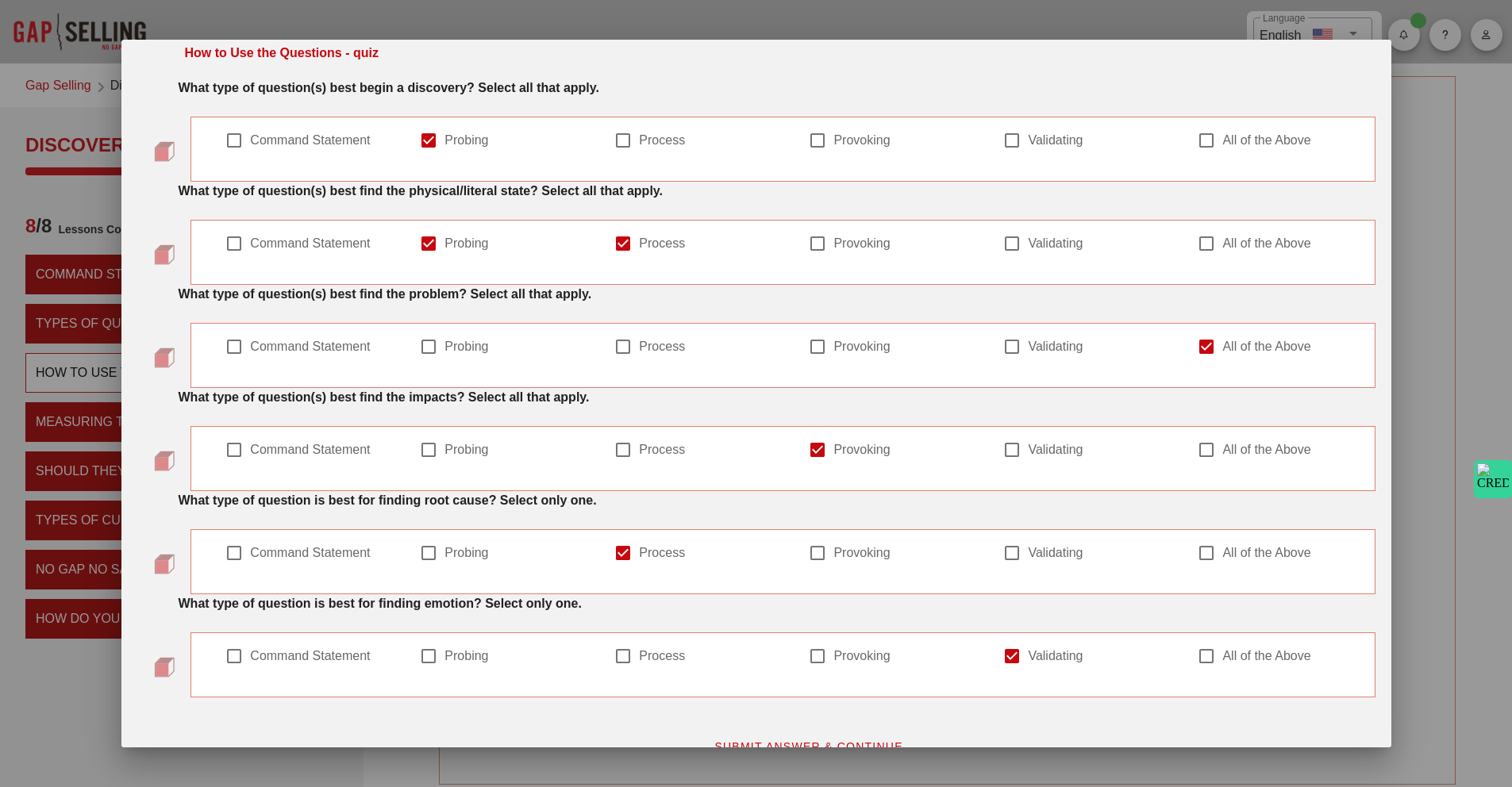
scroll to position [69, 0]
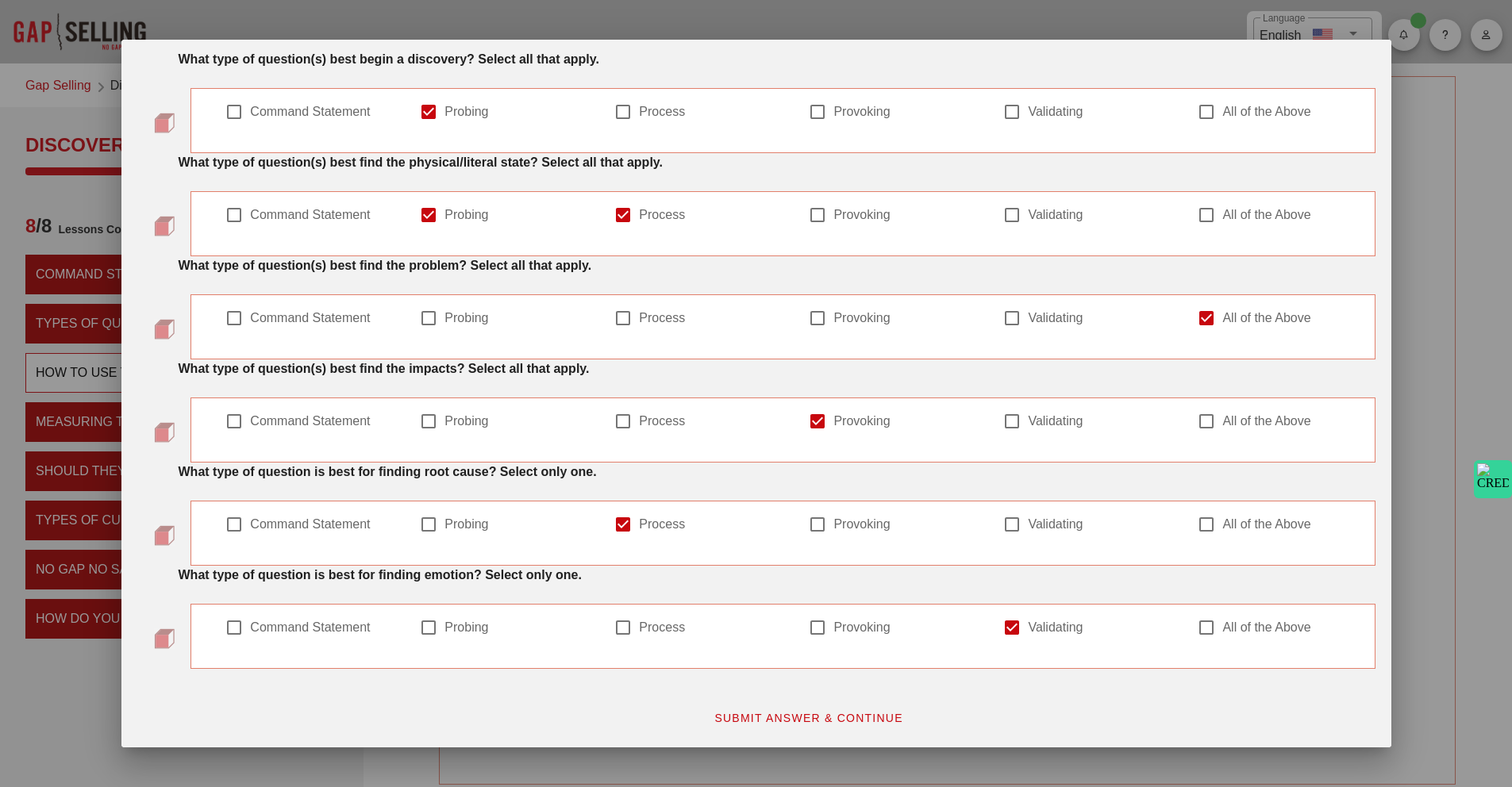
click at [847, 706] on button "SUBMIT ANSWER & CONTINUE" at bounding box center [808, 718] width 215 height 28
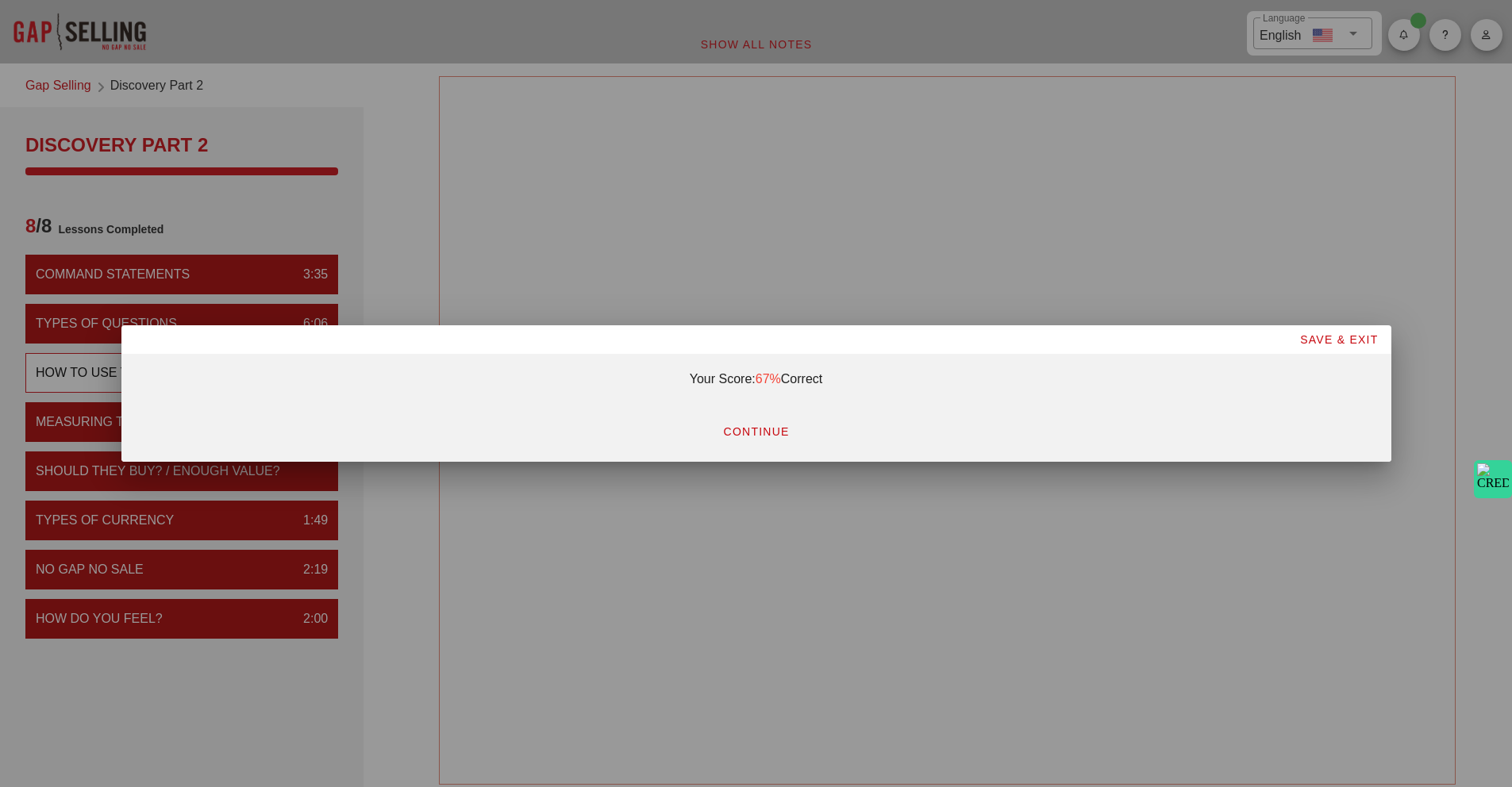
click at [767, 427] on span "CONTINUE" at bounding box center [755, 432] width 67 height 12
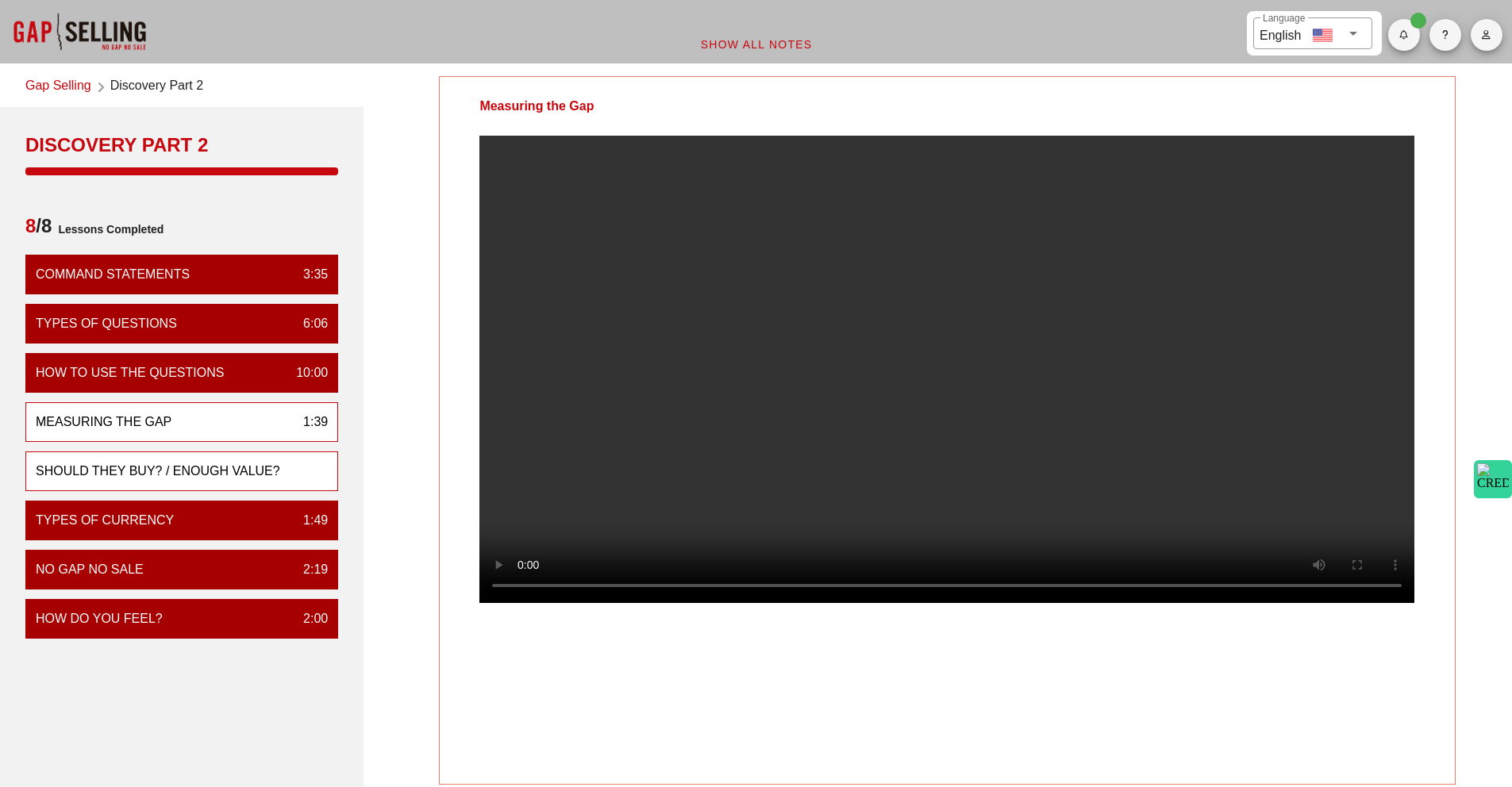
click at [137, 481] on div "Should They Buy? / enough value?" at bounding box center [182, 471] width 313 height 40
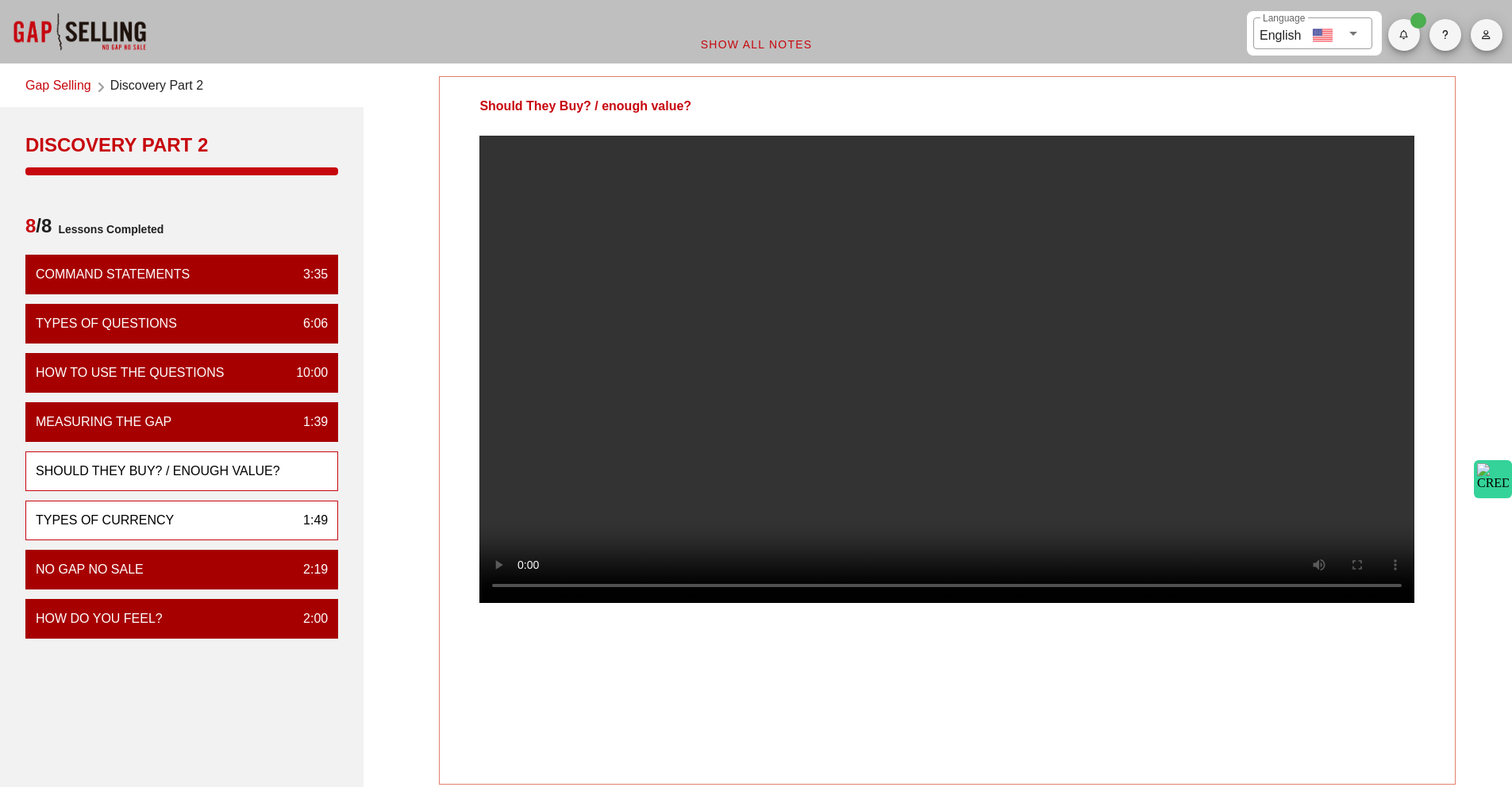
click at [136, 513] on div "Types of Currency" at bounding box center [105, 519] width 138 height 19
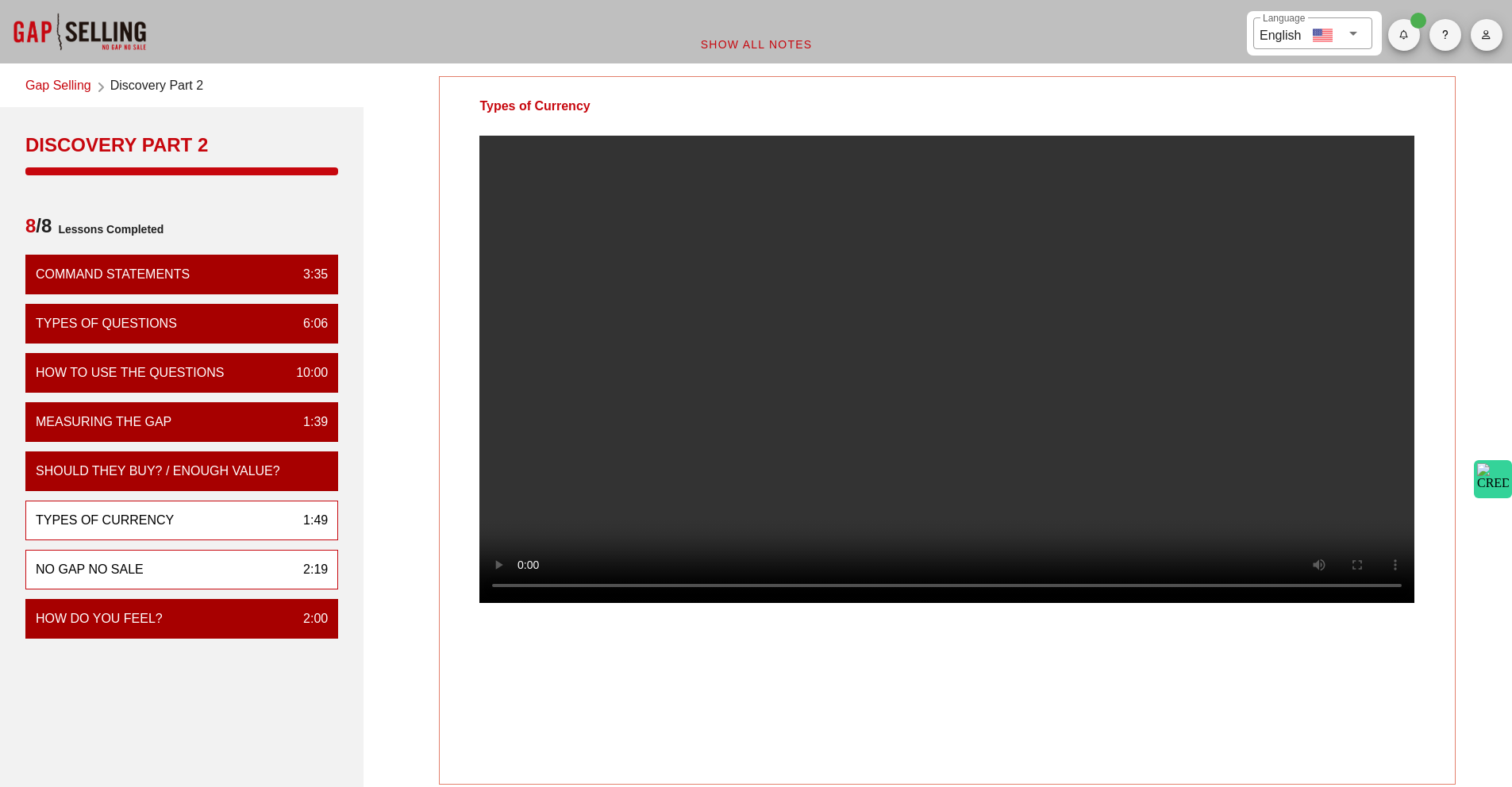
click at [132, 573] on div "No Gap No Sale" at bounding box center [90, 569] width 108 height 19
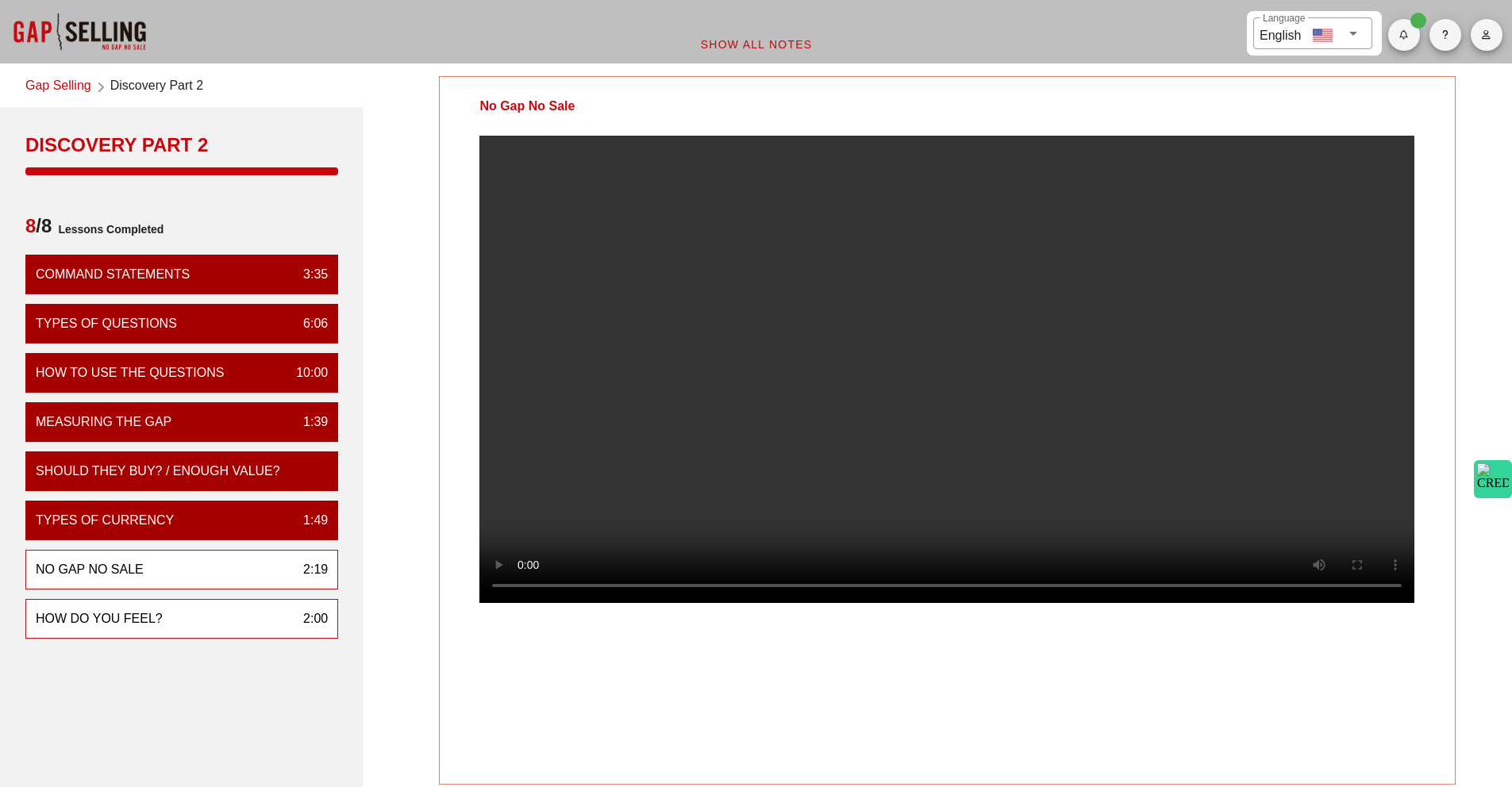
click at [219, 620] on div "How Do You Feel? 2:00" at bounding box center [182, 619] width 313 height 40
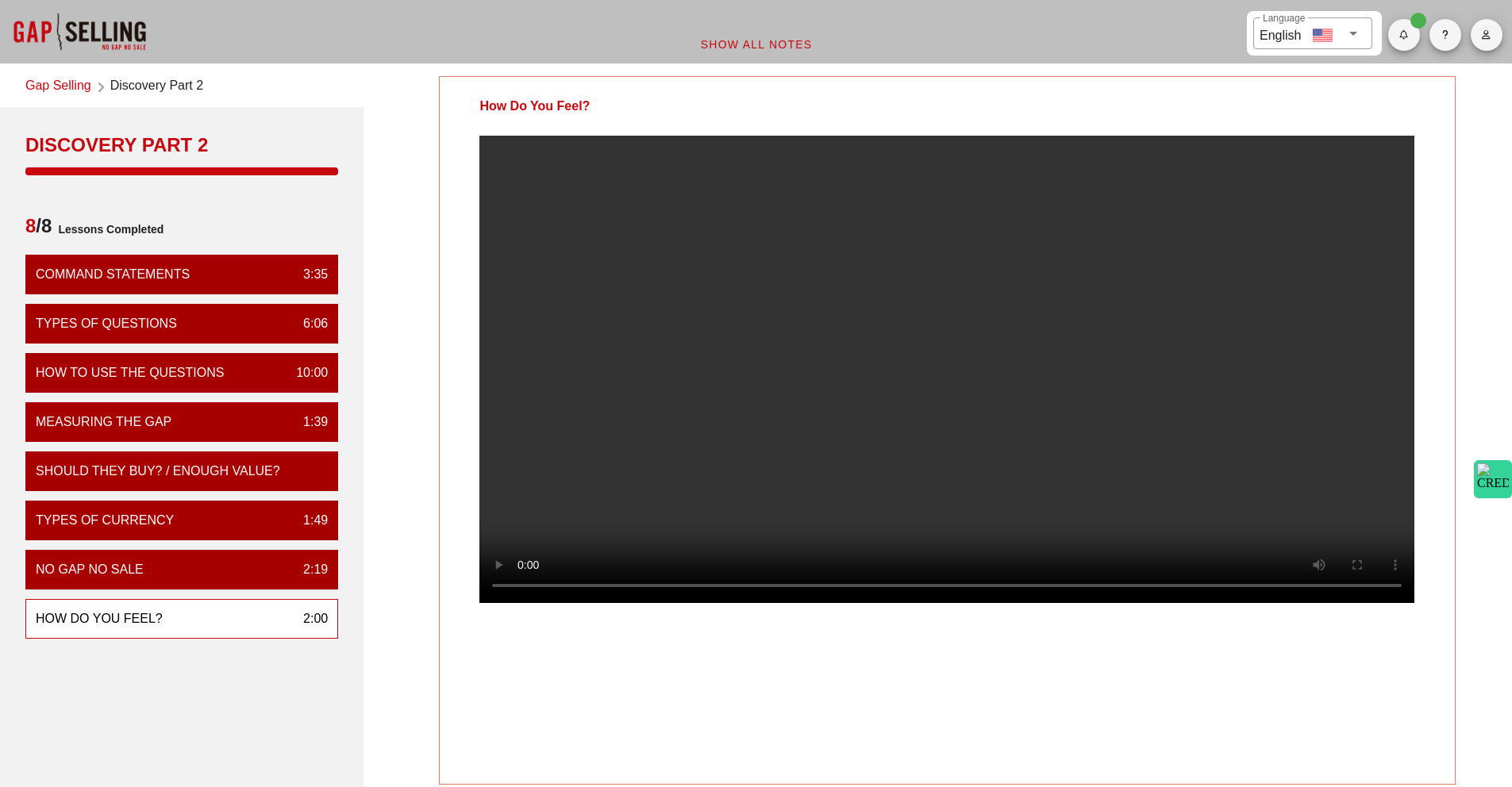
click at [77, 85] on link "Gap Selling" at bounding box center [59, 87] width 66 height 21
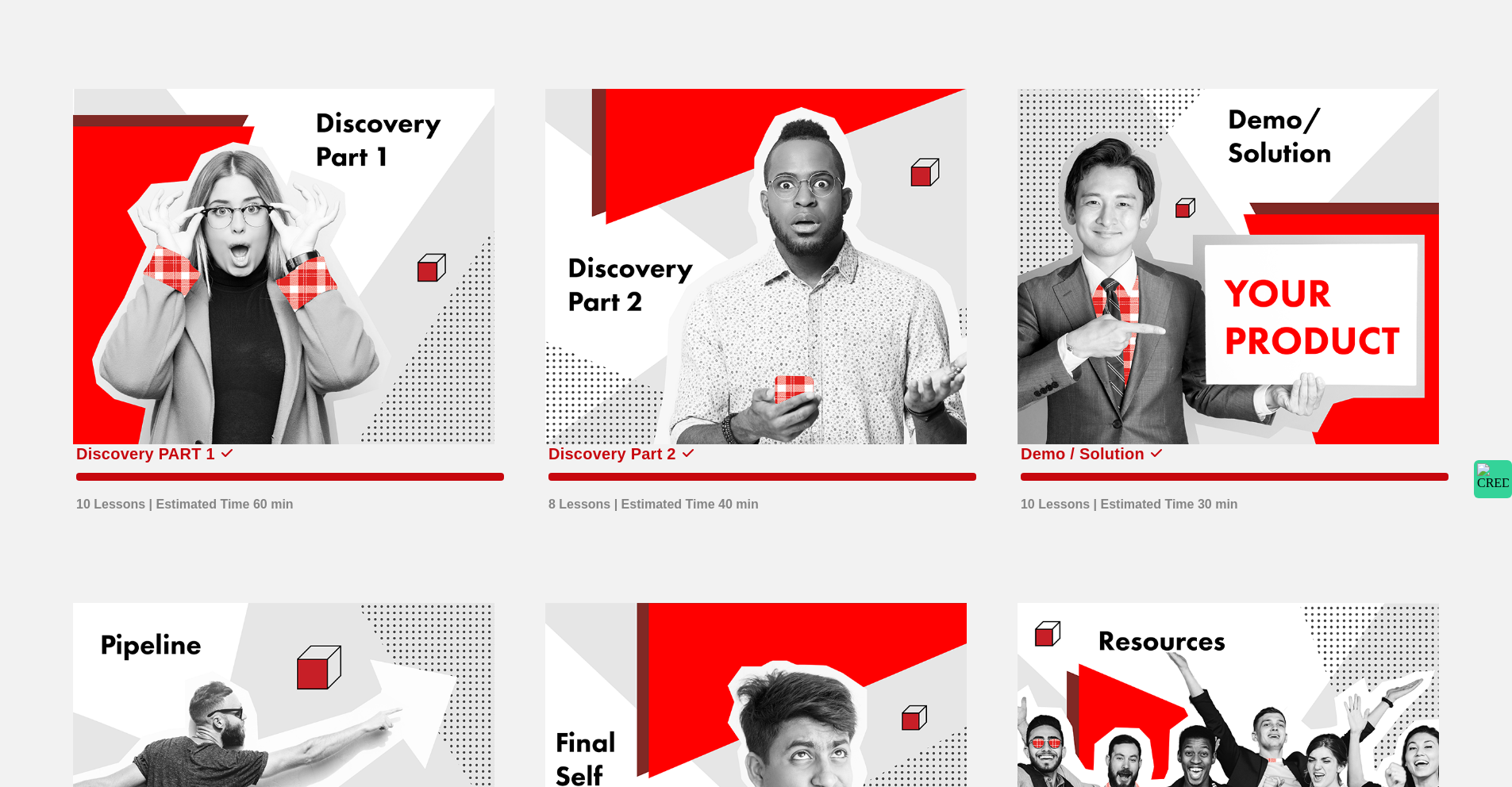
scroll to position [611, 0]
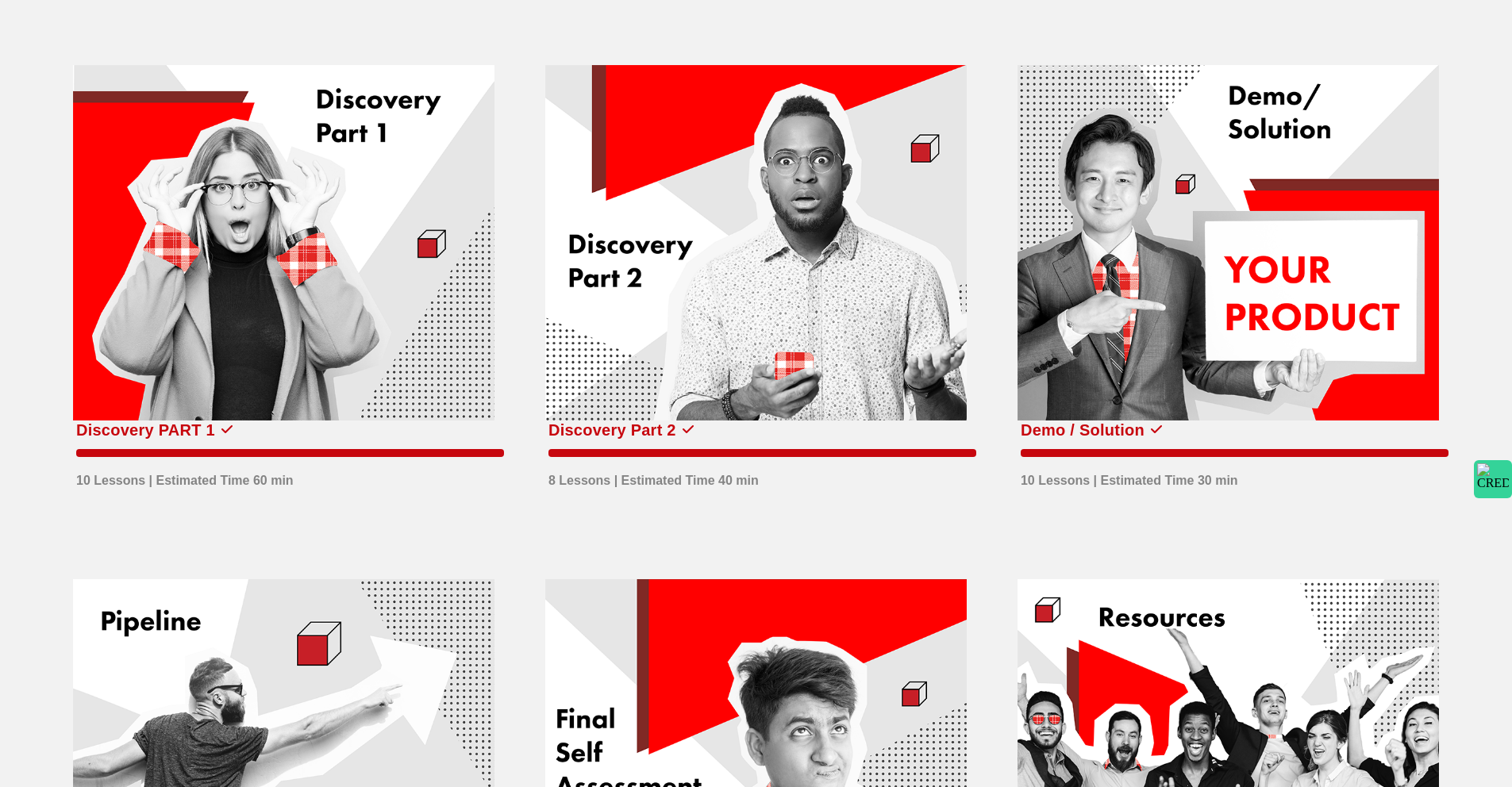
click at [1156, 252] on div at bounding box center [1227, 243] width 421 height 356
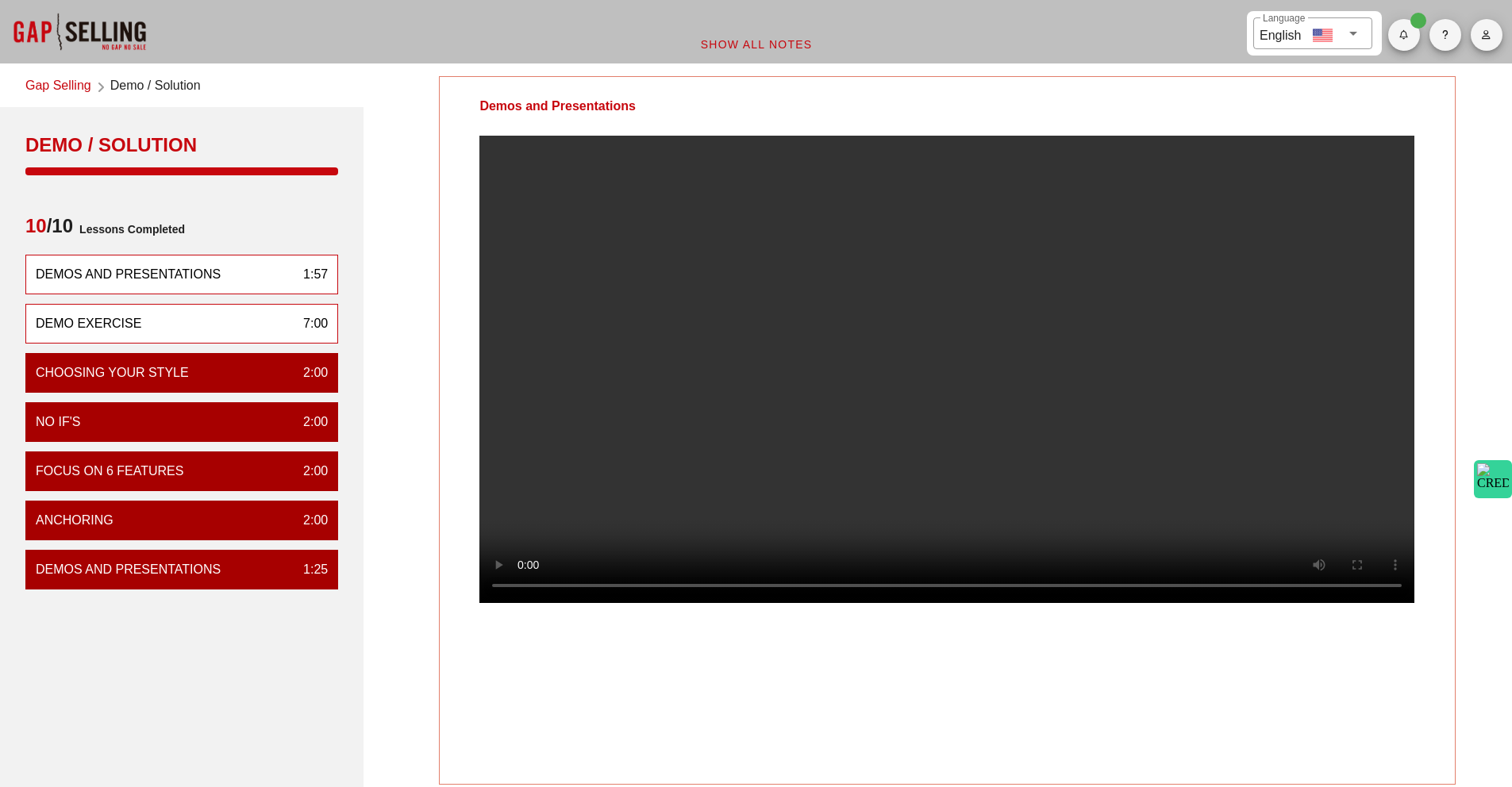
click at [98, 328] on div "Demo Exercise" at bounding box center [88, 323] width 106 height 19
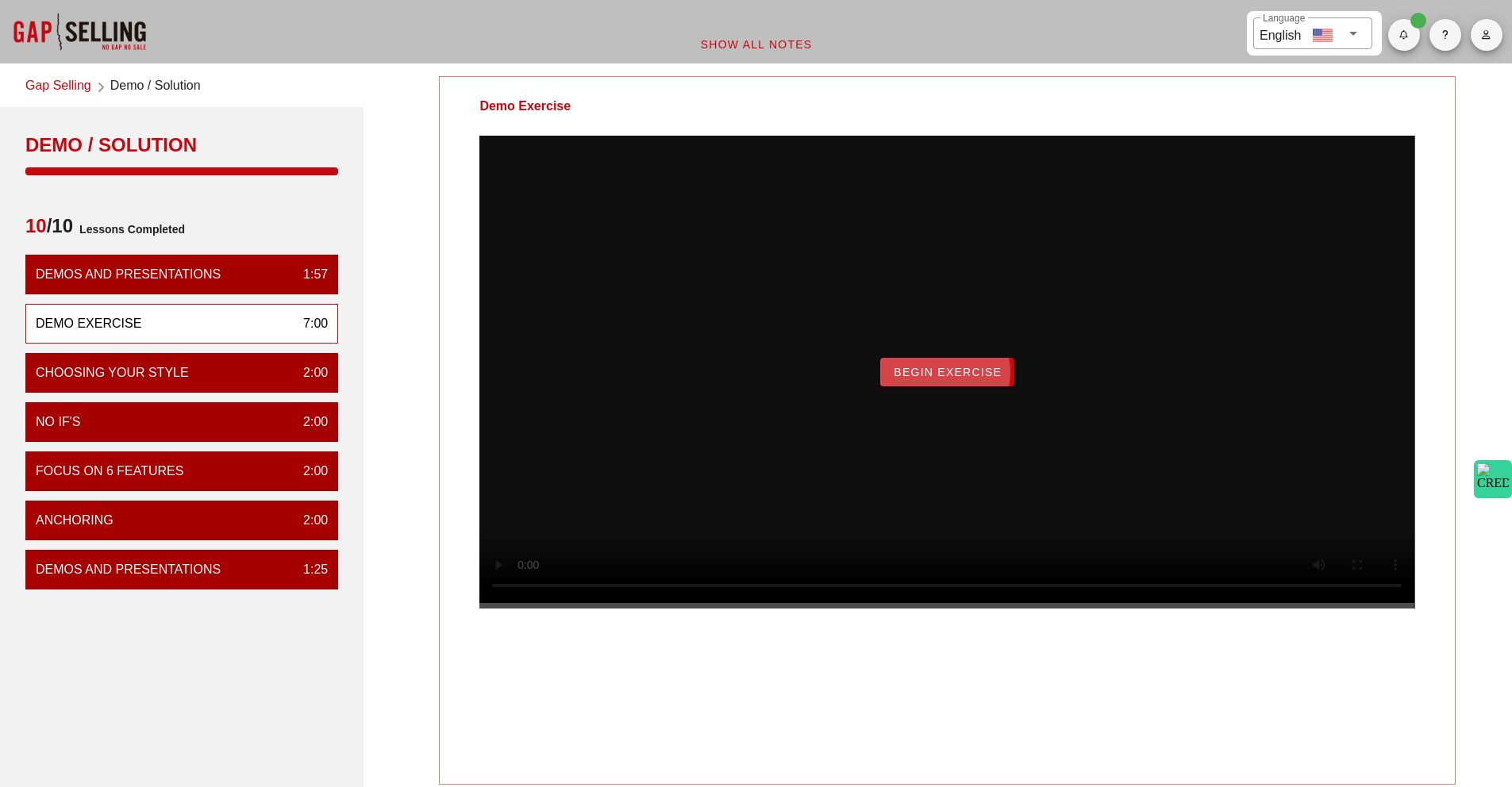
click at [958, 378] on span "Begin Exercise" at bounding box center [947, 372] width 109 height 12
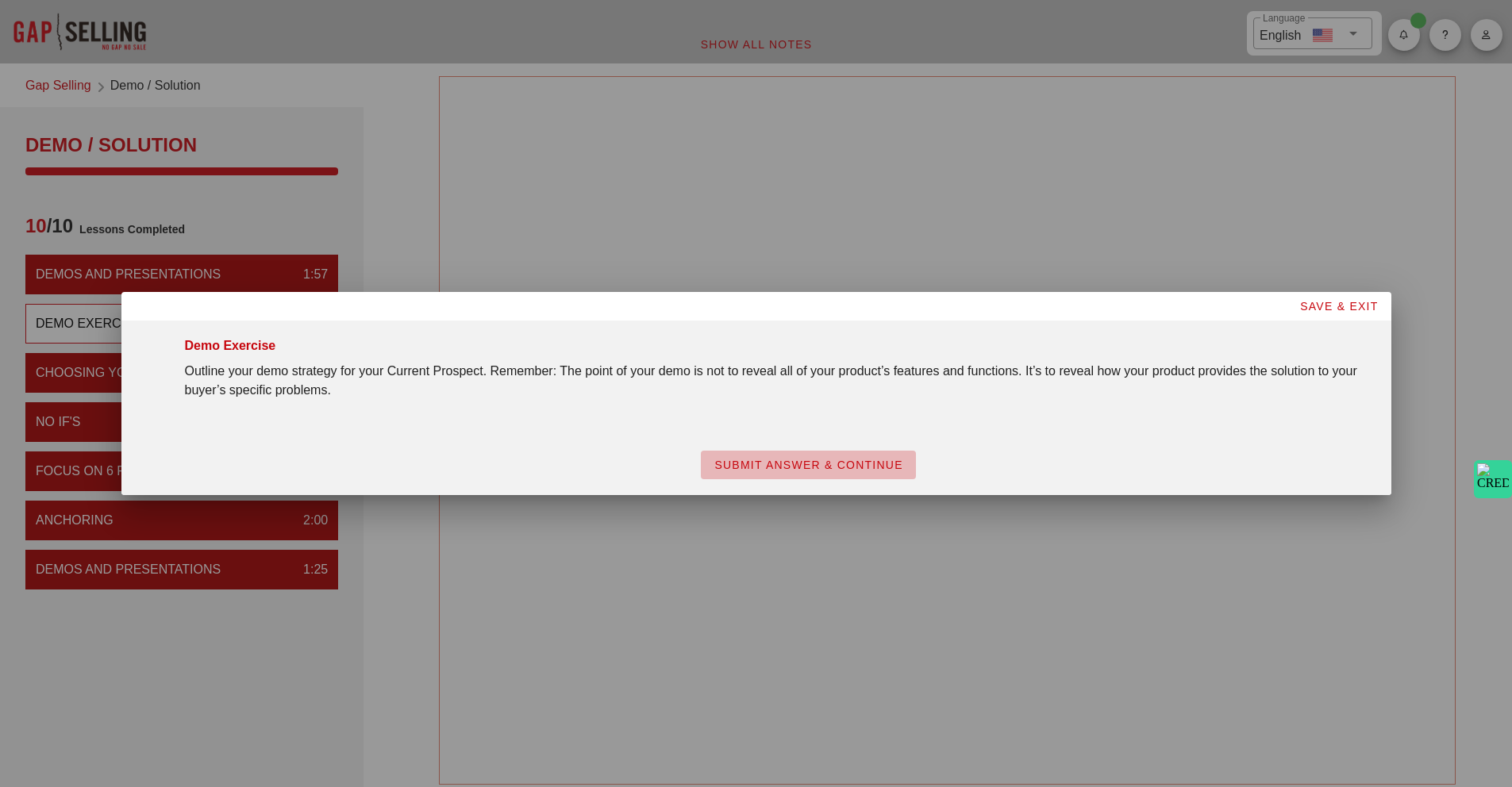
click at [857, 464] on span "SUBMIT ANSWER & CONTINUE" at bounding box center [809, 464] width 190 height 12
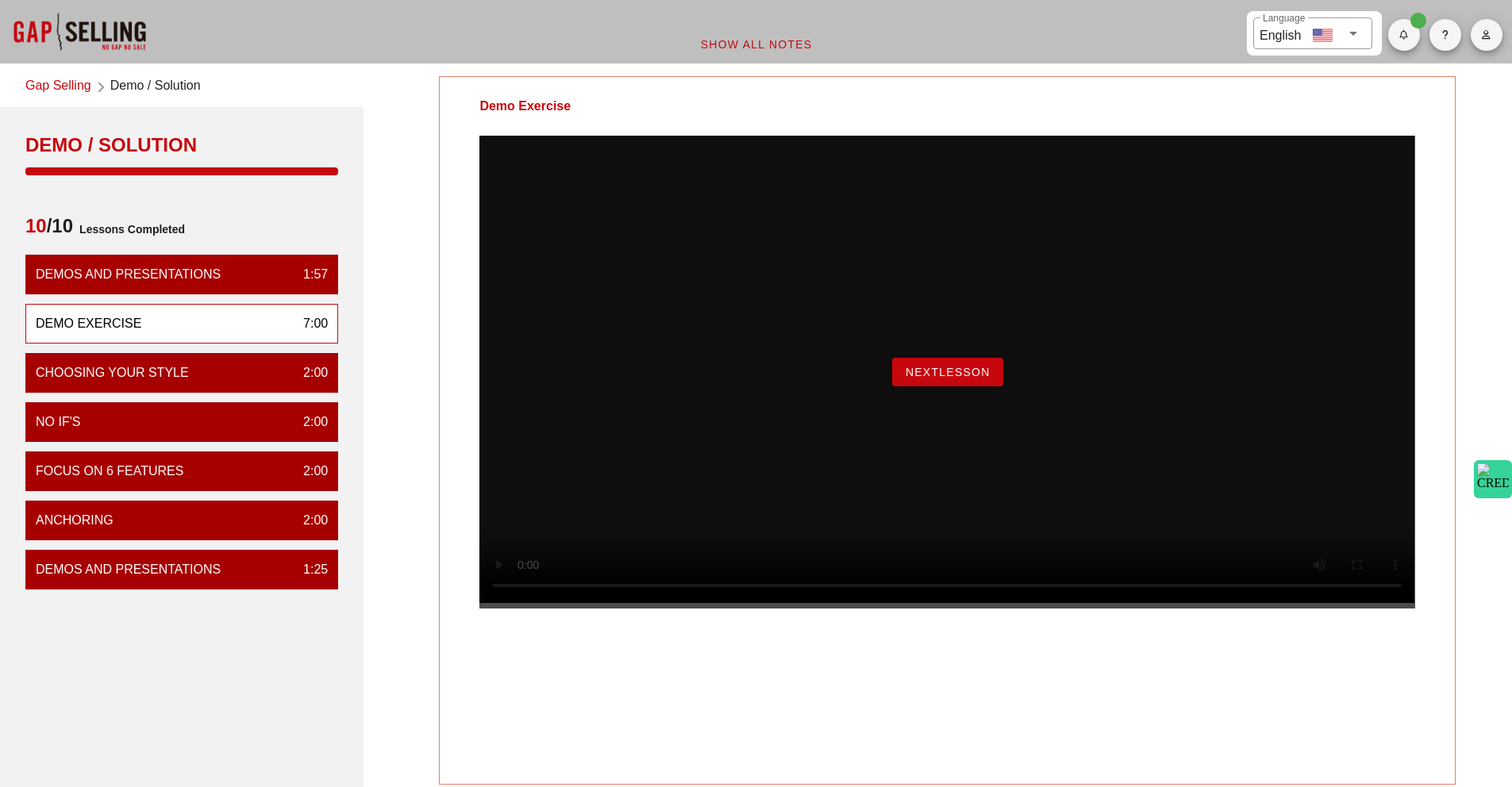
click at [938, 378] on span "NextLesson" at bounding box center [947, 372] width 86 height 12
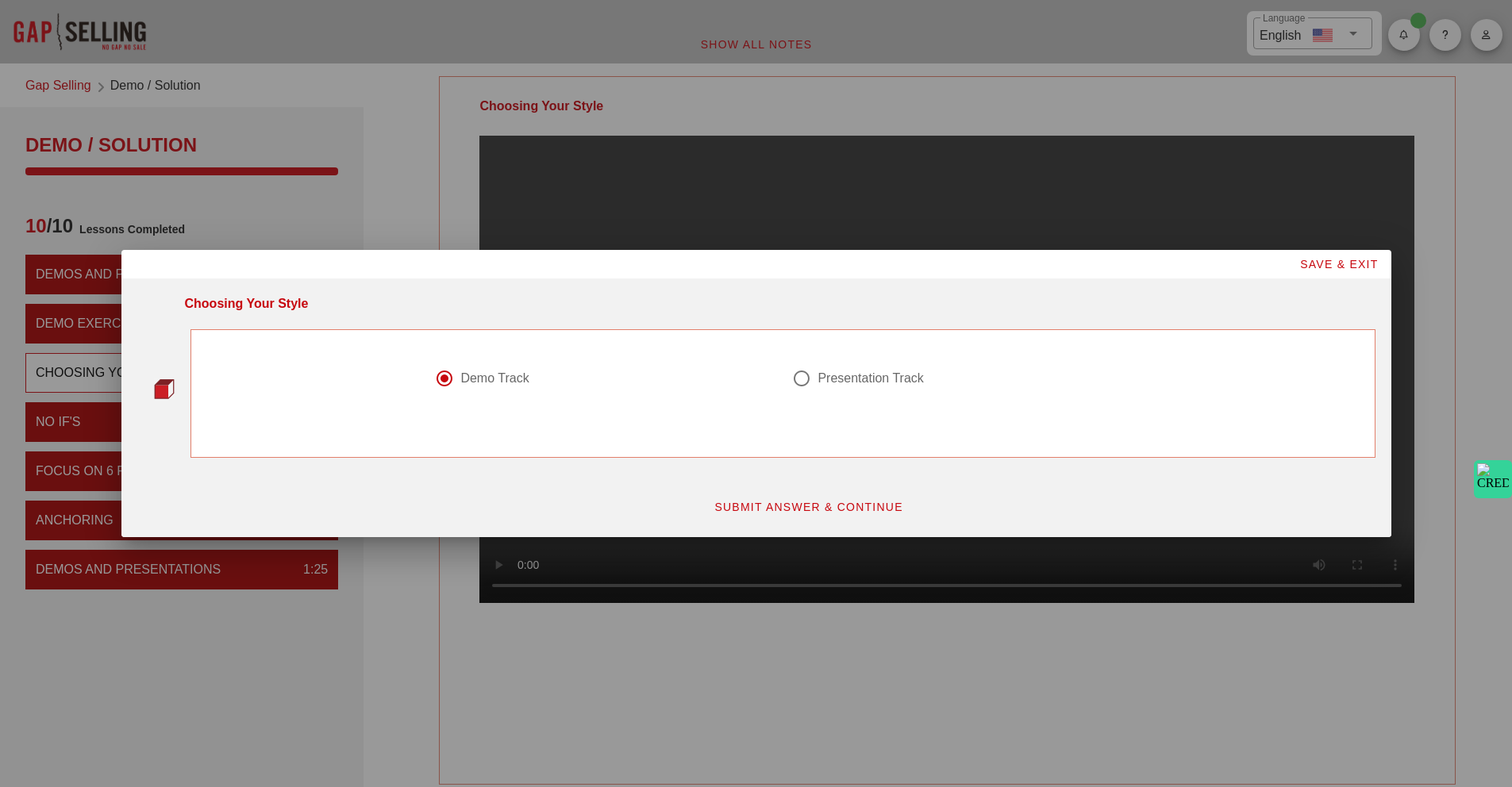
click at [827, 511] on span "SUBMIT ANSWER & CONTINUE" at bounding box center [809, 507] width 190 height 12
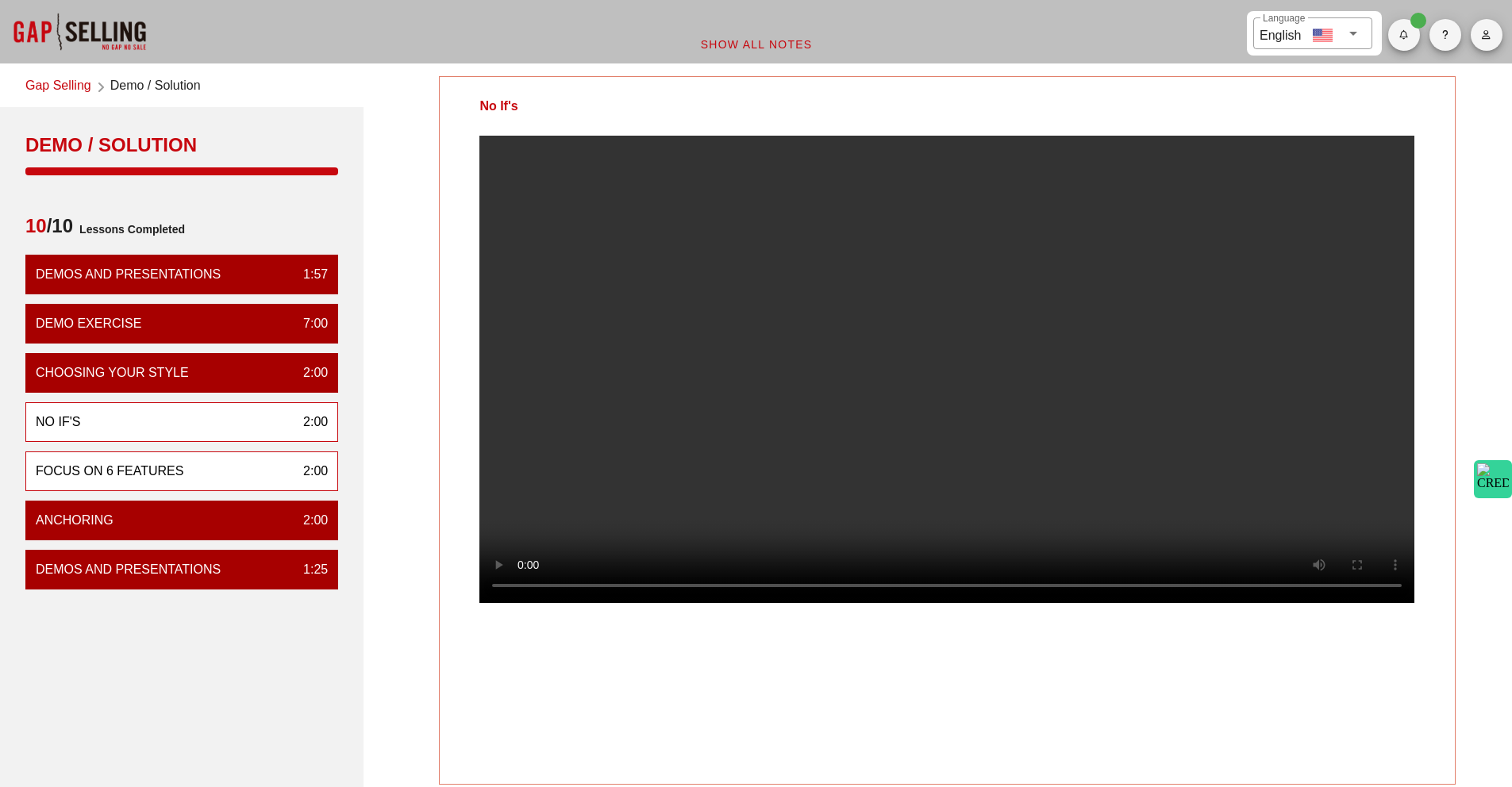
click at [68, 471] on div "Focus on 6 Features" at bounding box center [109, 471] width 147 height 19
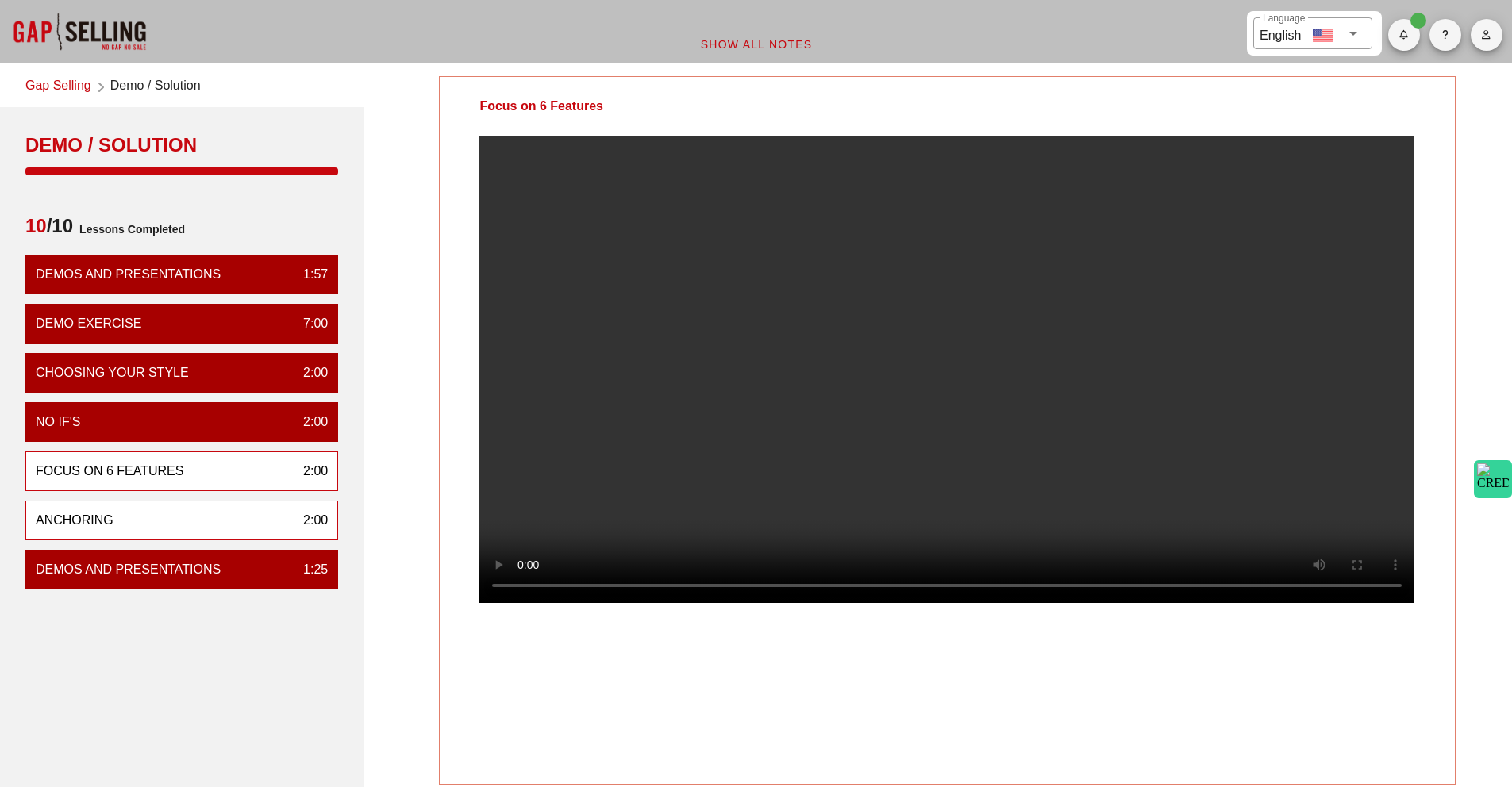
click at [168, 531] on div "Anchoring 2:00" at bounding box center [182, 520] width 313 height 40
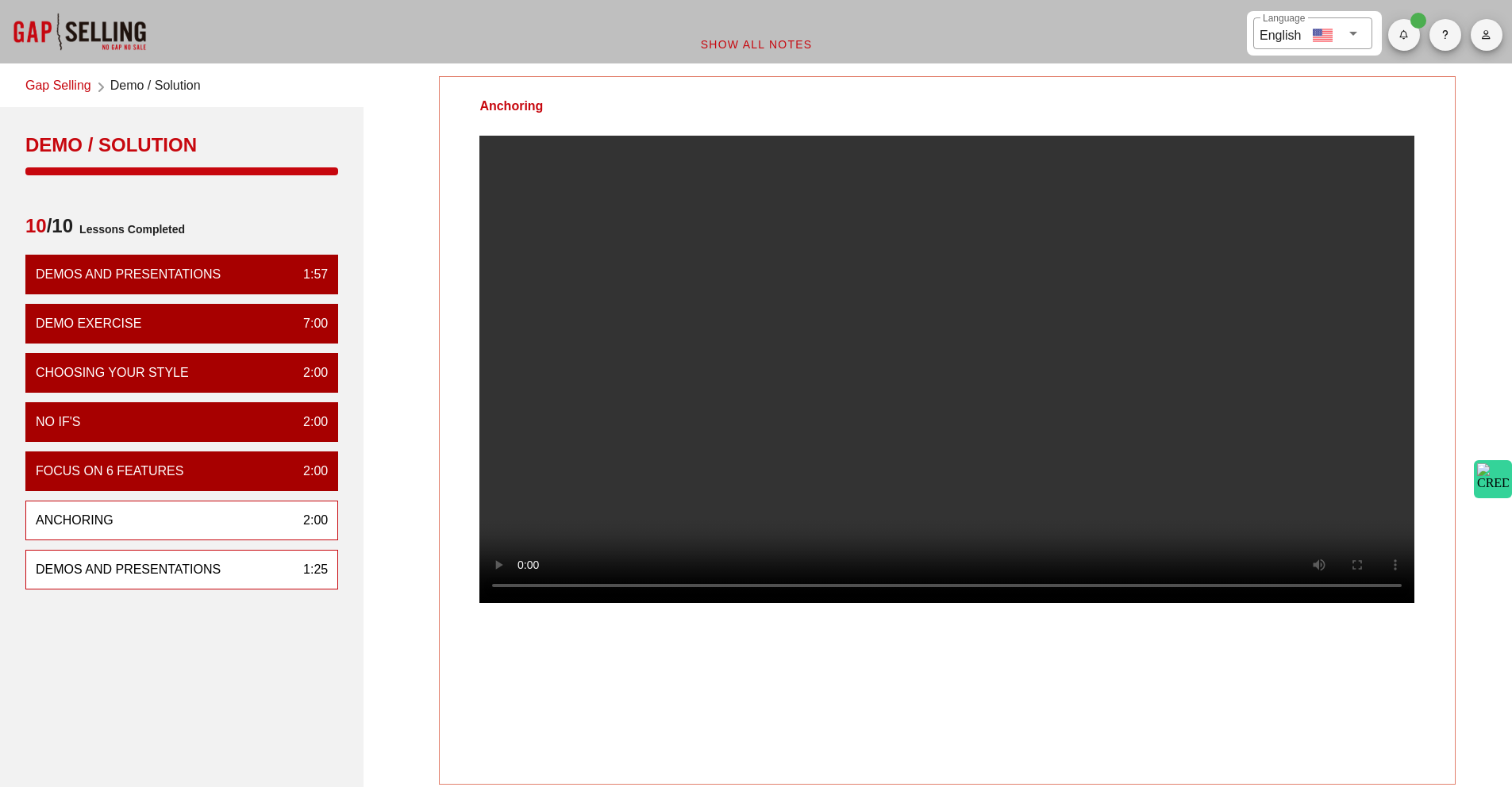
click at [146, 586] on div "Demos and Presentations 1:25" at bounding box center [182, 569] width 313 height 40
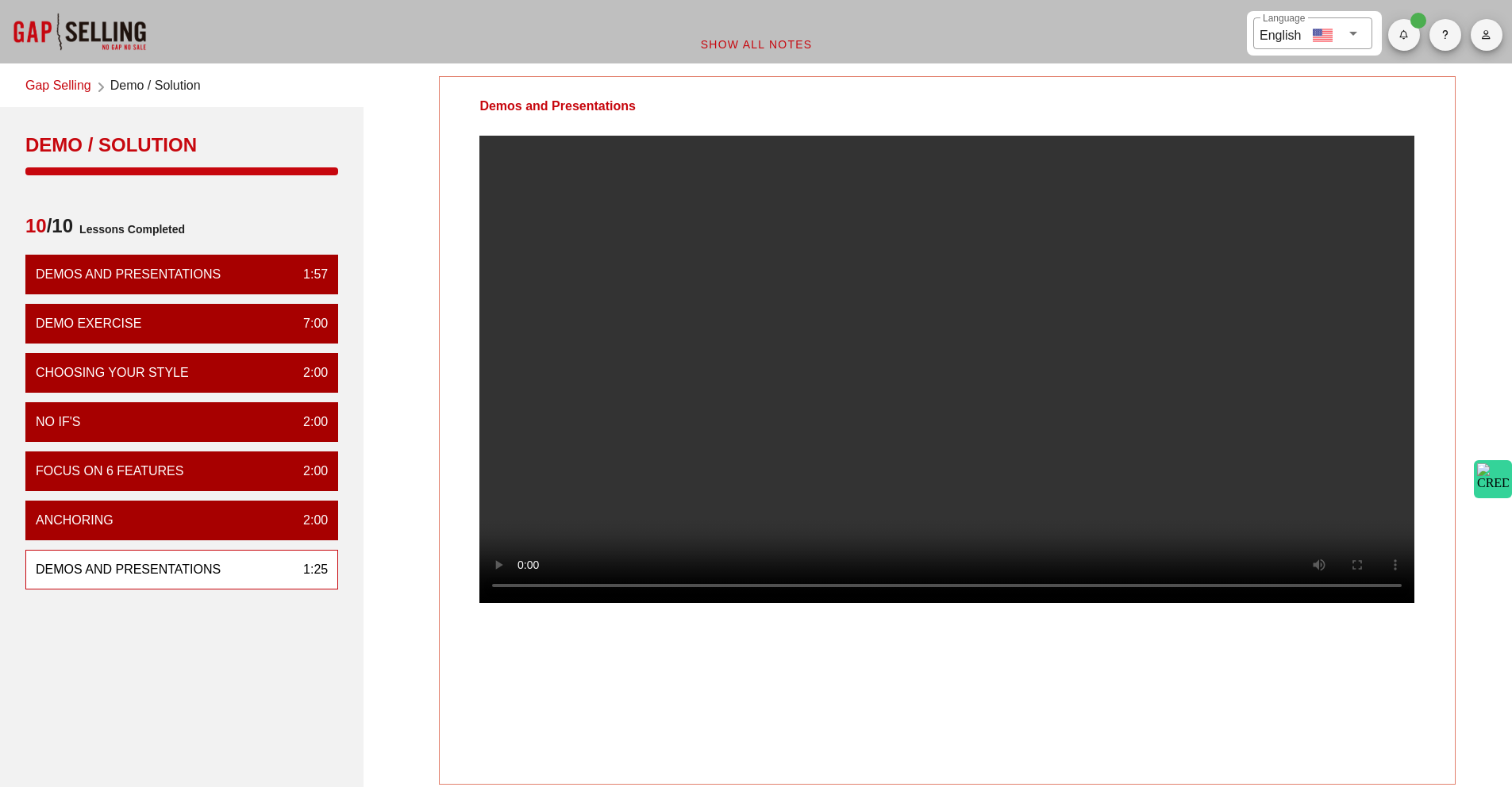
click at [34, 82] on link "Gap Selling" at bounding box center [59, 87] width 66 height 21
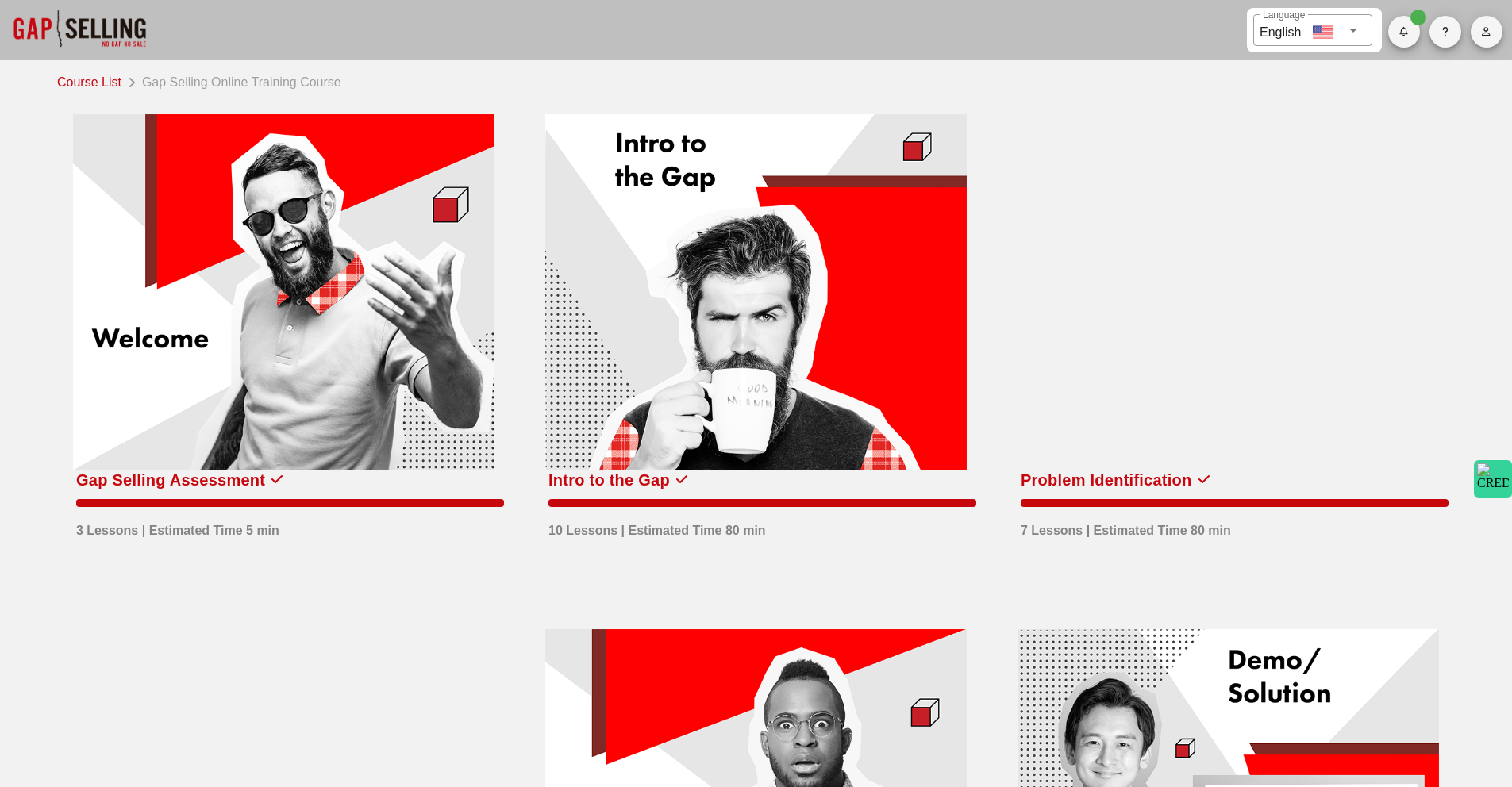
scroll to position [741, 0]
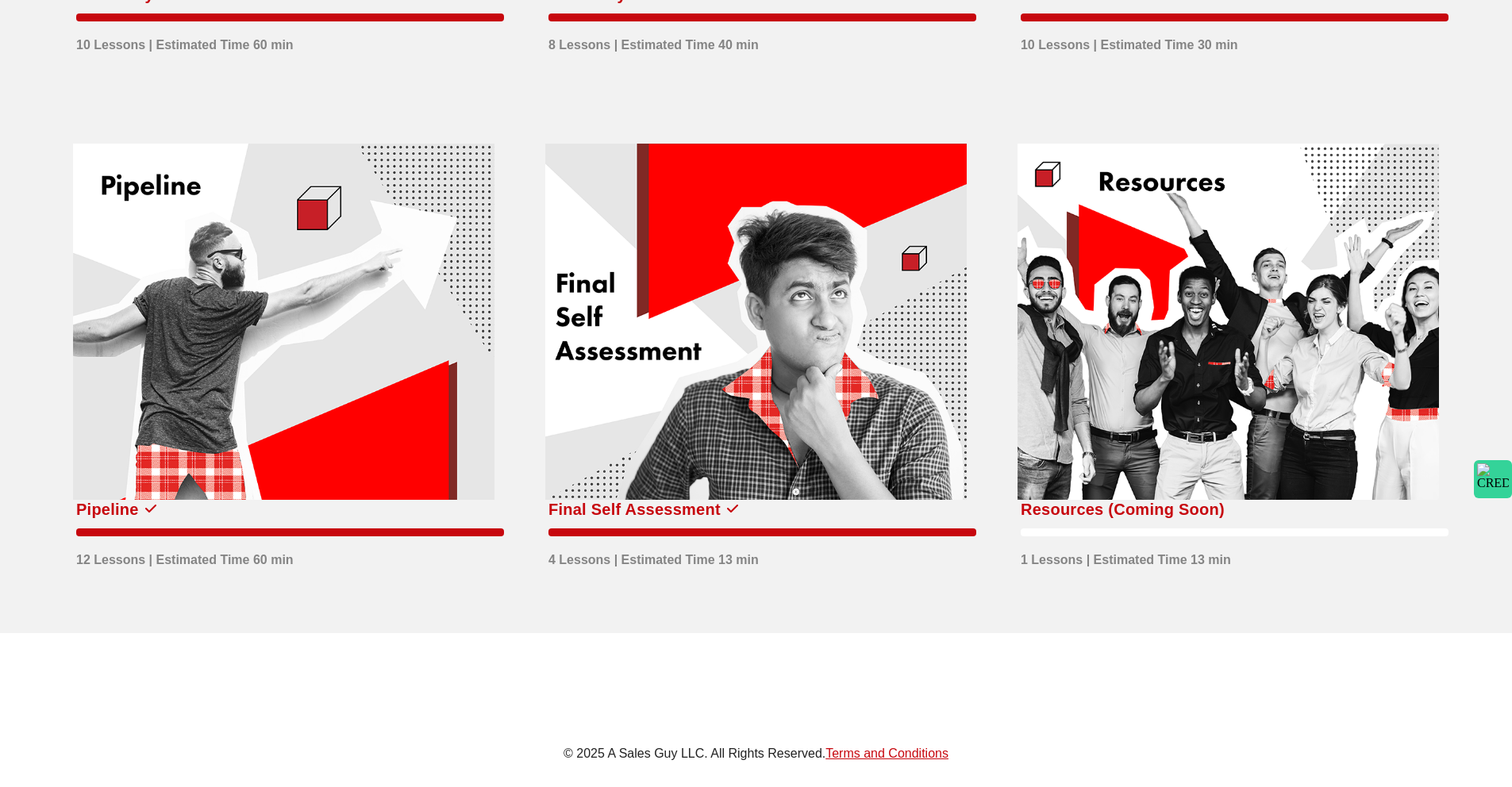
click at [252, 381] on div at bounding box center [283, 322] width 421 height 356
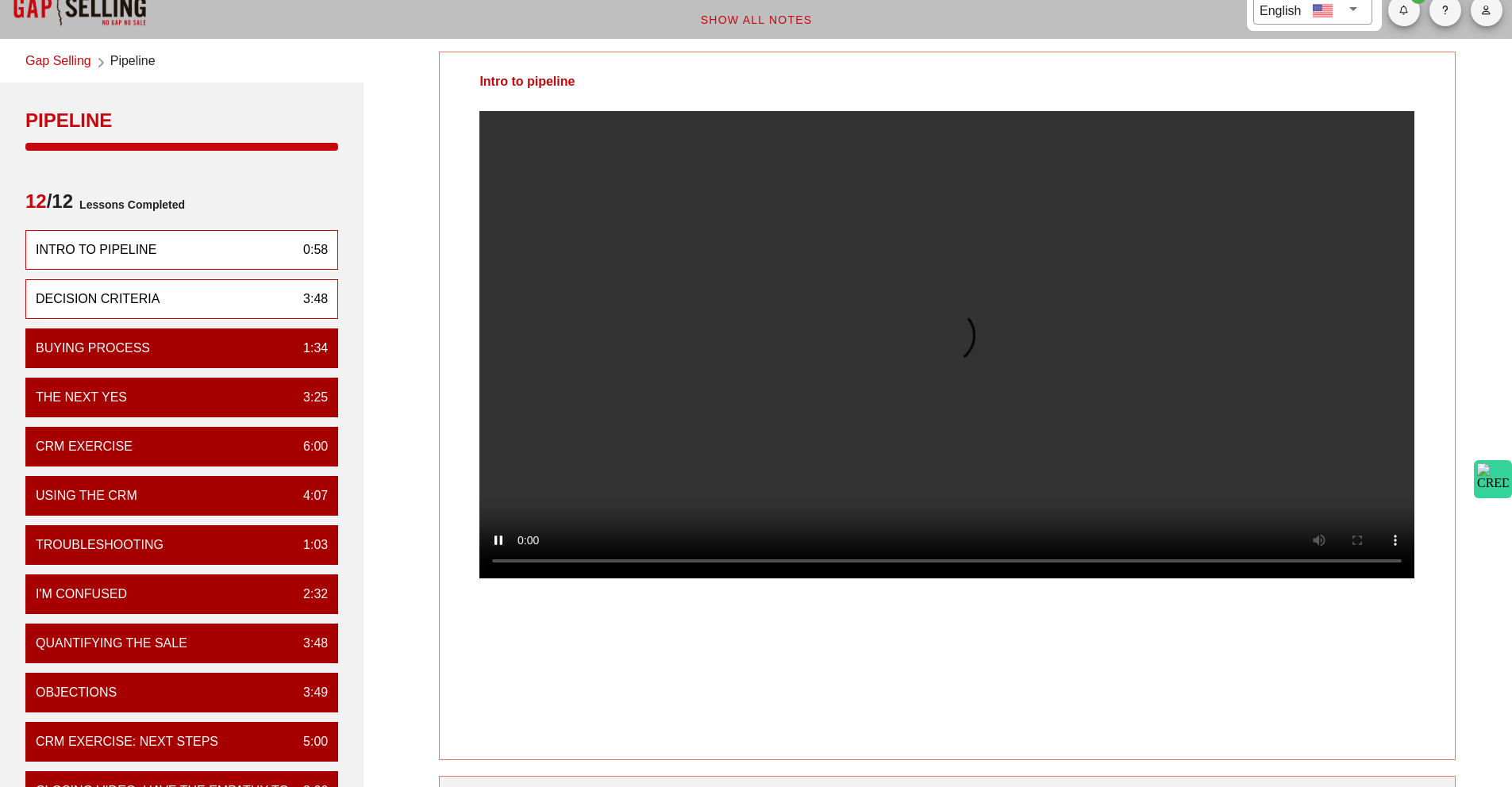
scroll to position [122, 0]
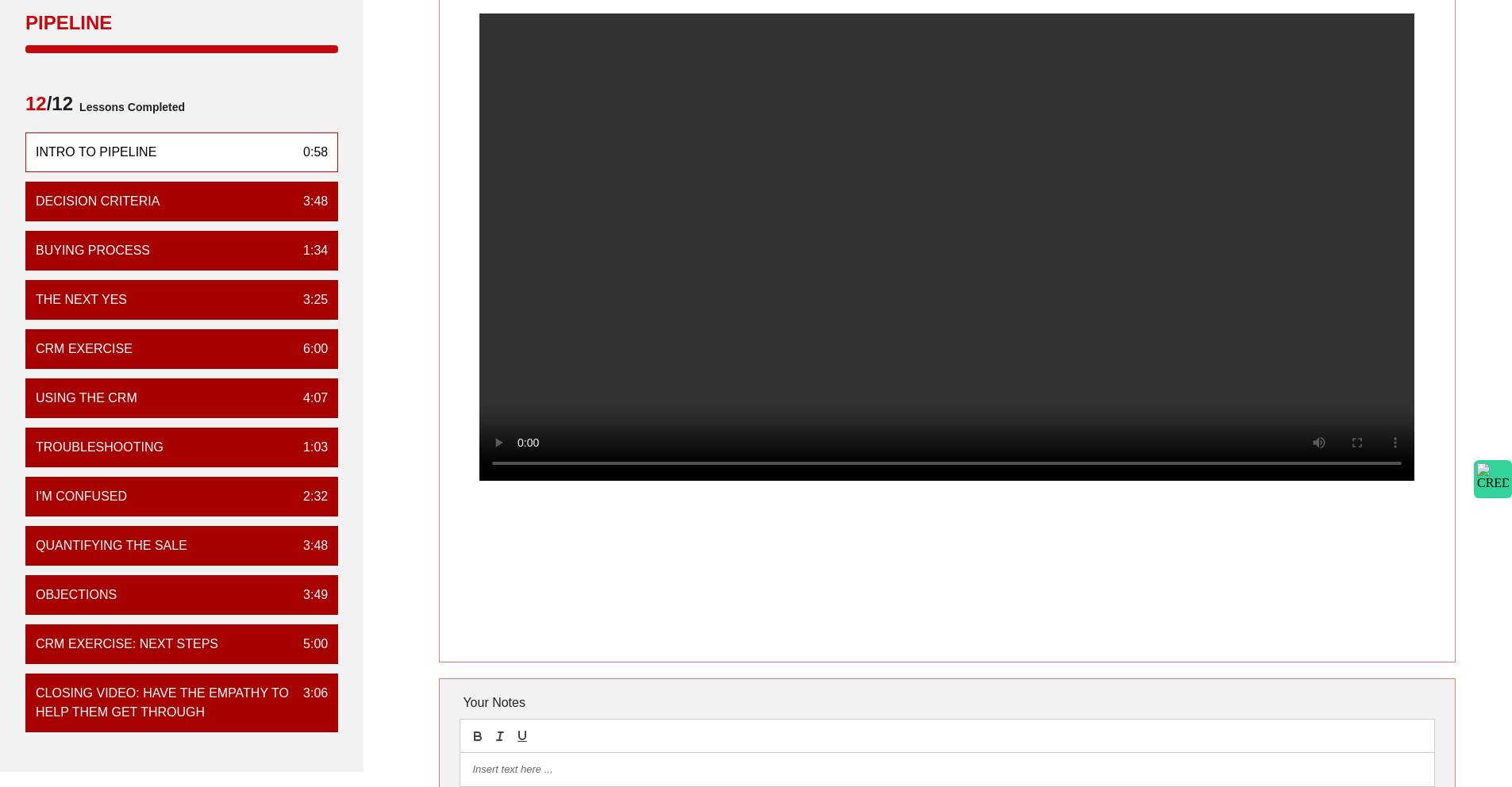
click at [743, 266] on video at bounding box center [947, 246] width 935 height 467
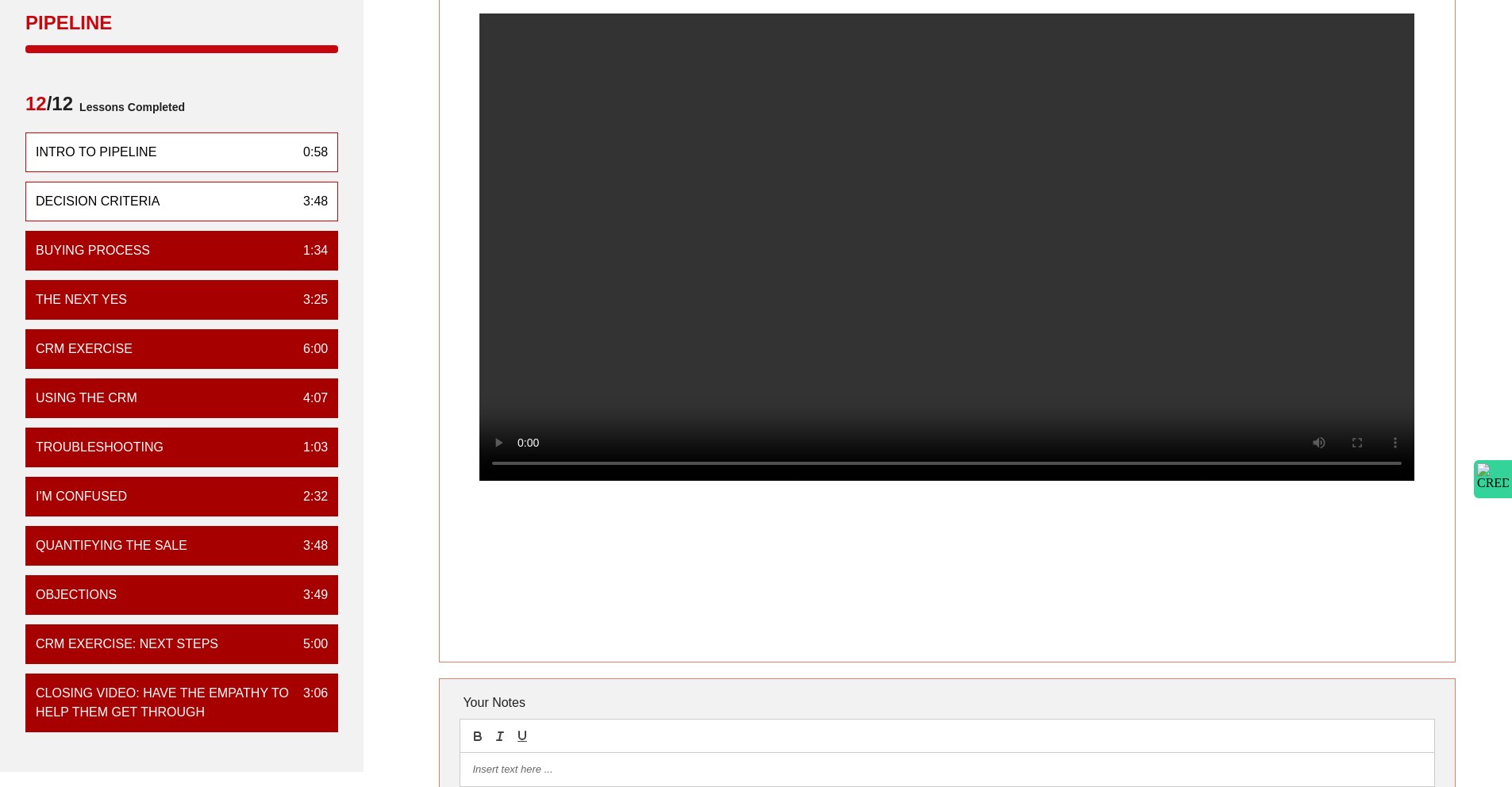
click at [184, 215] on div "Decision Criteria 3:48" at bounding box center [182, 201] width 313 height 40
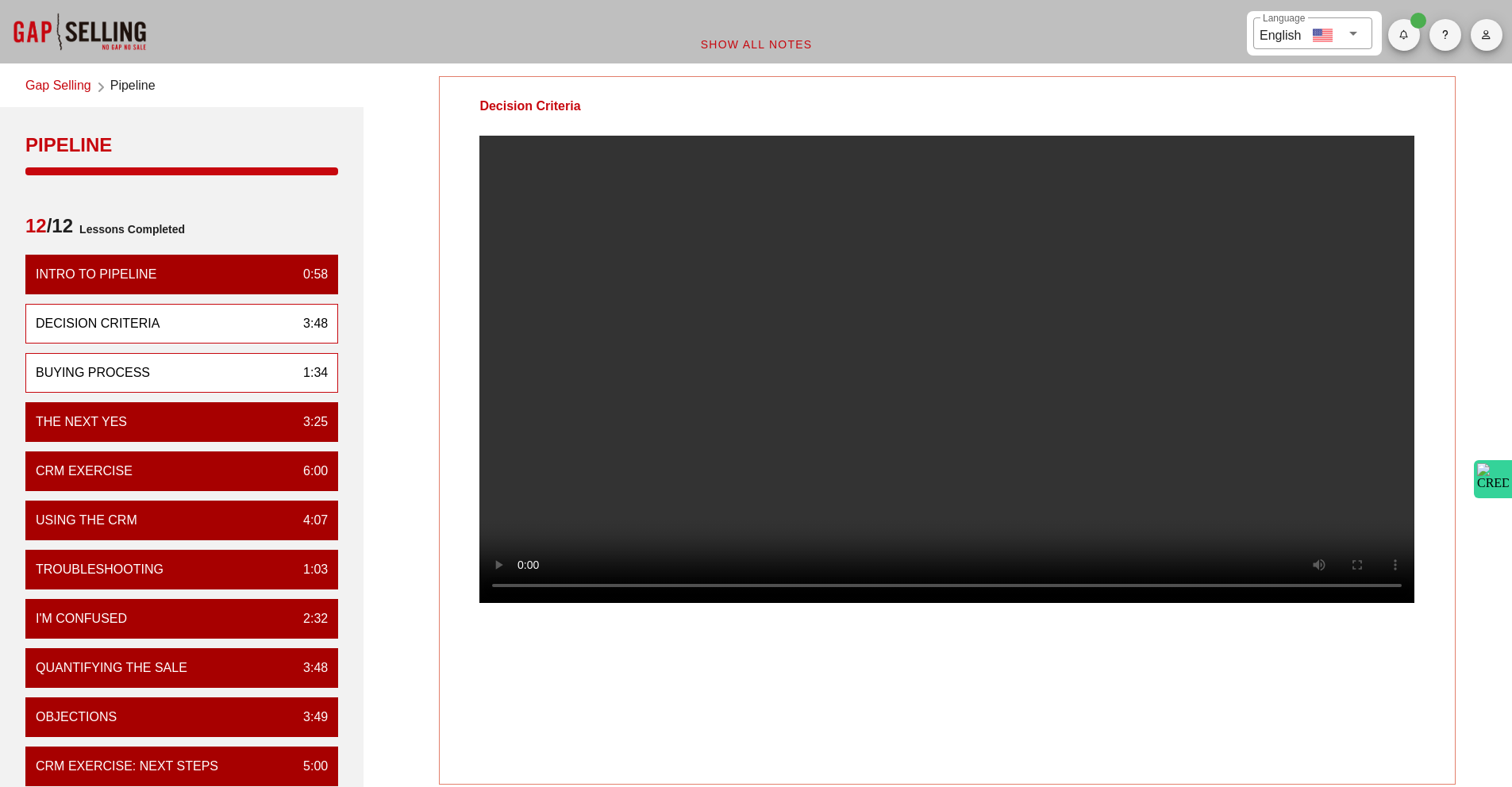
click at [168, 381] on div "Buying Process 1:34" at bounding box center [182, 372] width 313 height 40
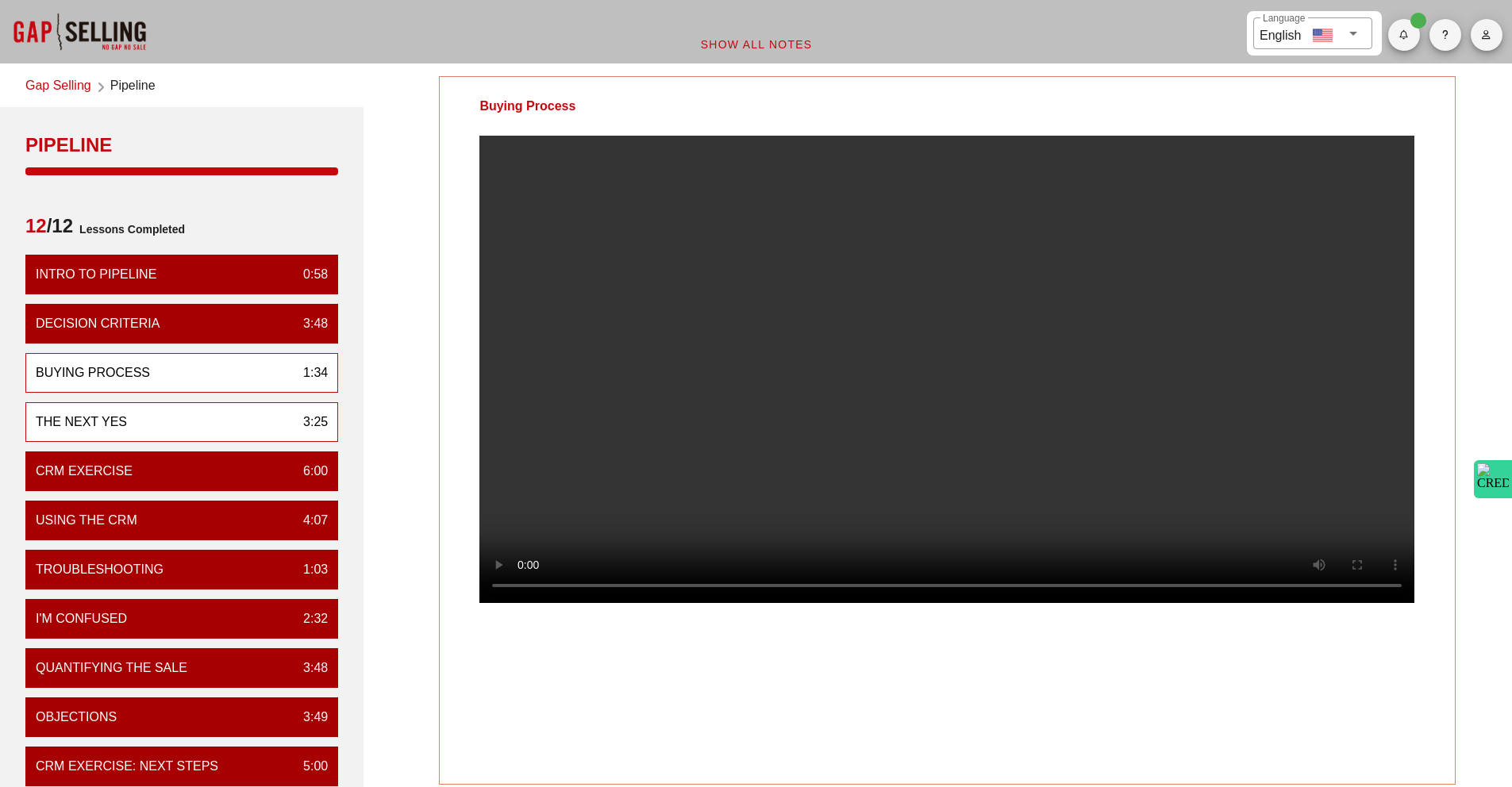
click at [129, 428] on div "The Next Yes 3:25" at bounding box center [182, 422] width 313 height 40
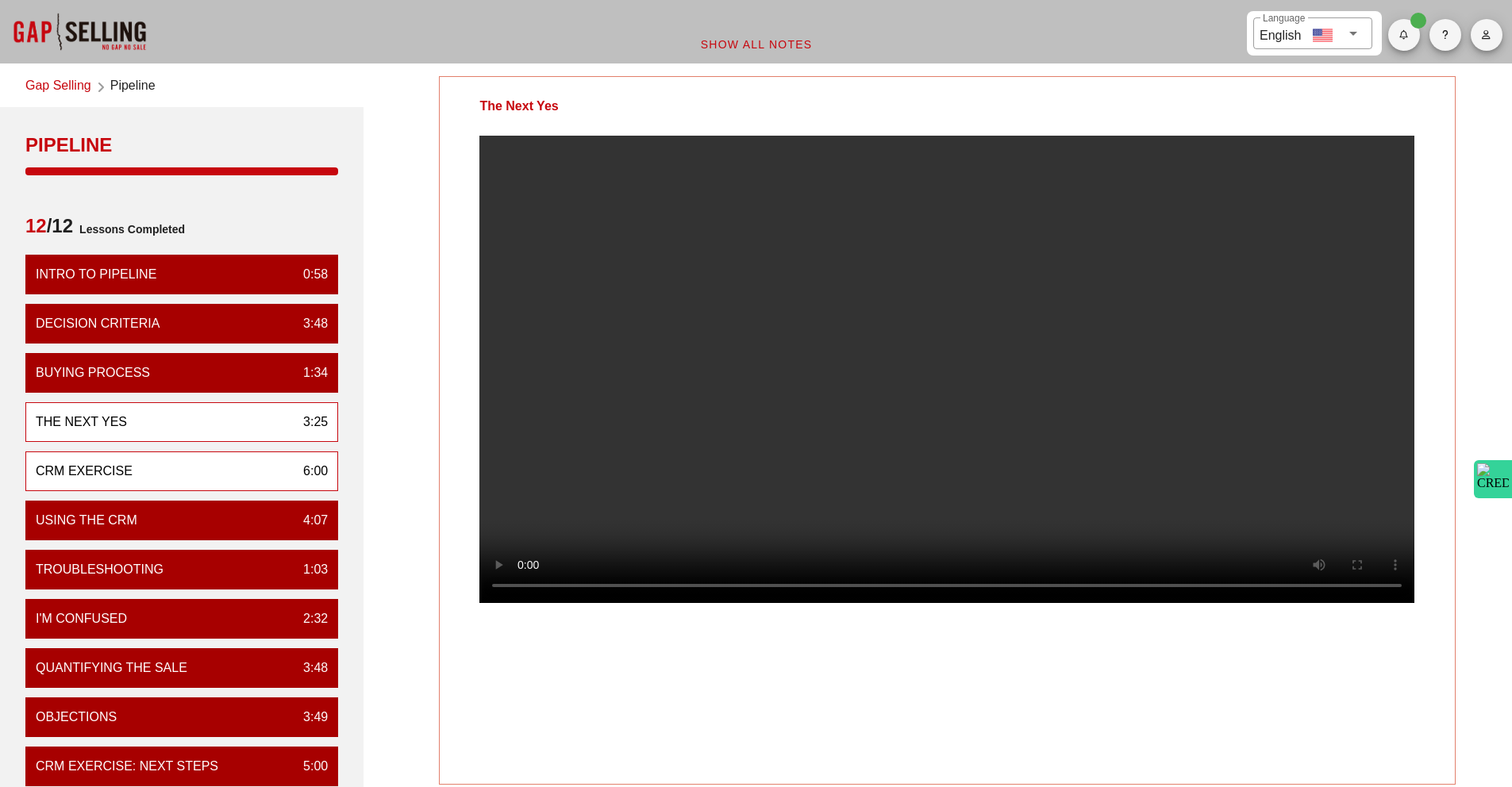
click at [86, 487] on div "CRM Exercise 6:00" at bounding box center [182, 471] width 313 height 40
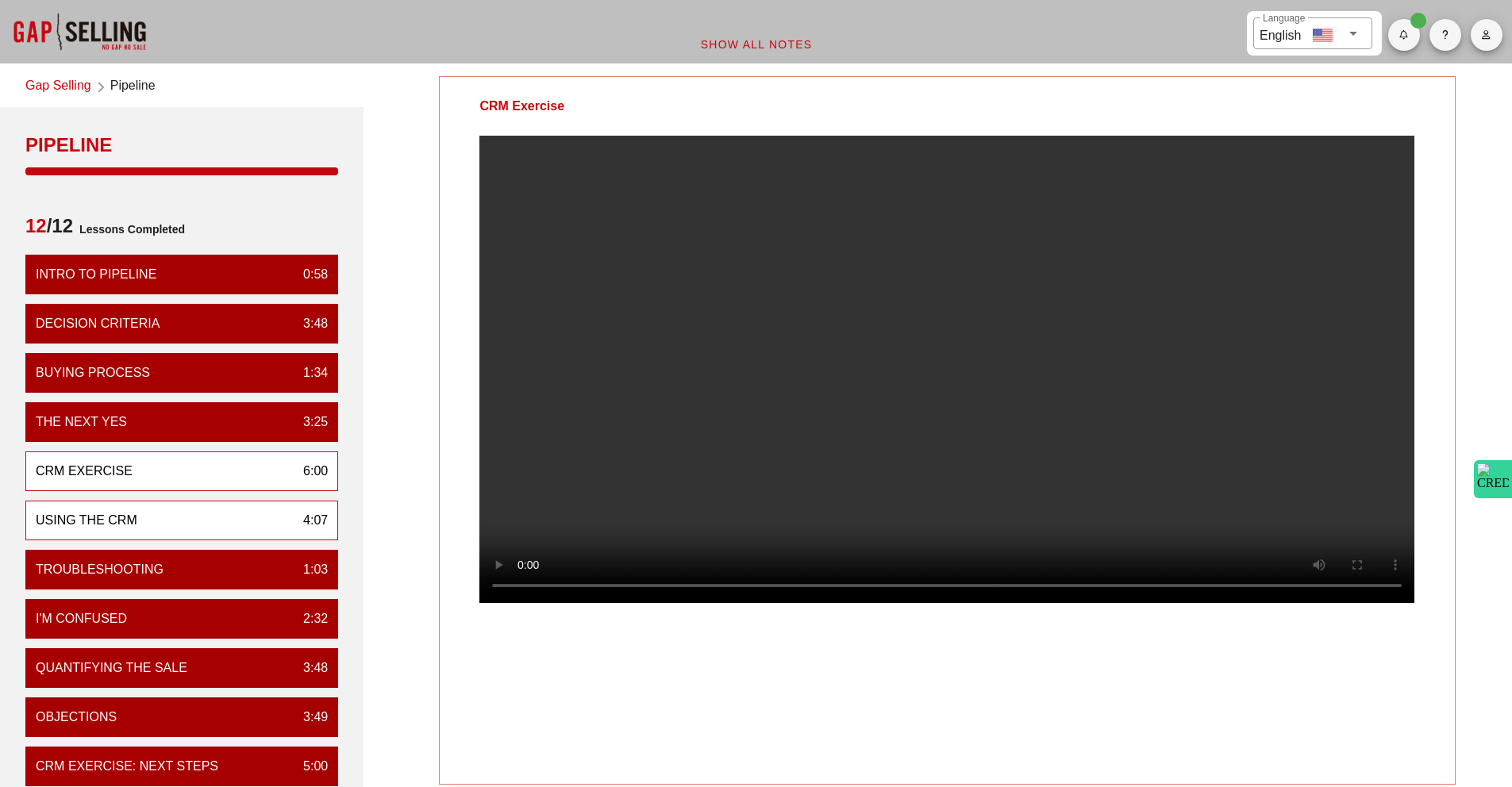
click at [157, 526] on div "Using the CRM 4:07" at bounding box center [182, 520] width 313 height 40
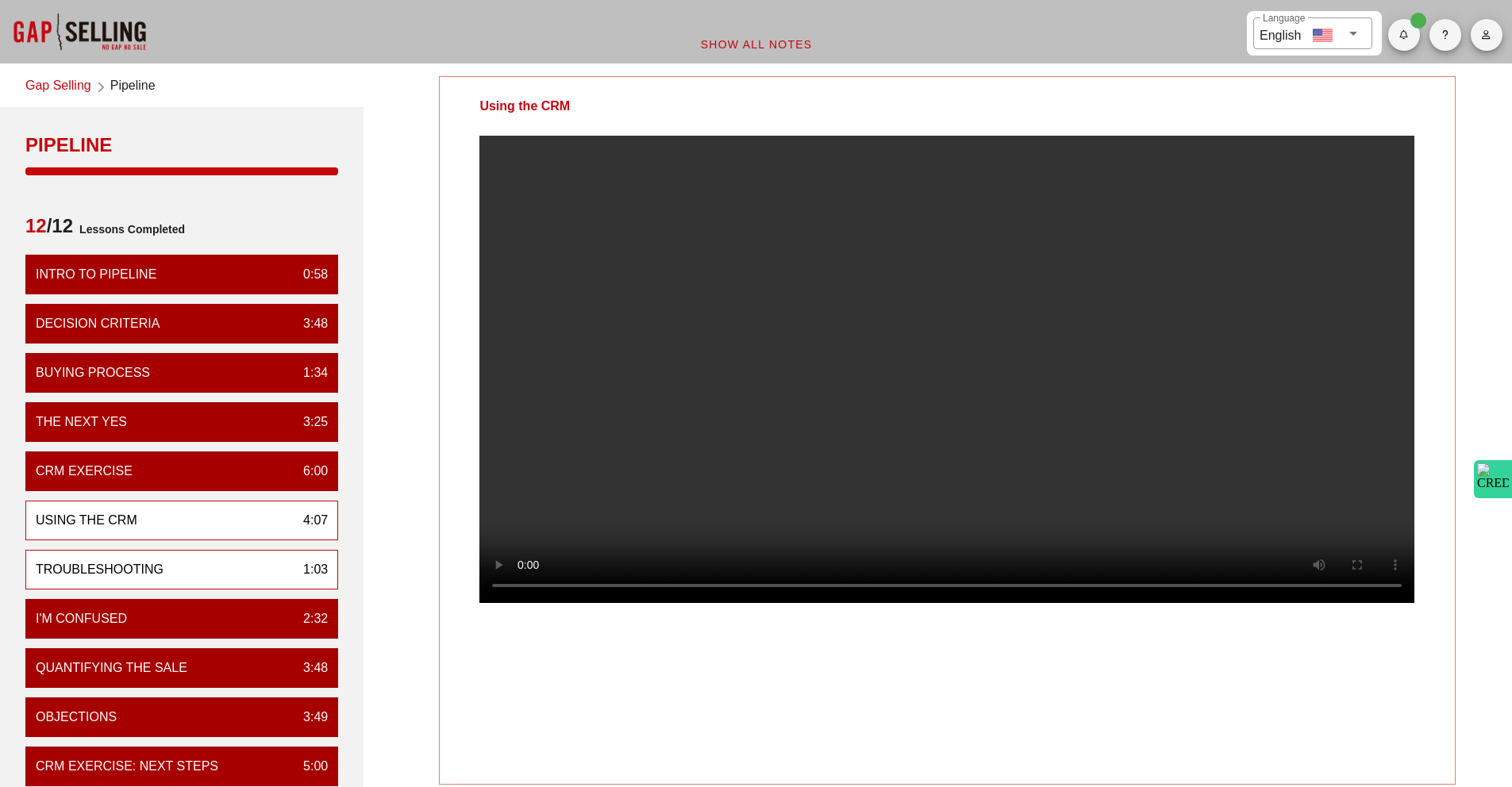
click at [142, 556] on div "Troubleshooting 1:03" at bounding box center [182, 569] width 313 height 40
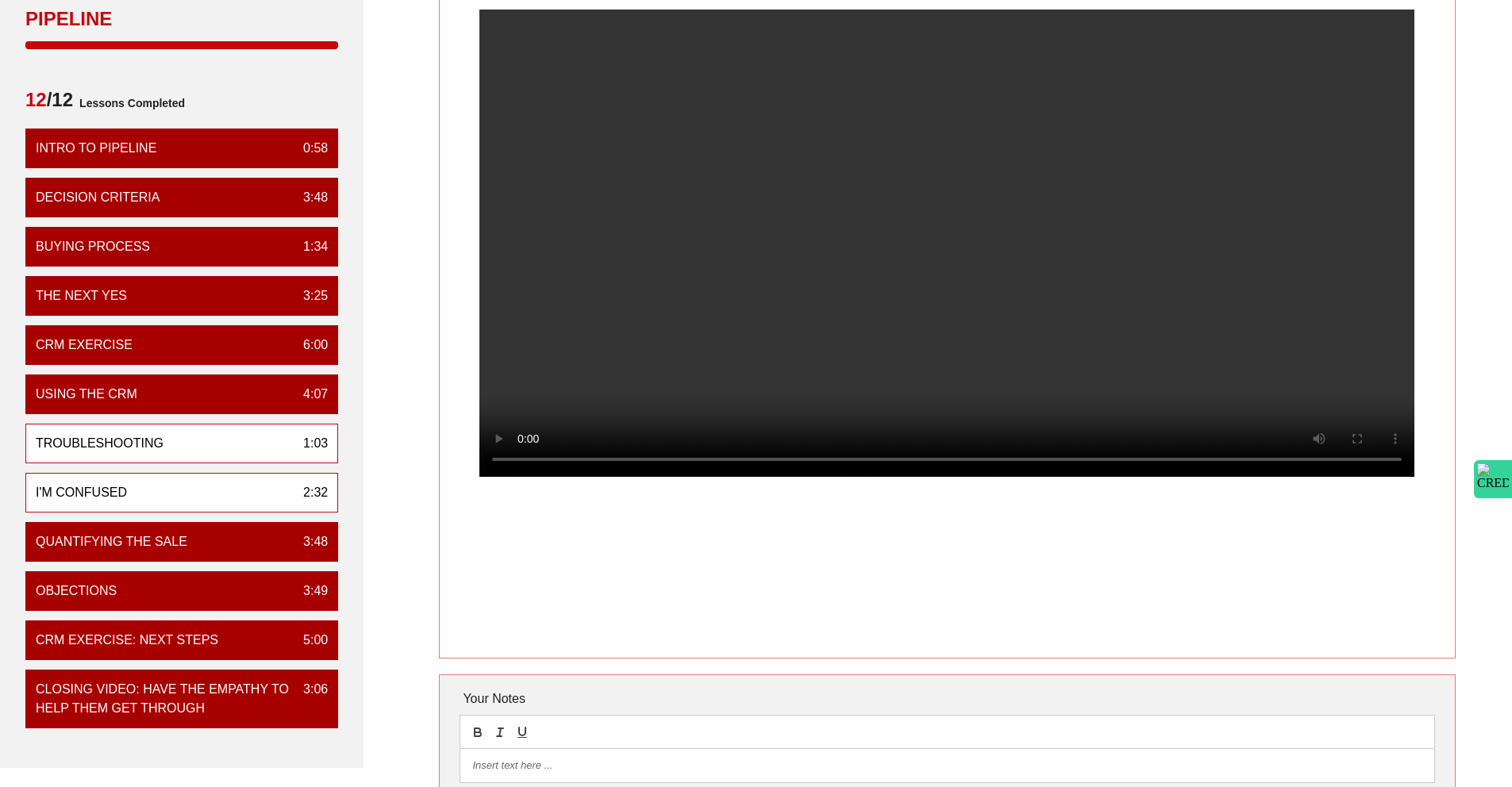
scroll to position [127, 0]
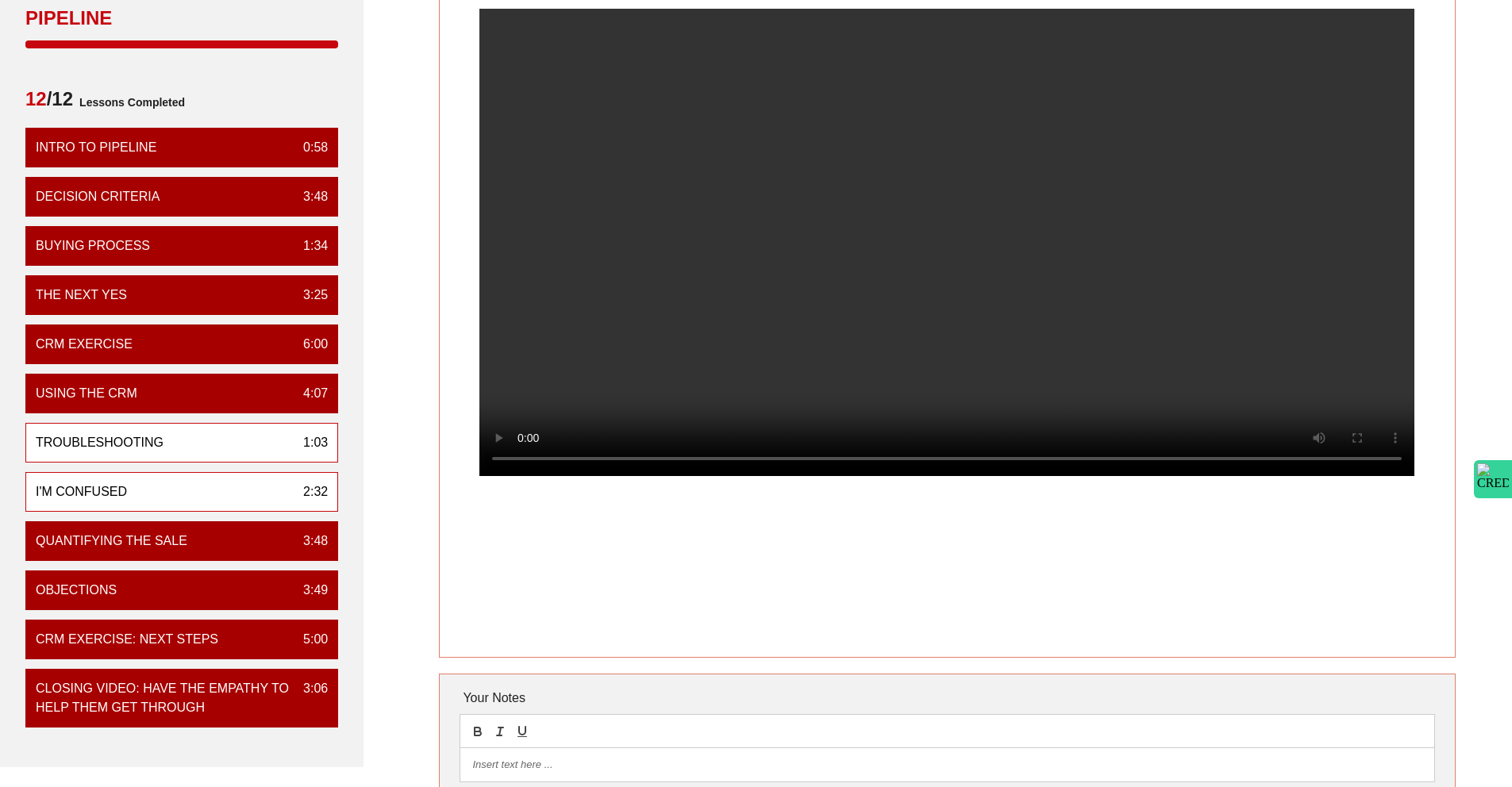
click at [149, 487] on div "I'm Confused 2:32" at bounding box center [182, 491] width 313 height 40
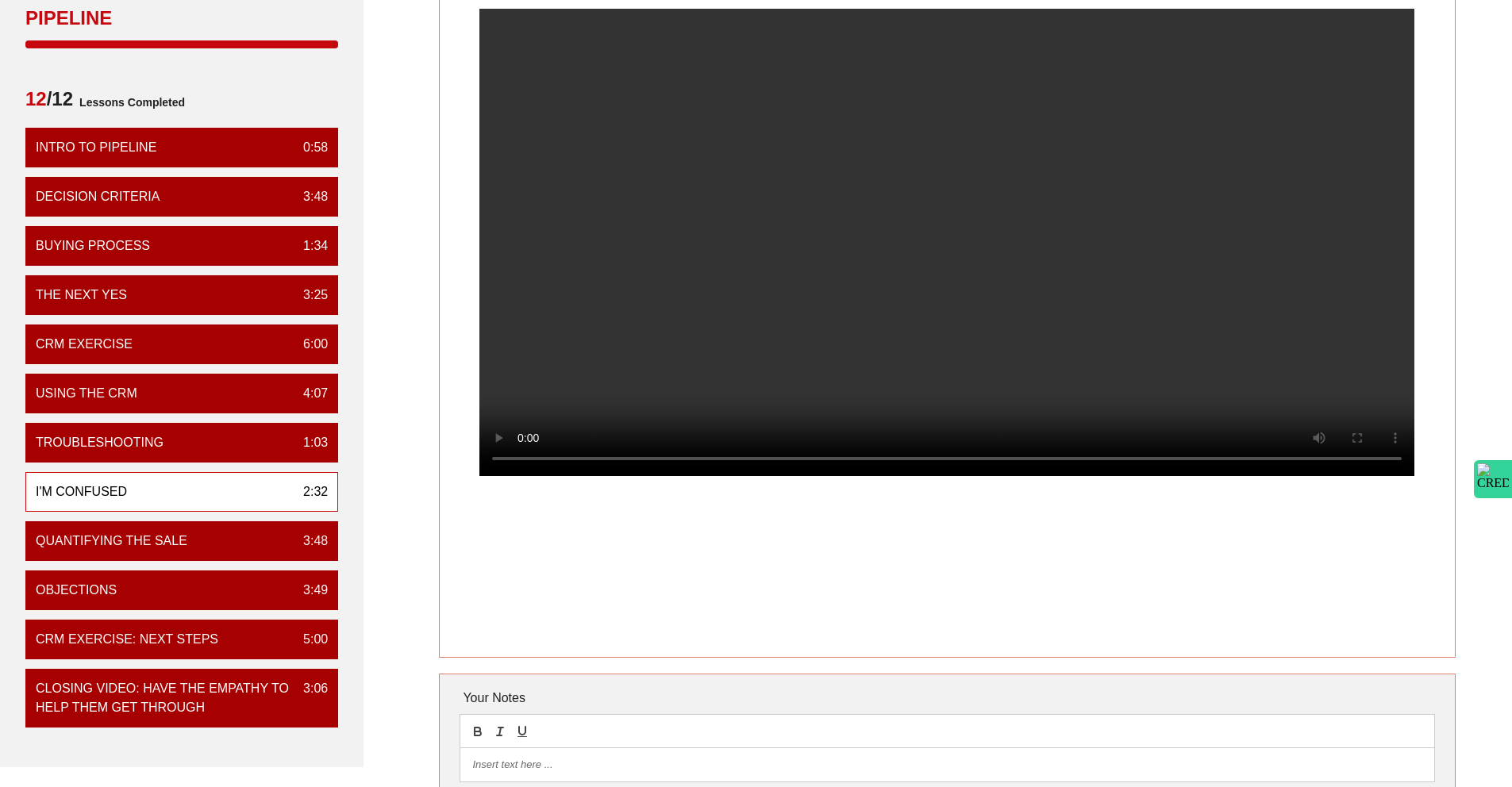
scroll to position [0, 0]
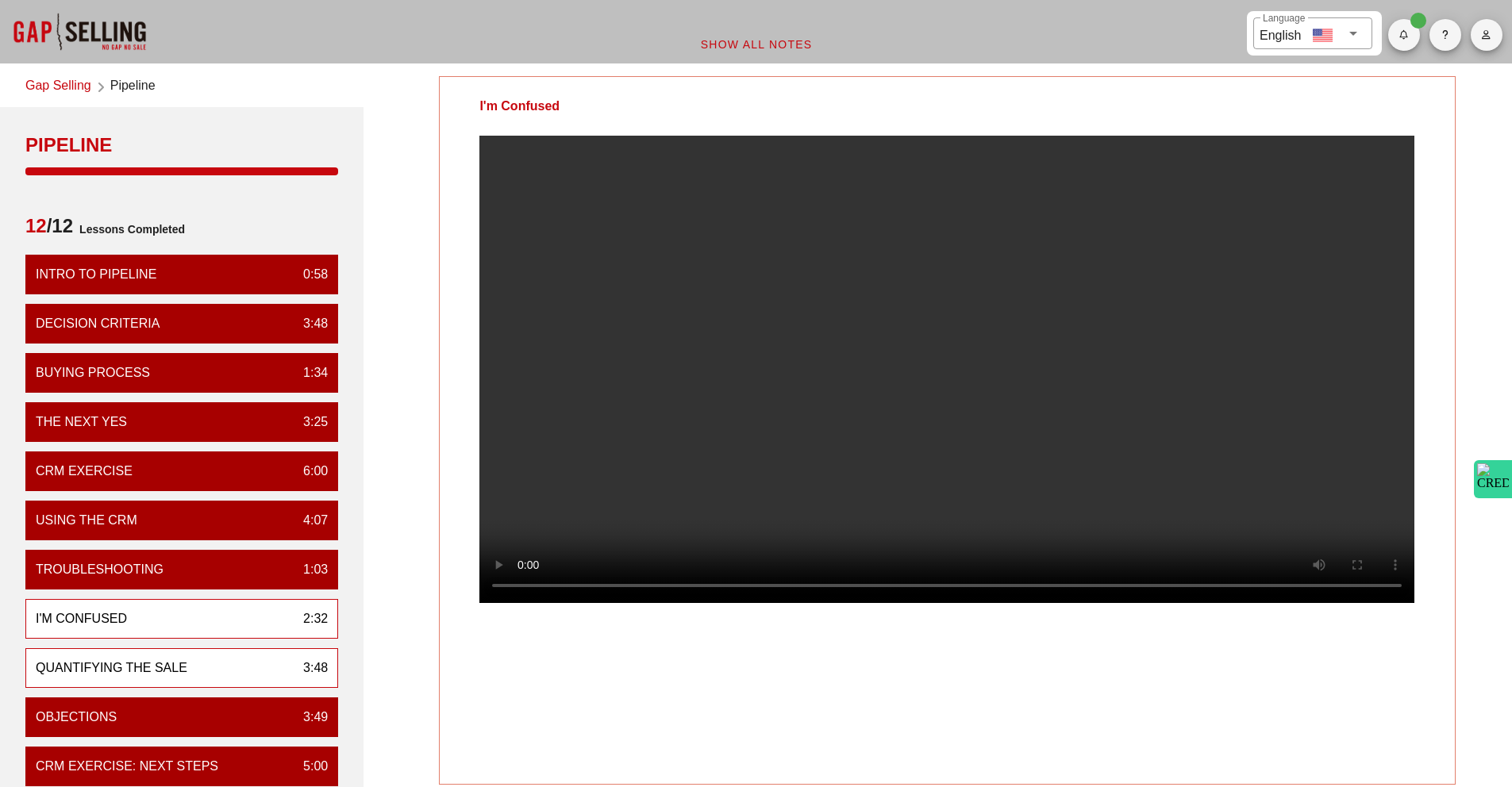
click at [247, 657] on div "Quantifying the Sale 3:48" at bounding box center [182, 667] width 313 height 40
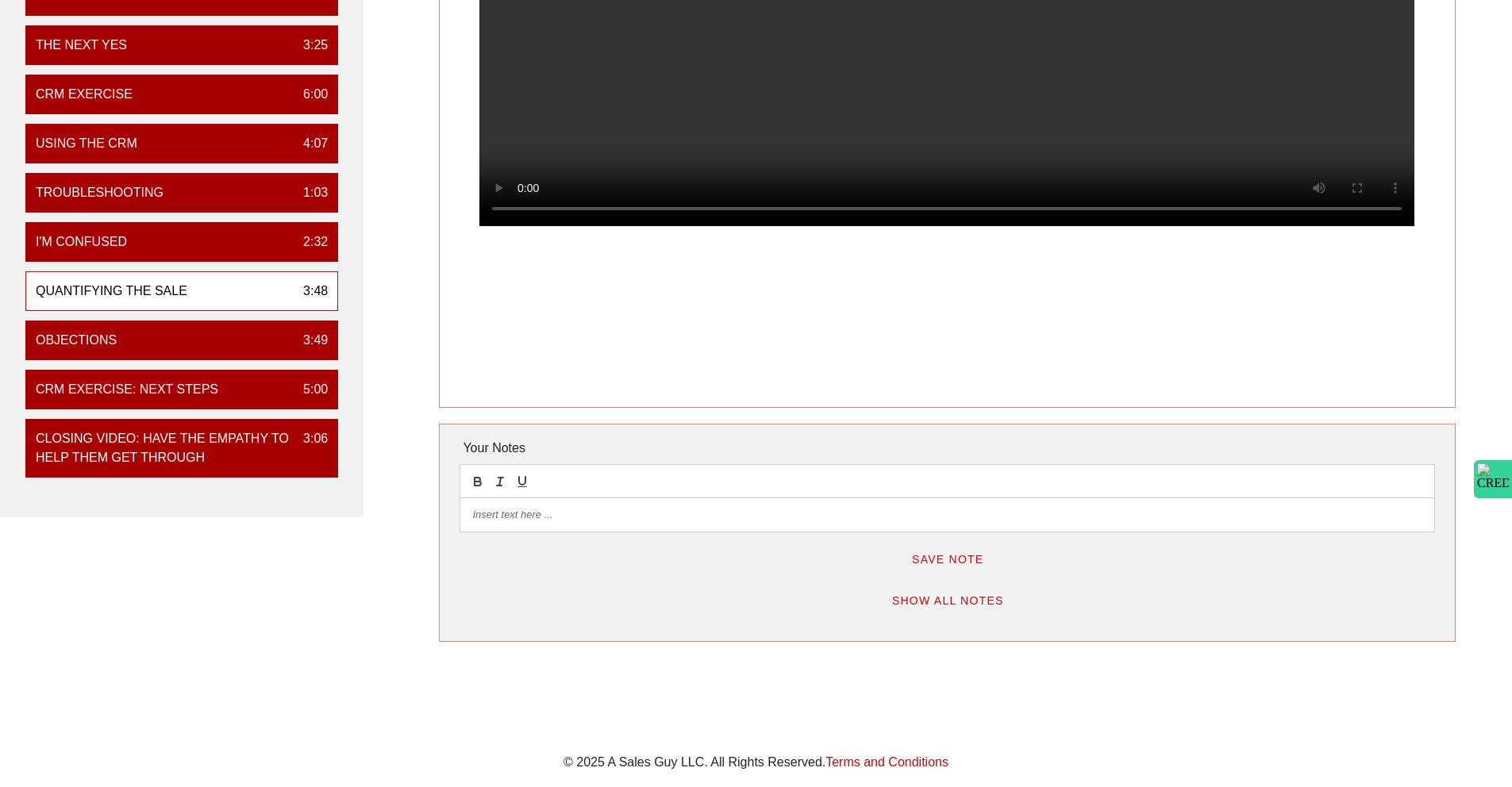
scroll to position [398, 0]
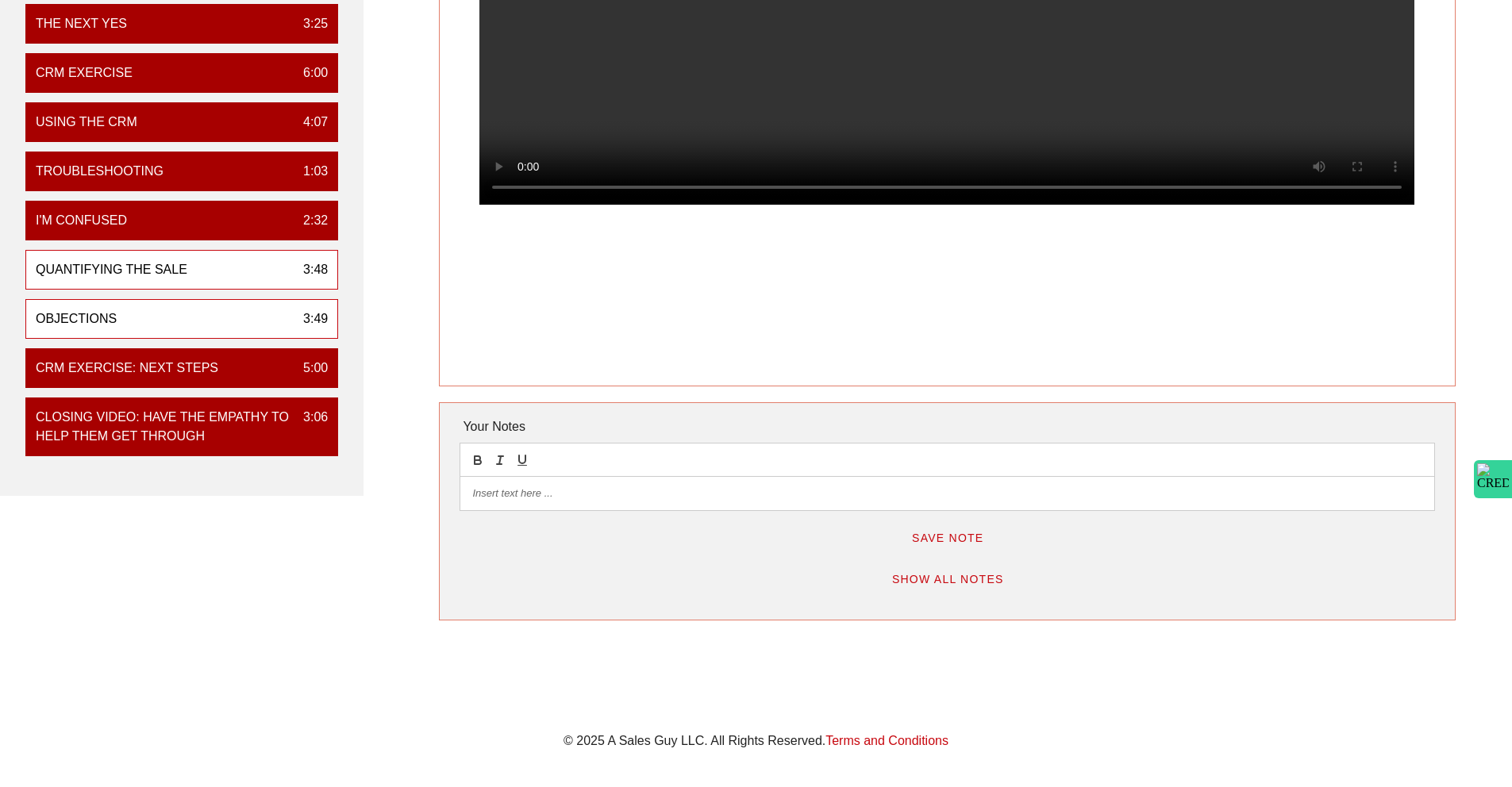
click at [168, 312] on div "Objections 3:49" at bounding box center [182, 318] width 313 height 40
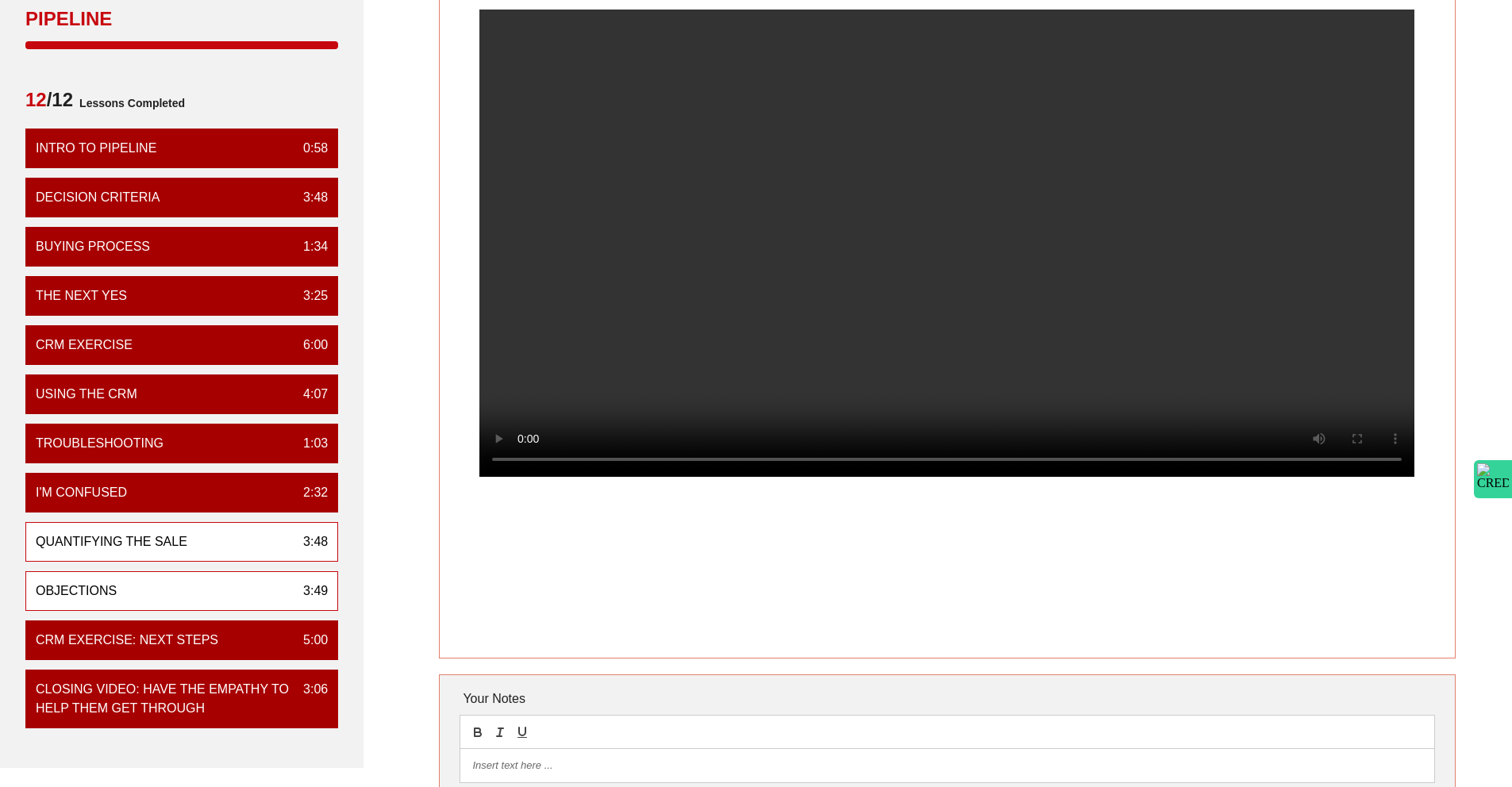
scroll to position [135, 0]
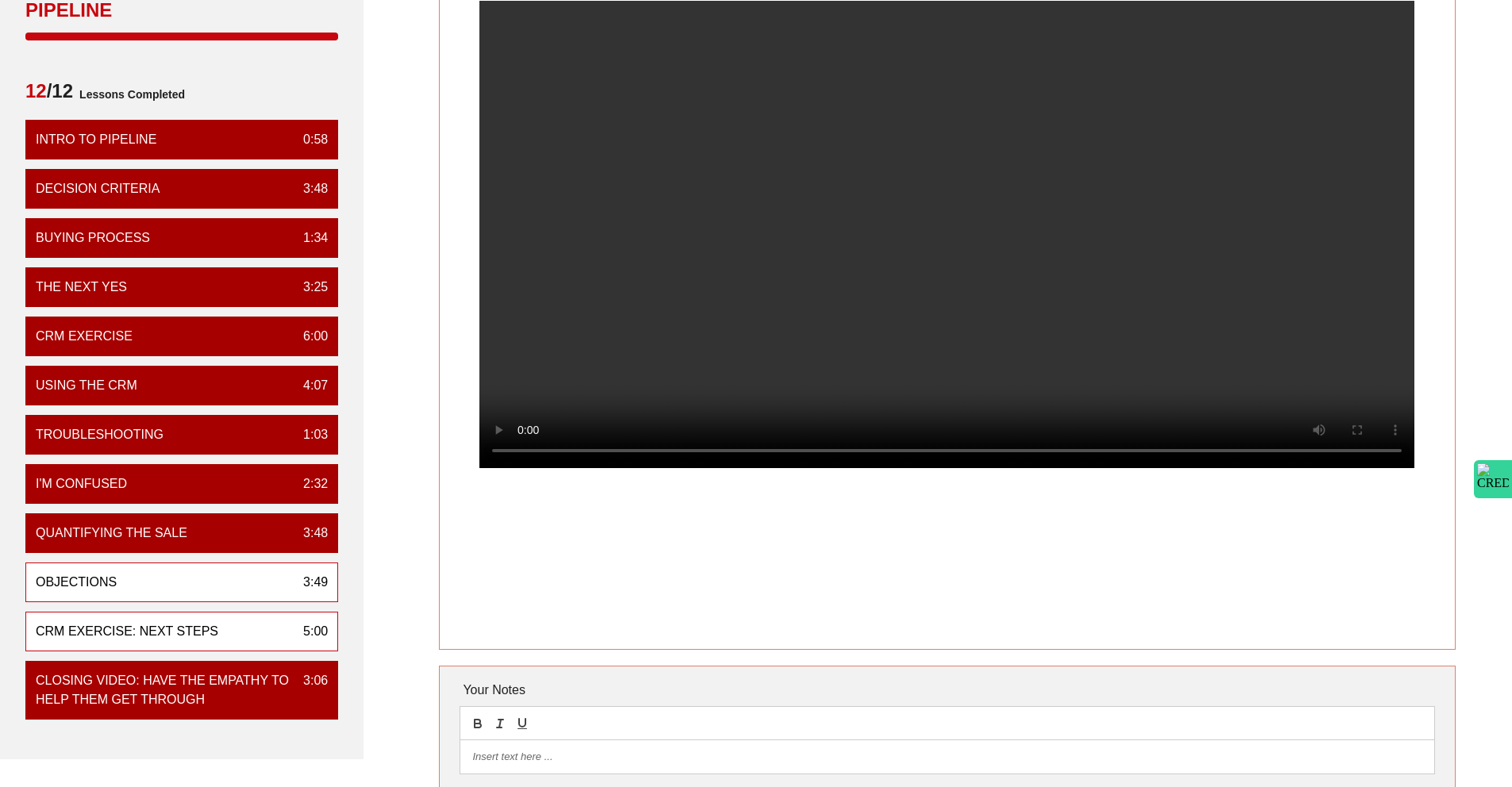
click at [205, 625] on div "CRM Exercise: Next Steps 5:00" at bounding box center [182, 631] width 313 height 40
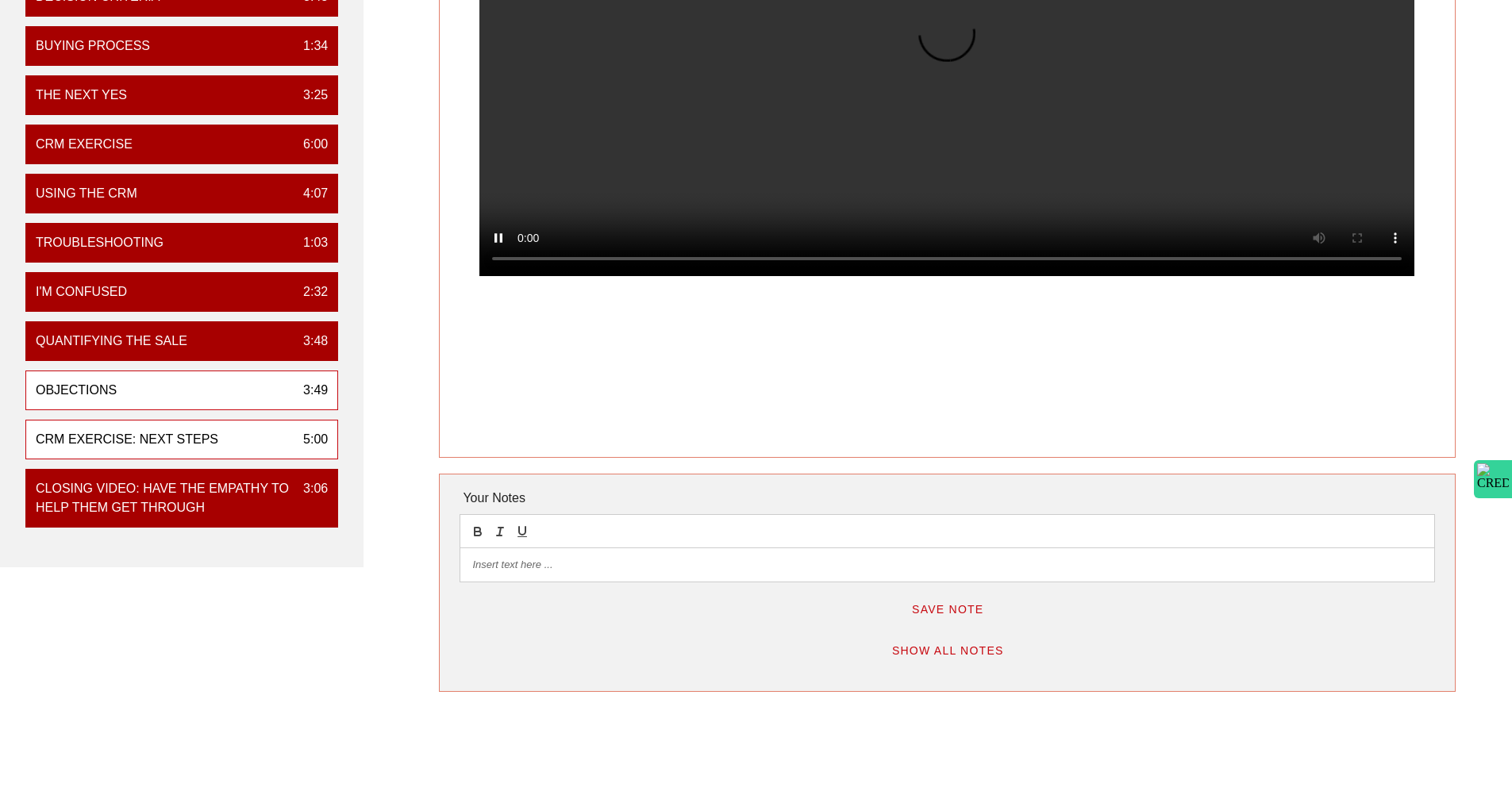
scroll to position [0, 0]
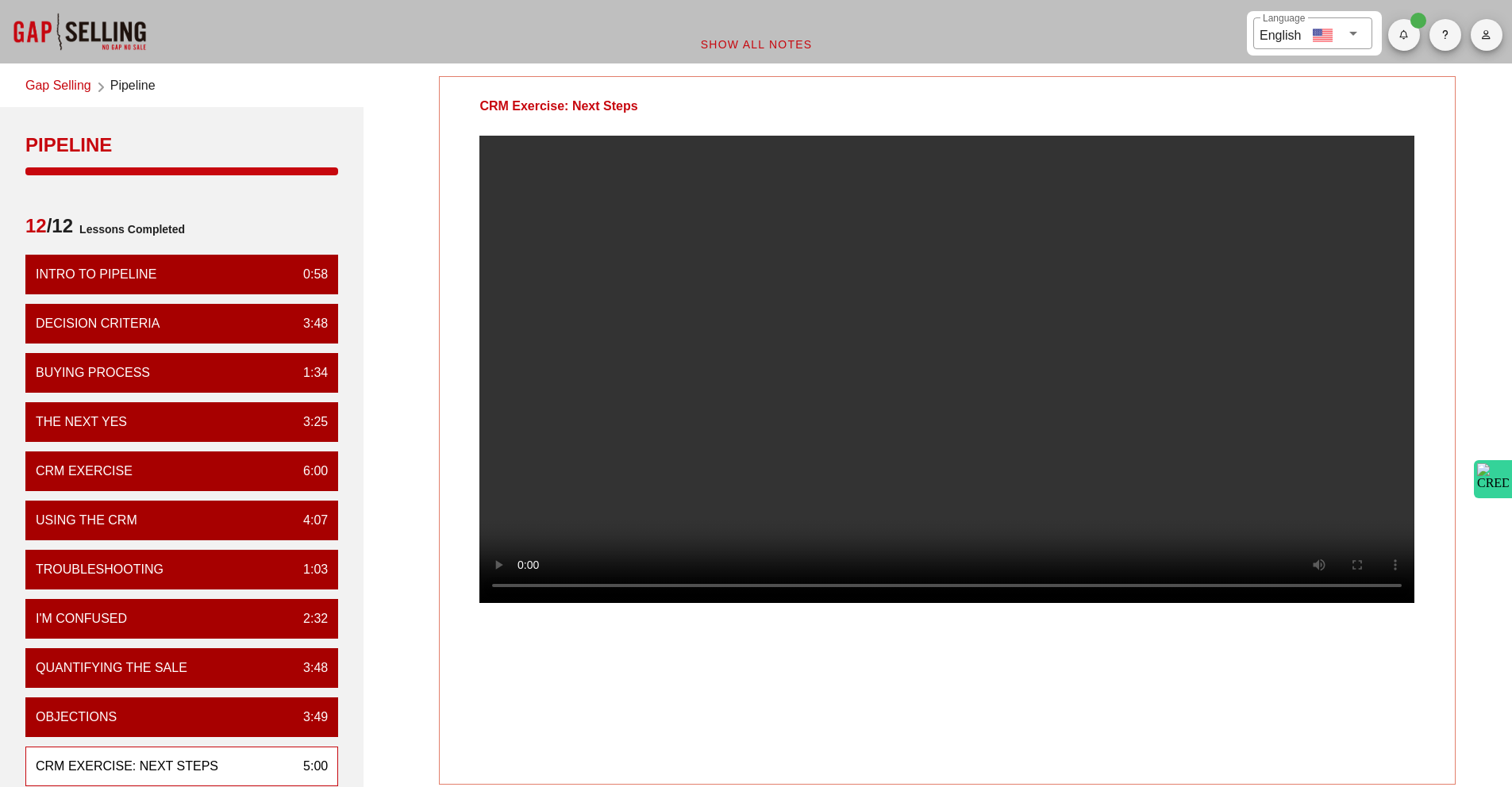
click at [67, 82] on link "Gap Selling" at bounding box center [59, 87] width 66 height 21
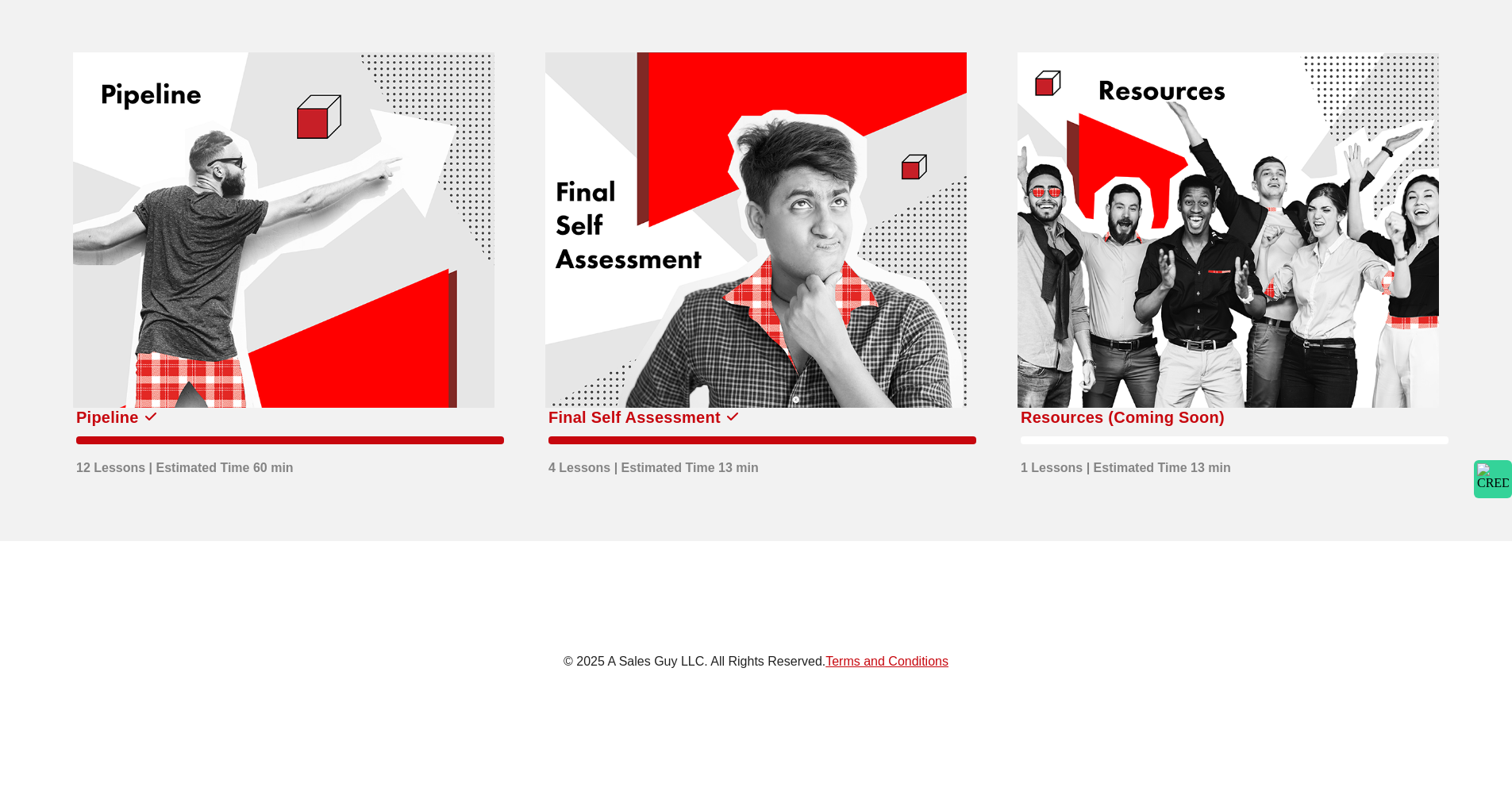
click at [748, 295] on div at bounding box center [756, 230] width 421 height 356
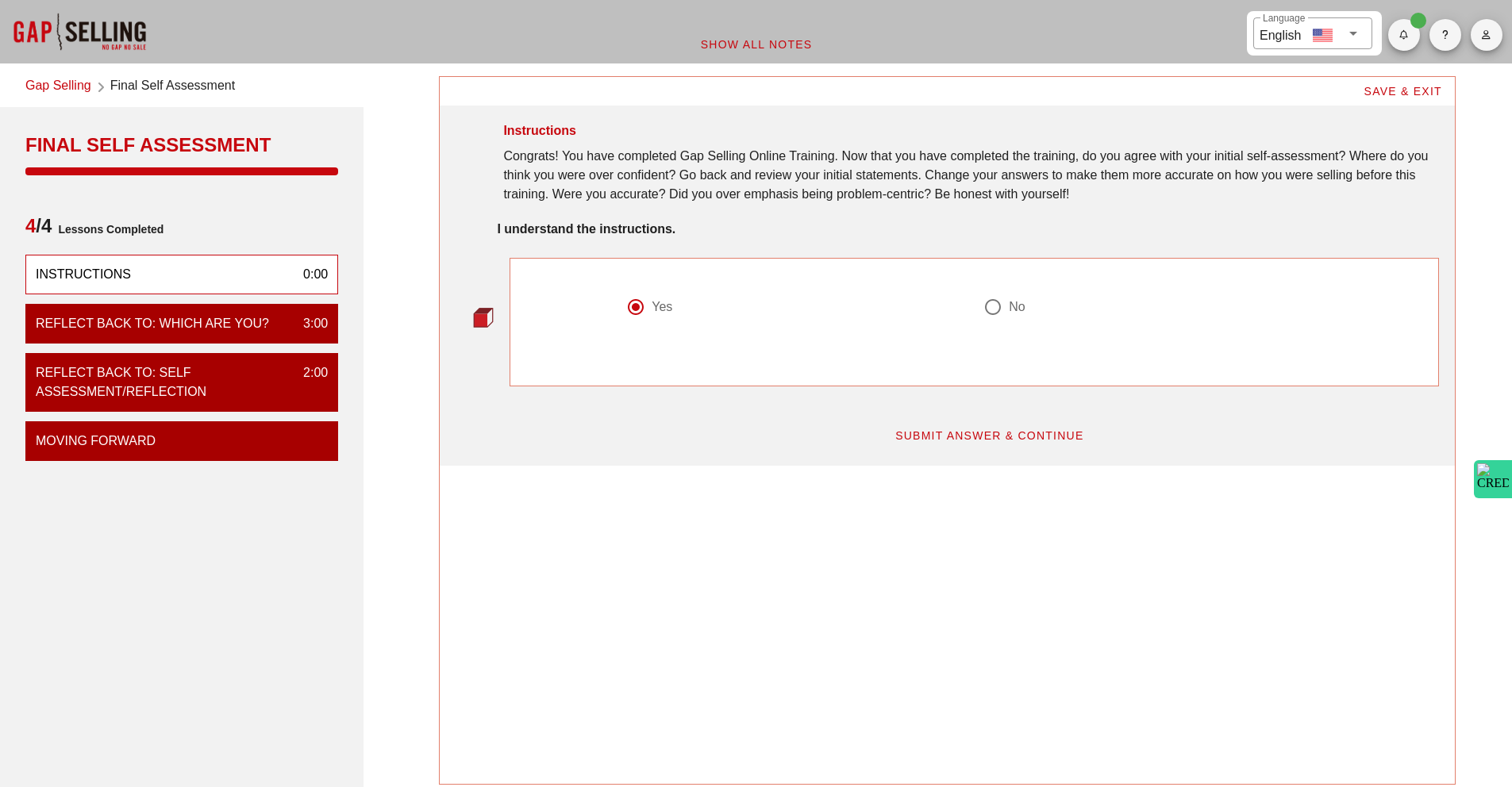
click at [71, 84] on link "Gap Selling" at bounding box center [59, 87] width 66 height 21
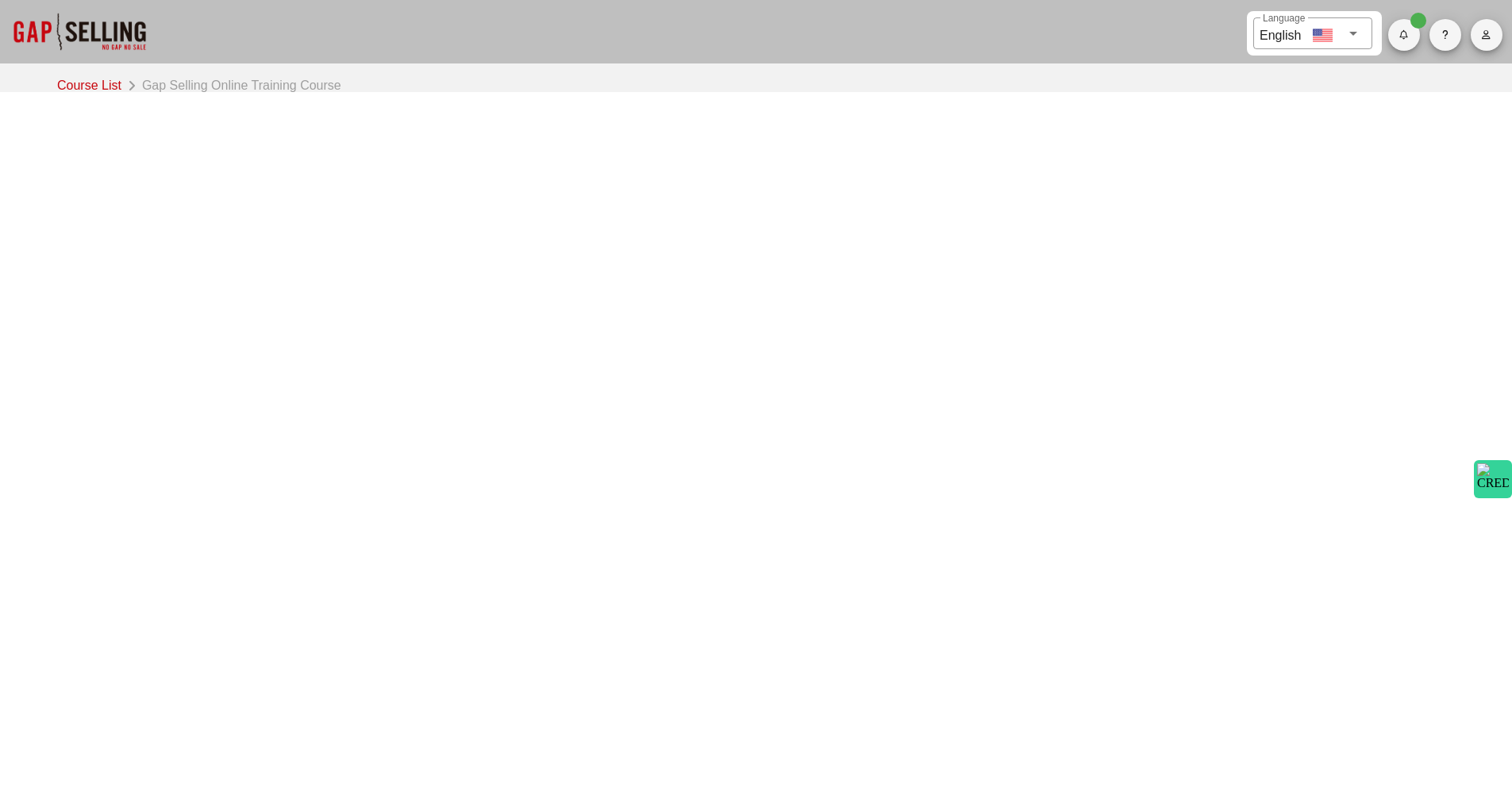
click at [77, 88] on link "Course List" at bounding box center [92, 83] width 71 height 22
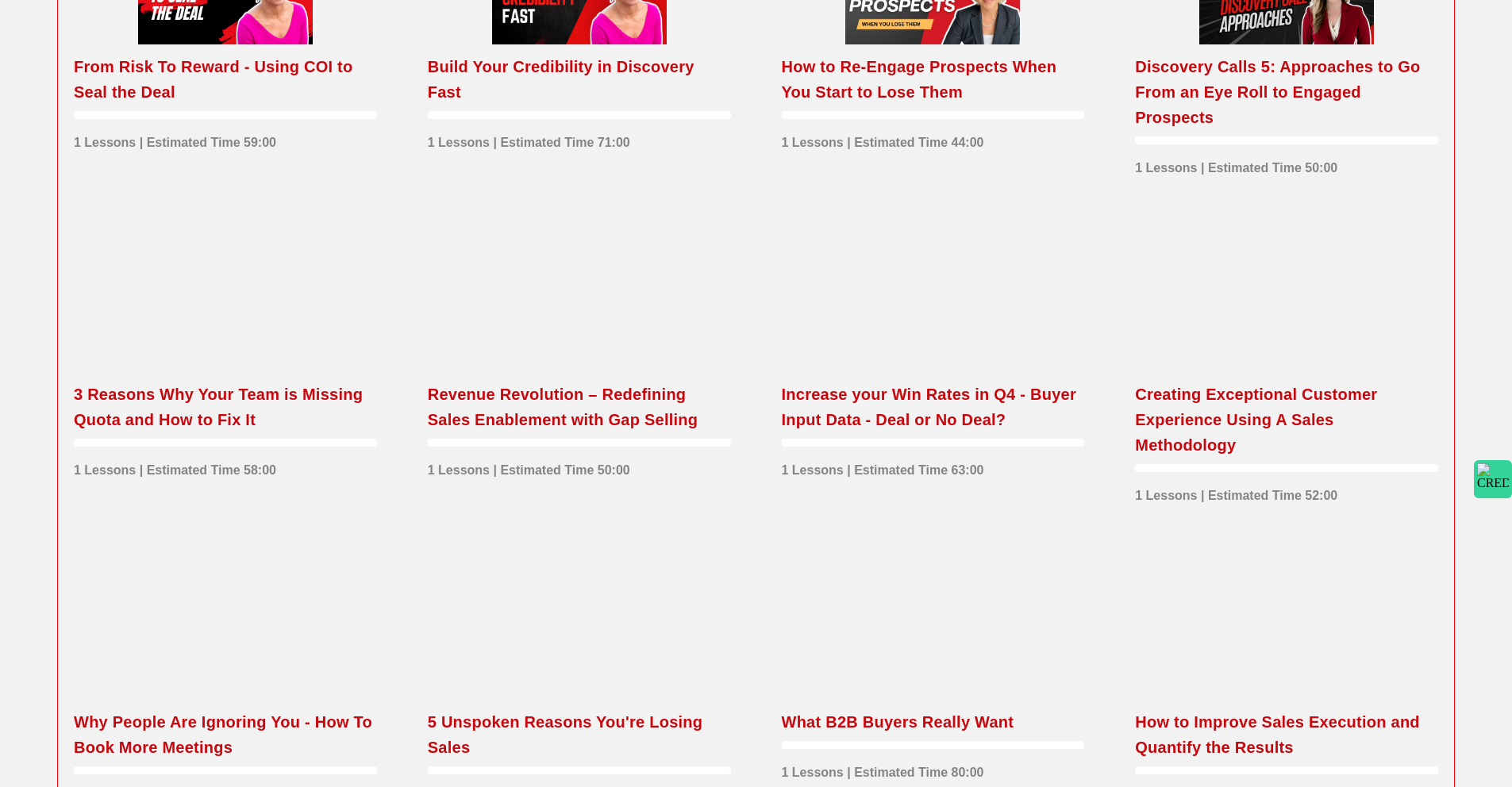
scroll to position [1557, 0]
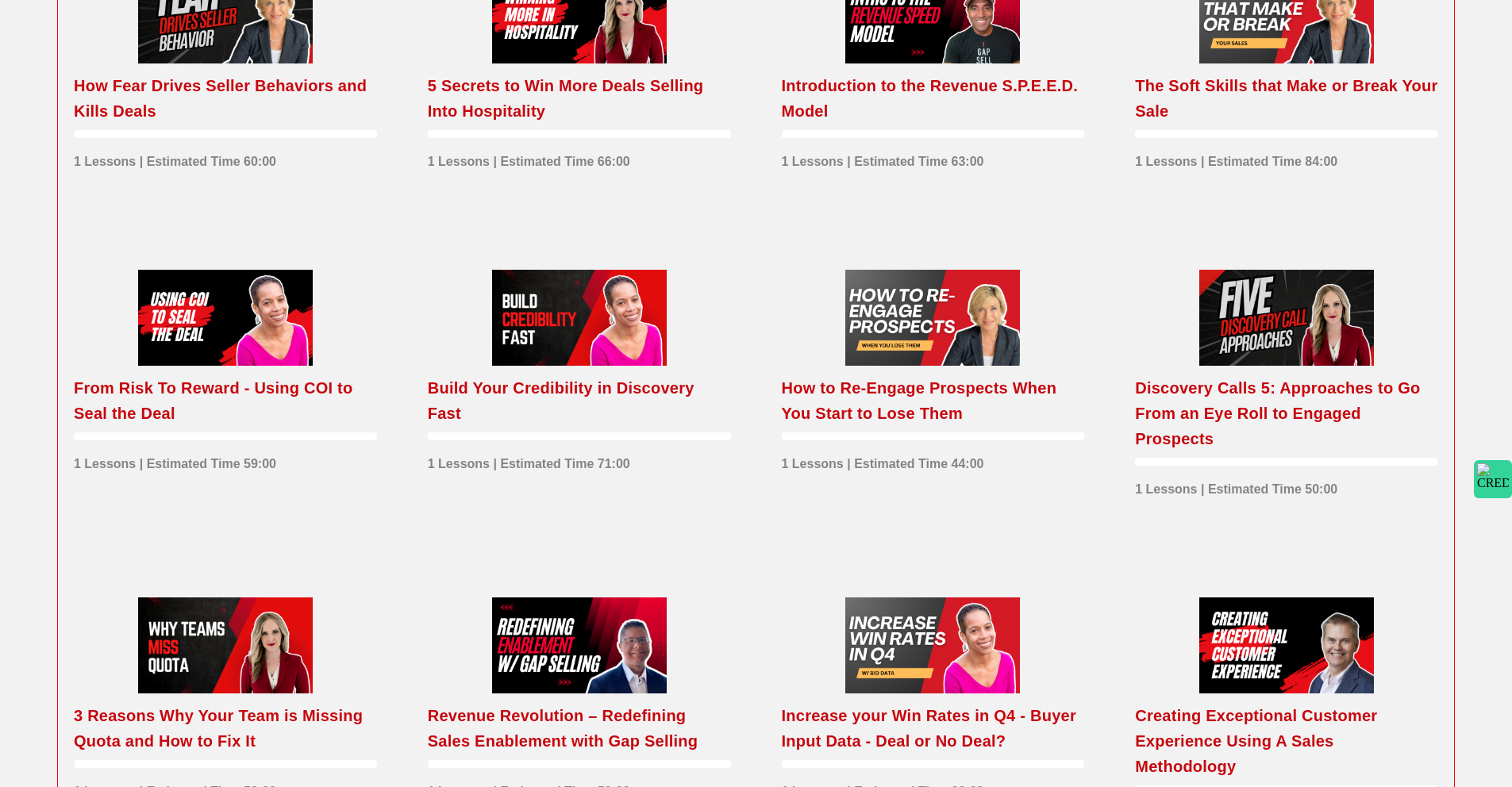
click at [560, 366] on div at bounding box center [579, 317] width 175 height 96
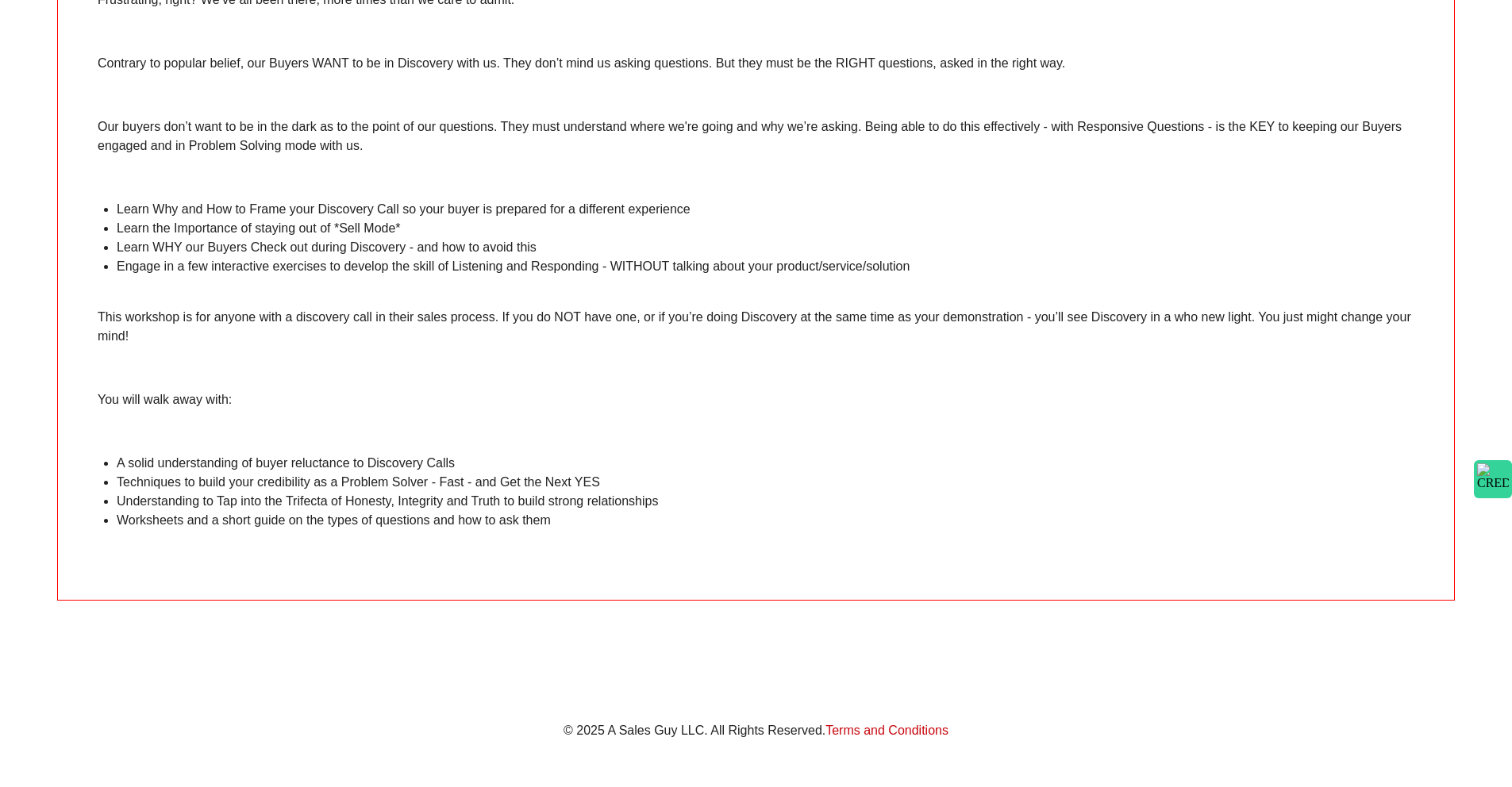
scroll to position [766, 0]
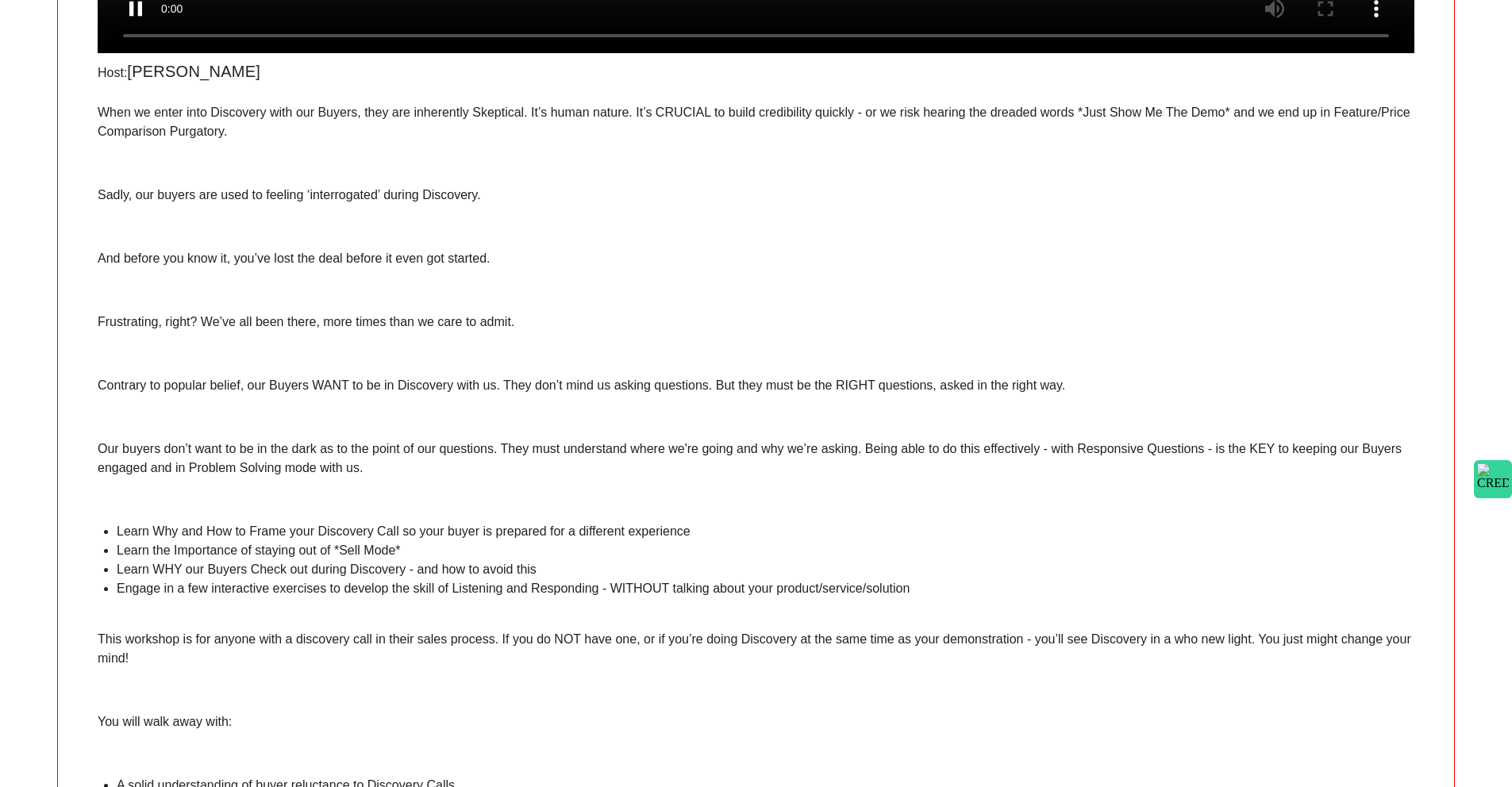
click at [294, 237] on p at bounding box center [756, 226] width 1317 height 19
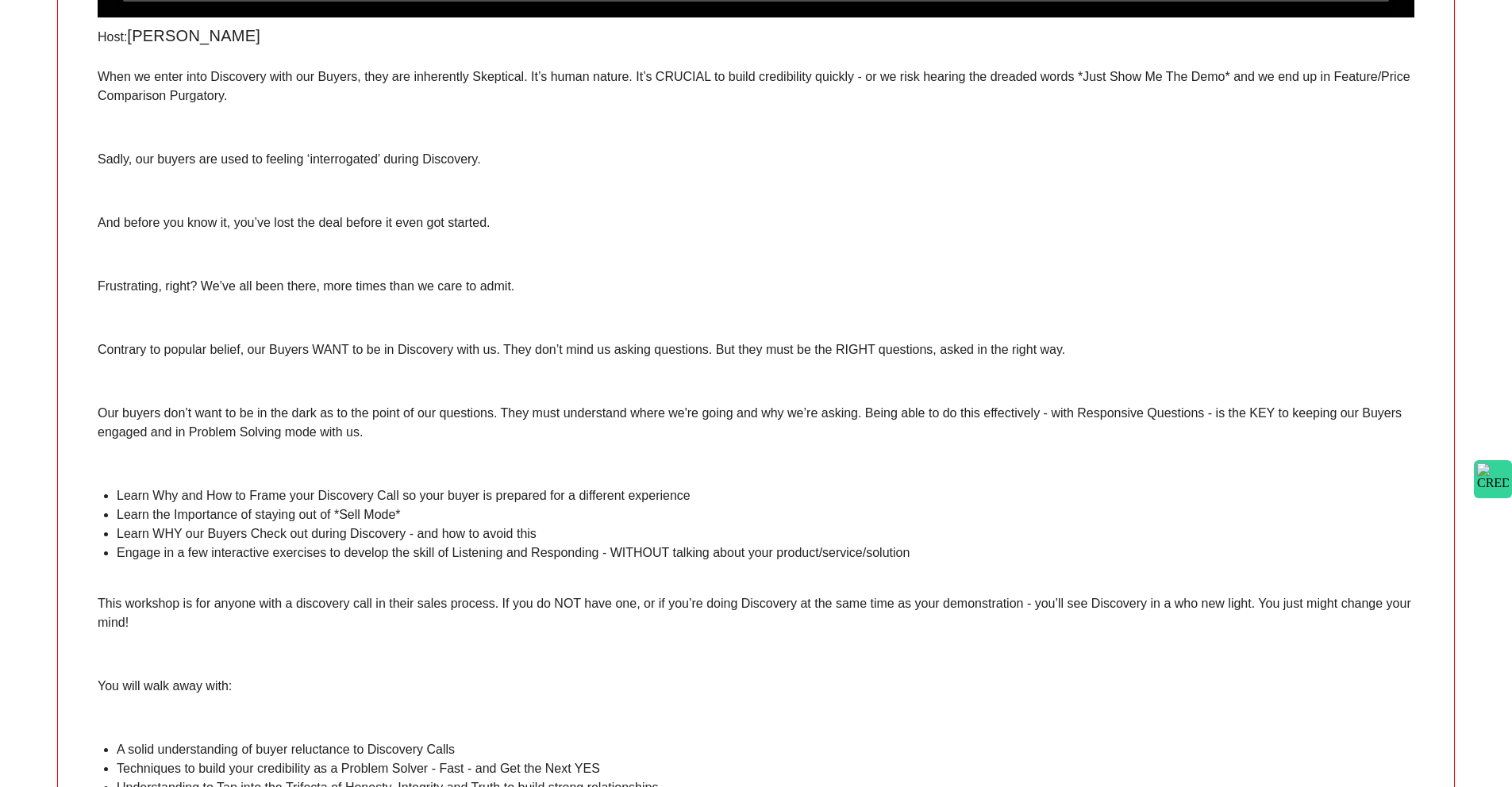
scroll to position [818, 0]
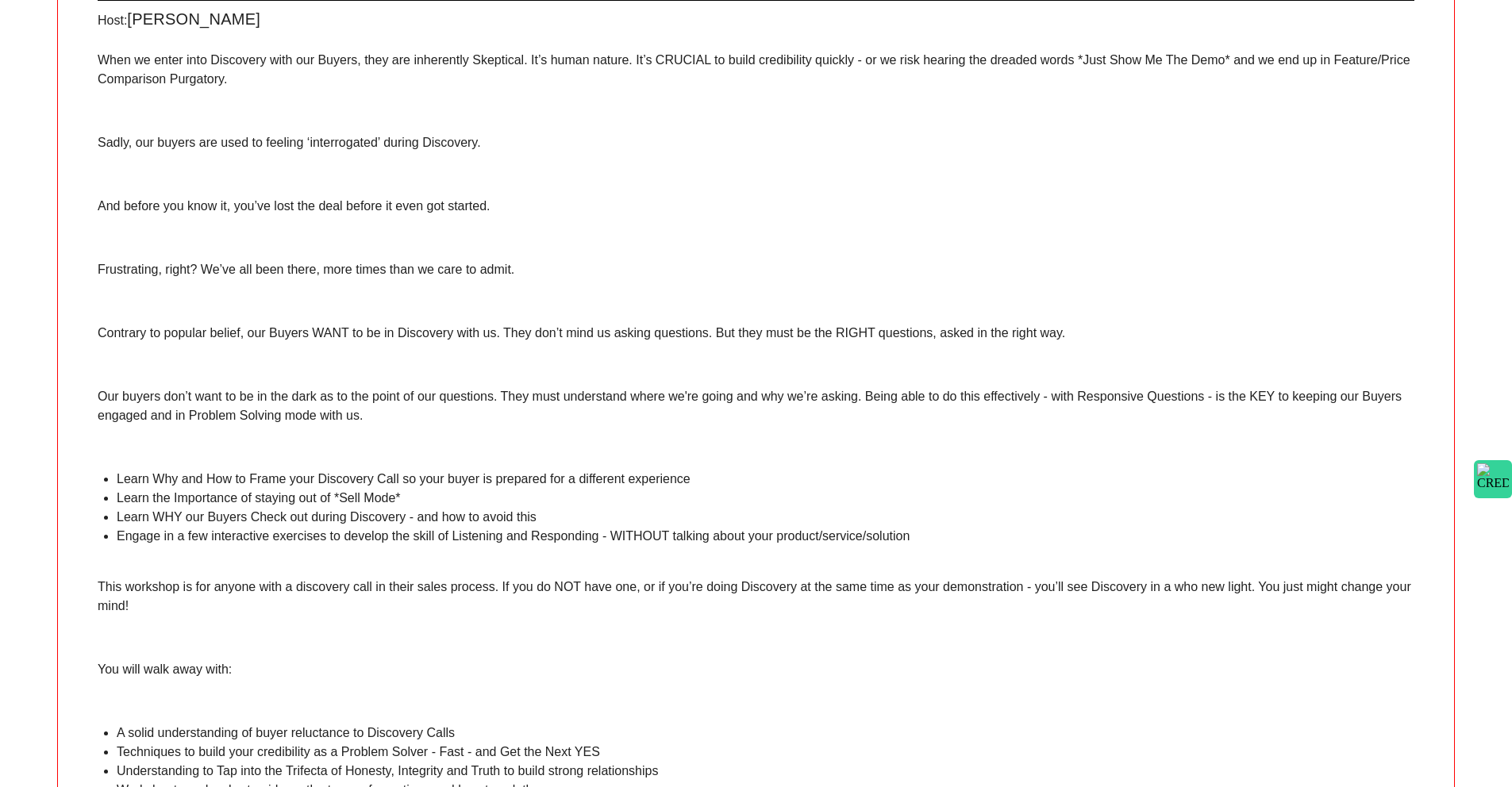
click at [331, 298] on div "When we enter into Discovery with our Buyers, they are inherently Skeptical. It…" at bounding box center [756, 434] width 1317 height 768
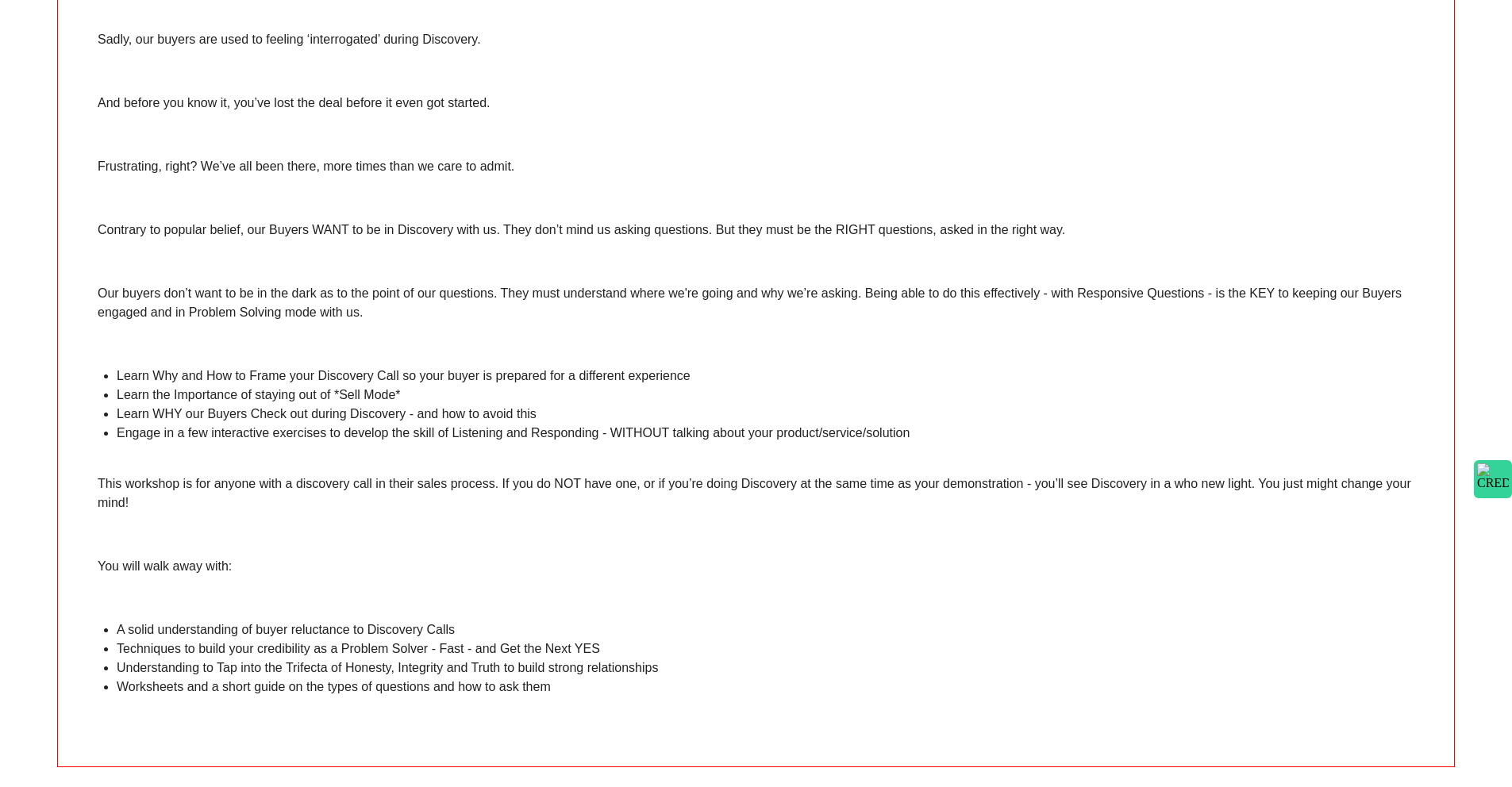
scroll to position [924, 0]
click at [291, 236] on p "Contrary to popular belief, our Buyers WANT to be in Discovery with us. They do…" at bounding box center [756, 225] width 1317 height 19
click at [336, 357] on div "When we enter into Discovery with our Buyers, they are inherently Skeptical. It…" at bounding box center [756, 327] width 1317 height 768
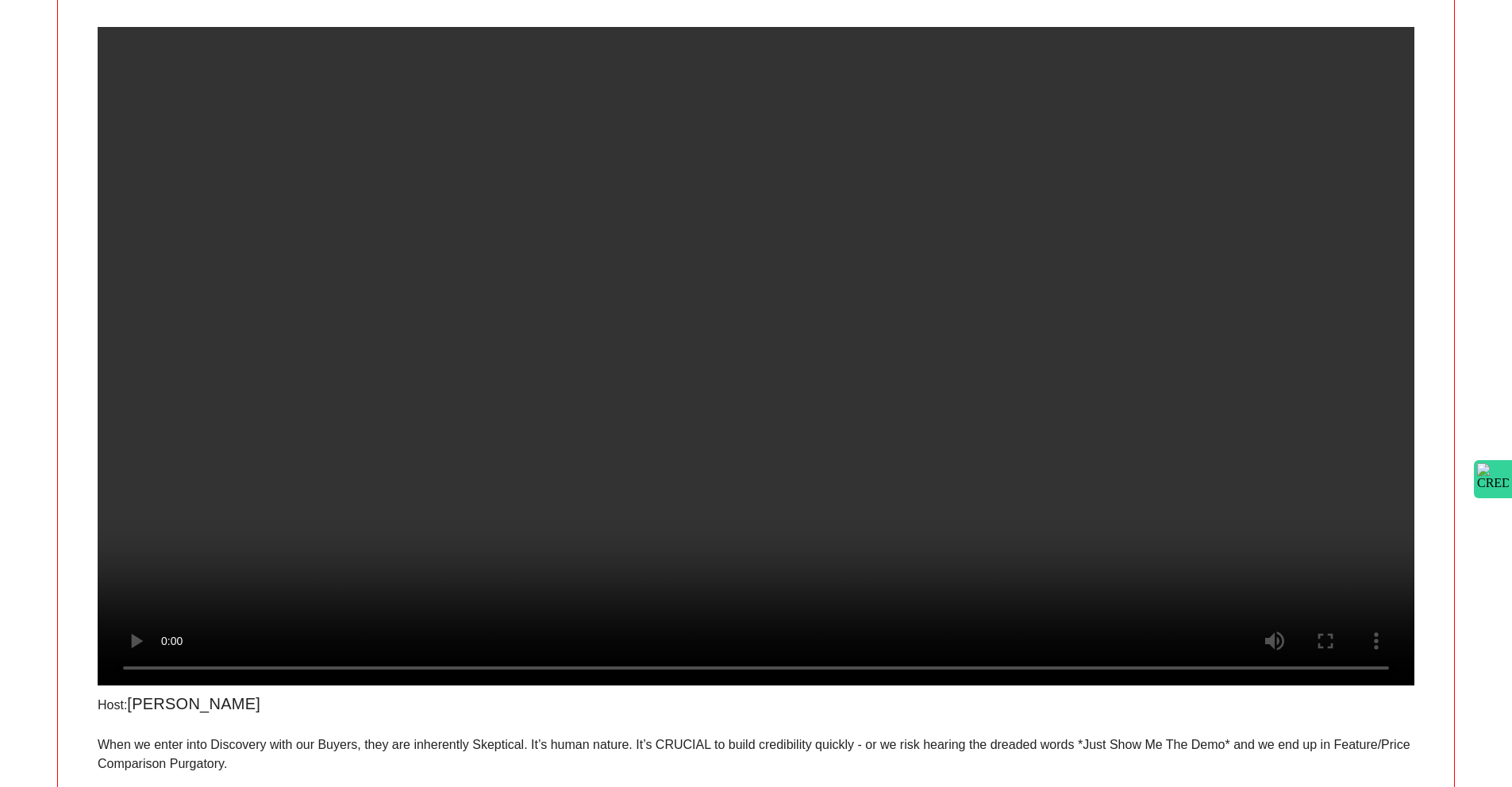
scroll to position [150, 0]
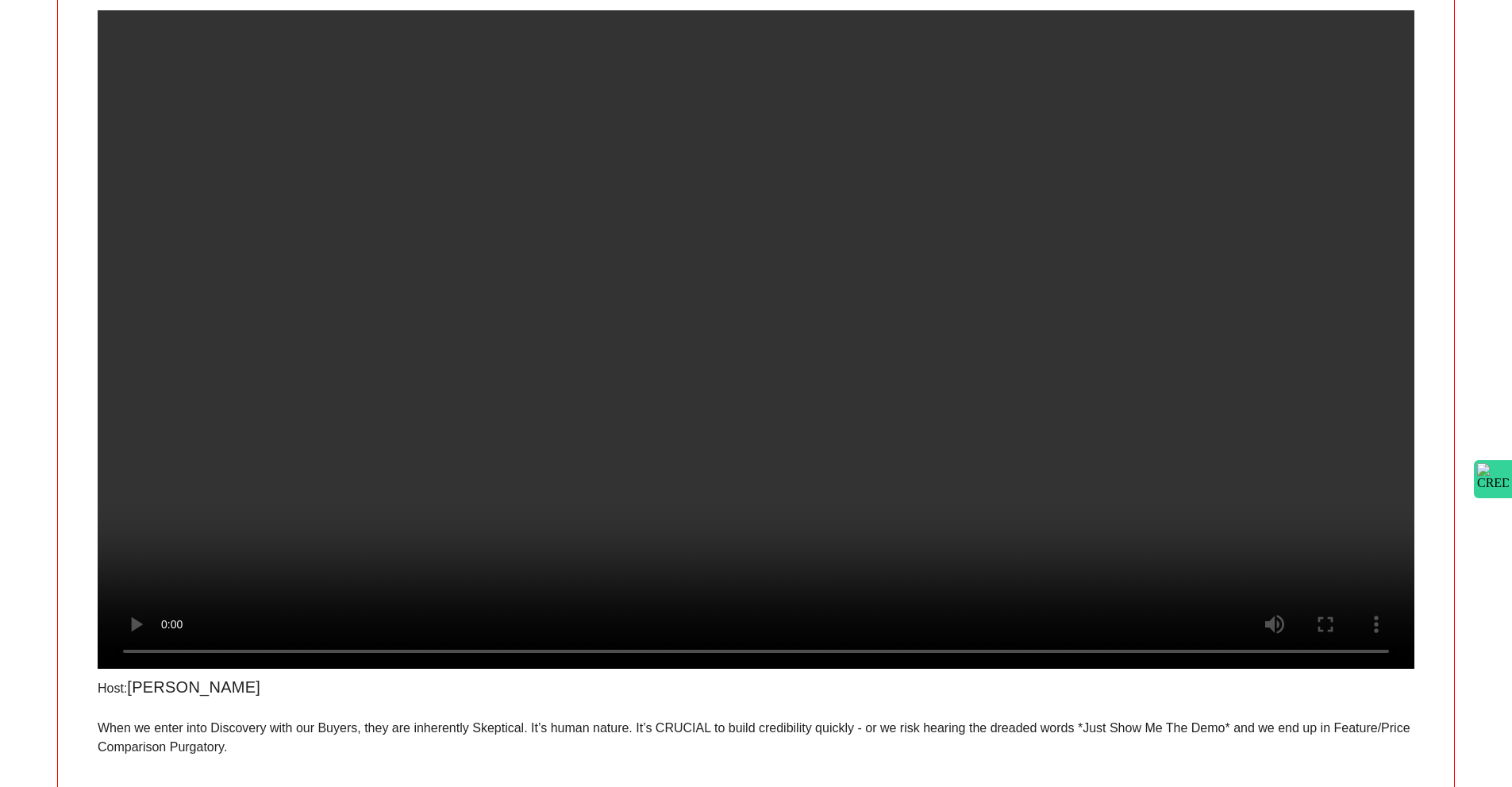
click at [1452, 336] on div "Host: [PERSON_NAME] When we enter into Discovery with our Buyers, they are inhe…" at bounding box center [756, 753] width 1398 height 1568
click at [1472, 330] on div "​ Language English Video Series Build Your Credibility in Discovery Fast Host: …" at bounding box center [756, 698] width 1512 height 1697
click at [691, 448] on video at bounding box center [756, 339] width 1317 height 658
click at [762, 192] on video at bounding box center [756, 339] width 1317 height 658
click at [759, 263] on video at bounding box center [756, 339] width 1317 height 658
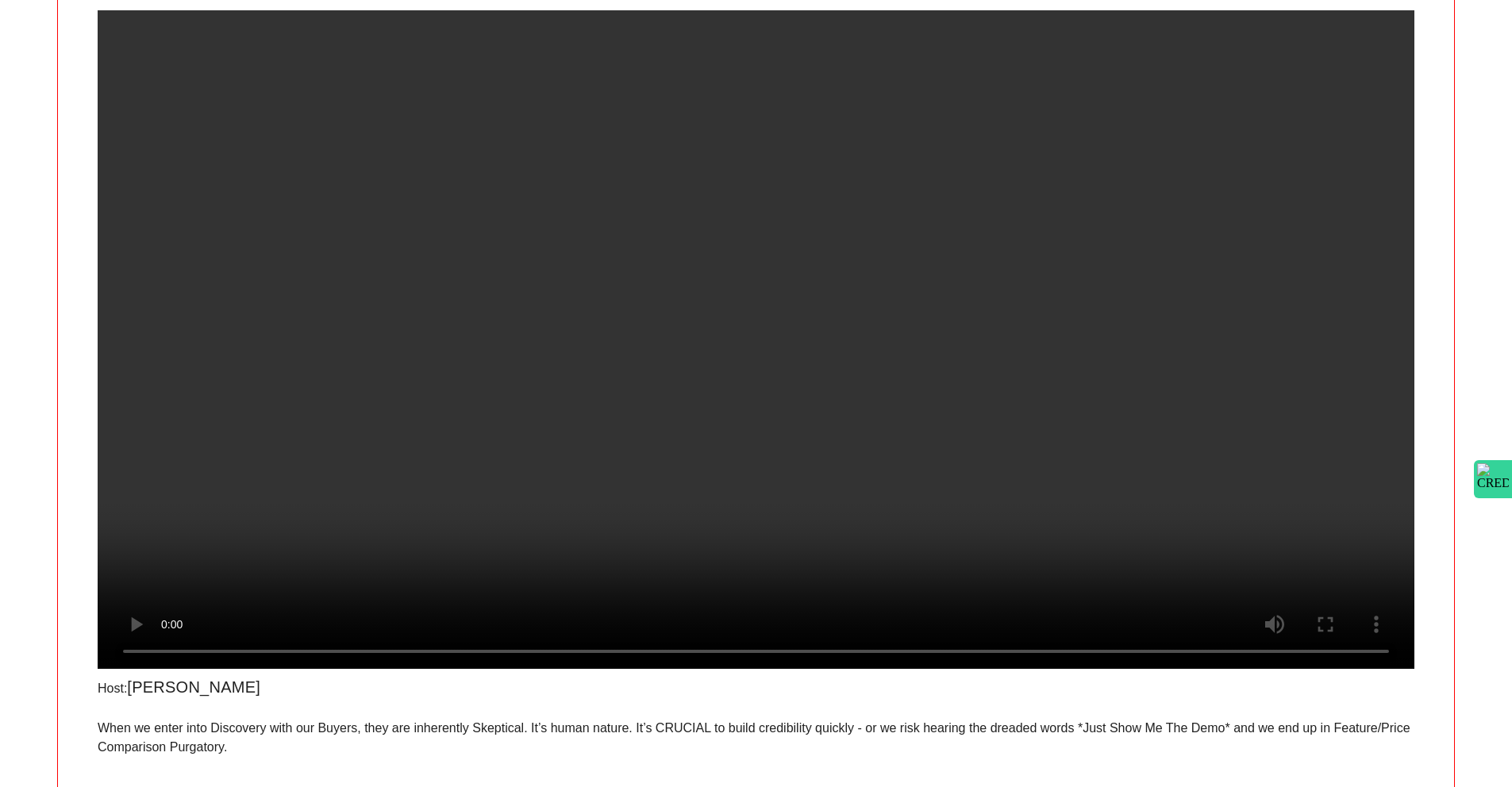
click at [906, 274] on video at bounding box center [756, 339] width 1317 height 658
click at [180, 310] on video at bounding box center [756, 339] width 1317 height 658
